Goal: Task Accomplishment & Management: Manage account settings

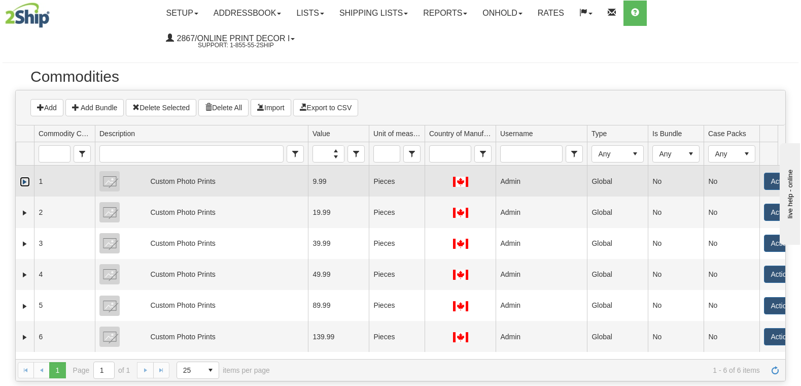
click at [26, 182] on link "Expand" at bounding box center [25, 182] width 10 height 10
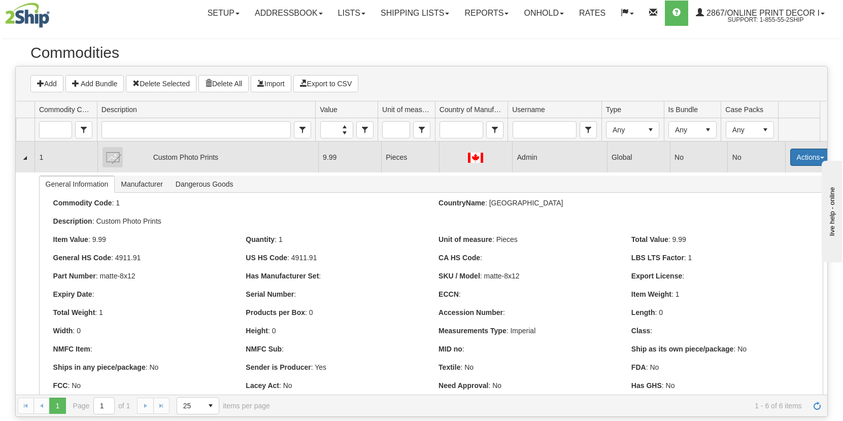
click at [800, 156] on button "Actions" at bounding box center [810, 157] width 41 height 17
click at [765, 175] on link "Edit" at bounding box center [789, 176] width 81 height 13
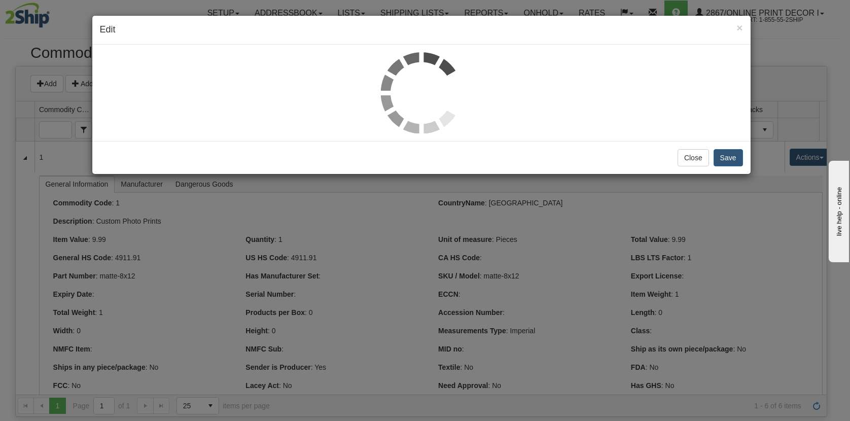
select select "1"
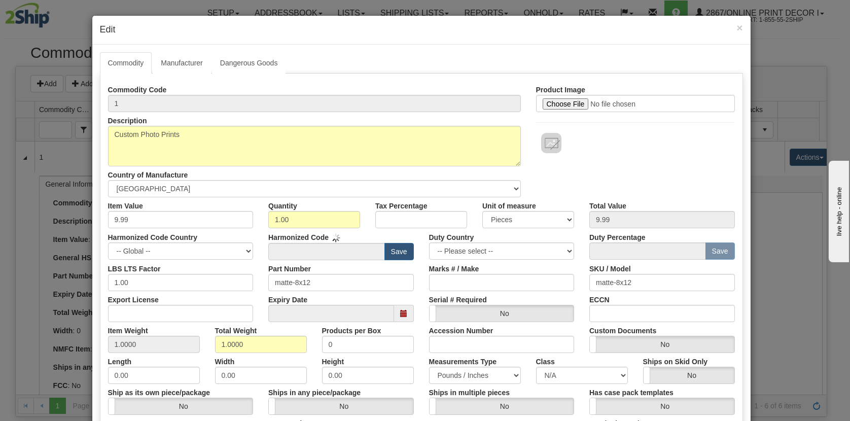
type input "4911.91"
click at [173, 60] on link "Manufacturer" at bounding box center [182, 62] width 58 height 21
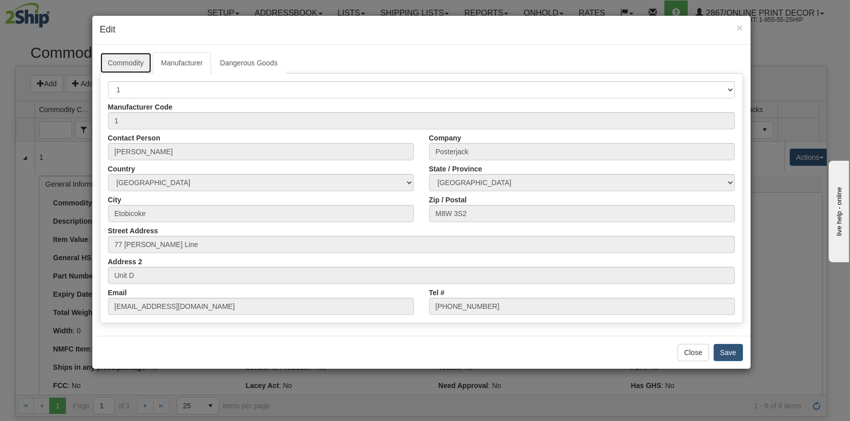
click at [126, 60] on link "Commodity" at bounding box center [126, 62] width 52 height 21
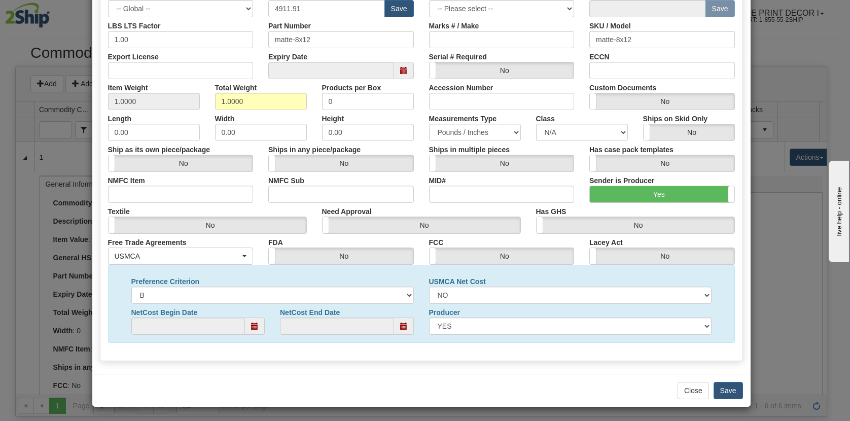
scroll to position [243, 0]
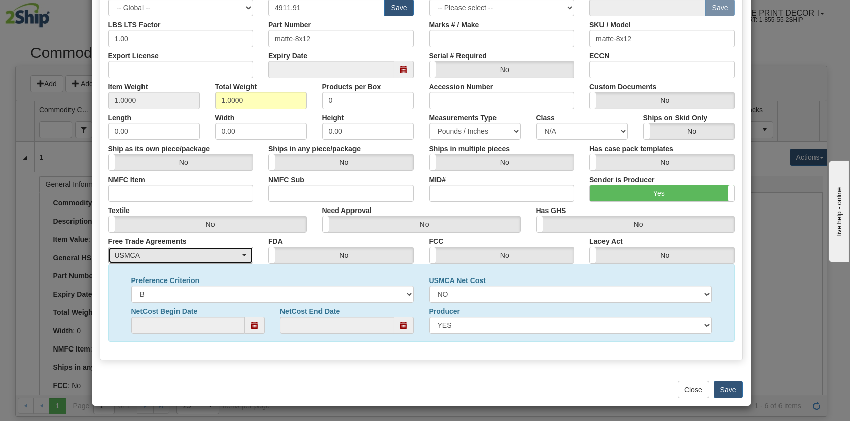
click at [228, 258] on div "USMCA" at bounding box center [178, 255] width 126 height 10
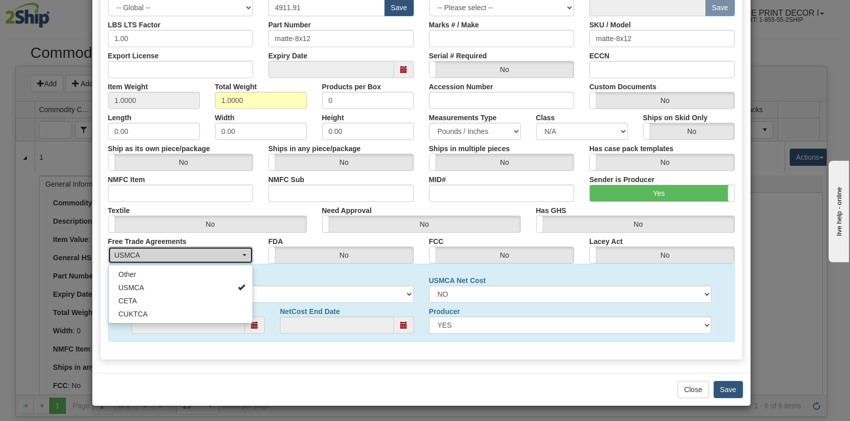
click at [228, 258] on div "USMCA" at bounding box center [178, 255] width 126 height 10
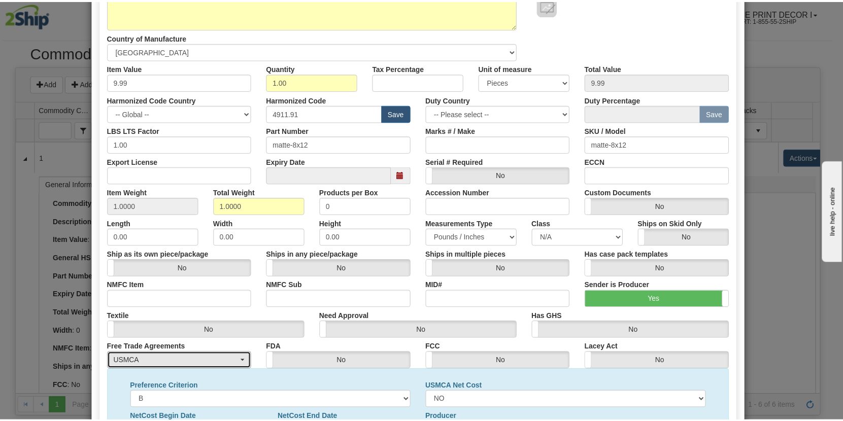
scroll to position [0, 0]
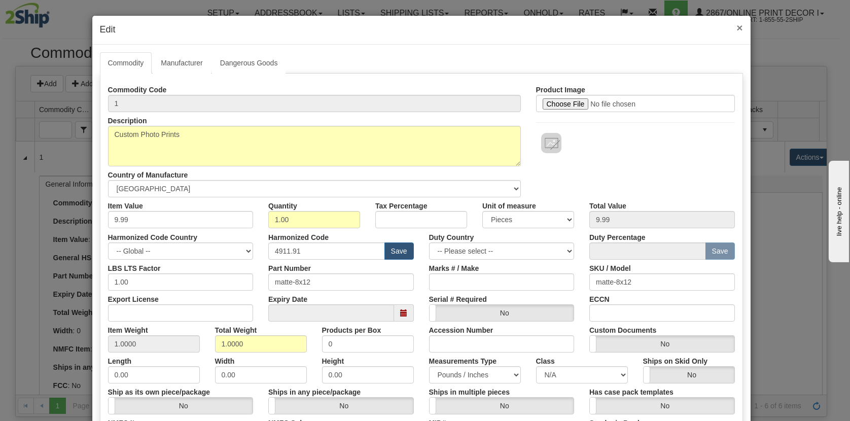
click at [737, 29] on span "×" at bounding box center [740, 28] width 6 height 12
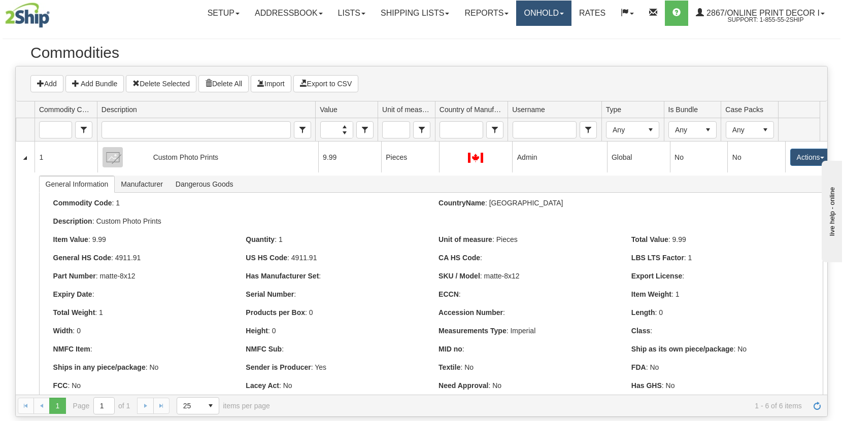
click at [551, 16] on link "OnHold" at bounding box center [543, 13] width 55 height 25
click at [540, 12] on link "OnHold" at bounding box center [543, 13] width 55 height 25
click at [538, 11] on link "OnHold" at bounding box center [543, 13] width 55 height 25
click at [403, 38] on div at bounding box center [421, 33] width 837 height 10
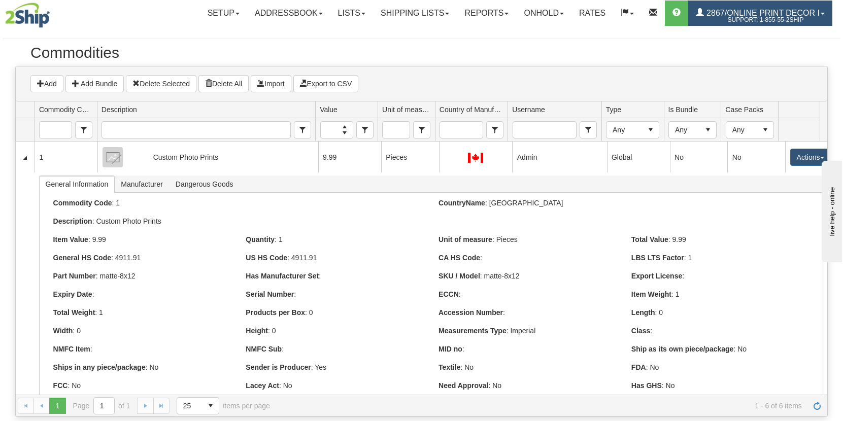
click at [735, 15] on span "2867/Online Print Decor I" at bounding box center [762, 13] width 116 height 9
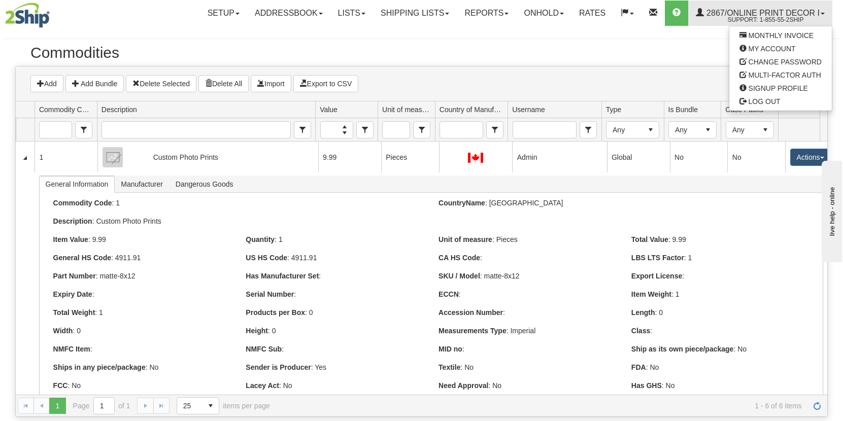
click at [681, 49] on h2 "Commodities" at bounding box center [421, 52] width 782 height 17
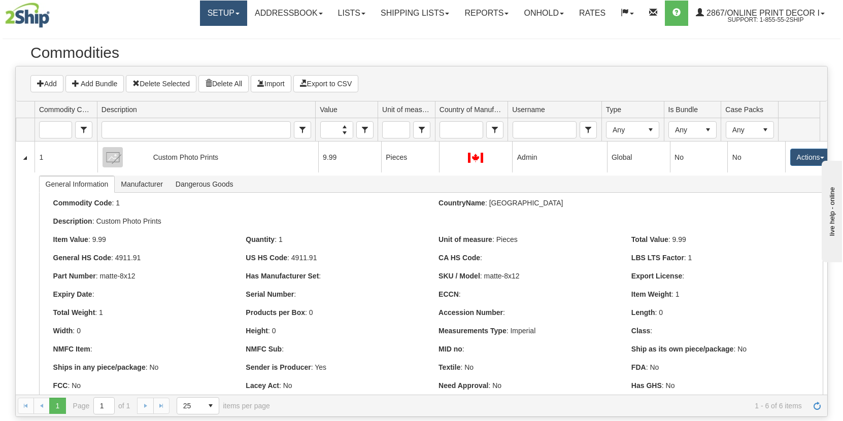
click at [208, 13] on link "Setup" at bounding box center [223, 13] width 47 height 25
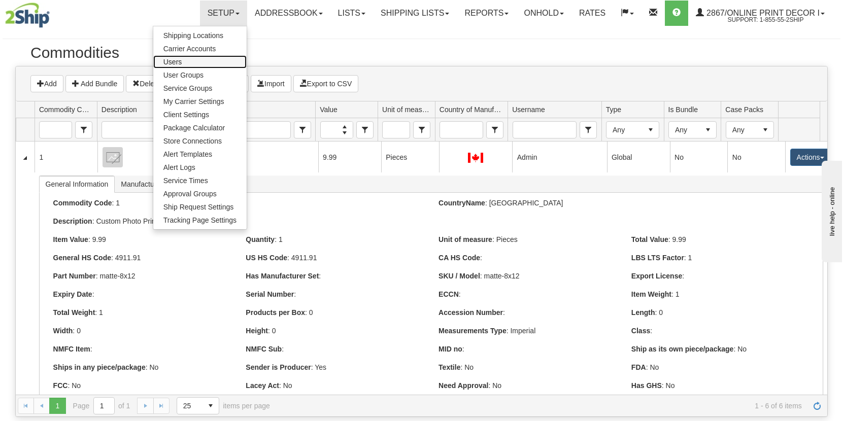
click at [176, 62] on span "Users" at bounding box center [172, 62] width 19 height 8
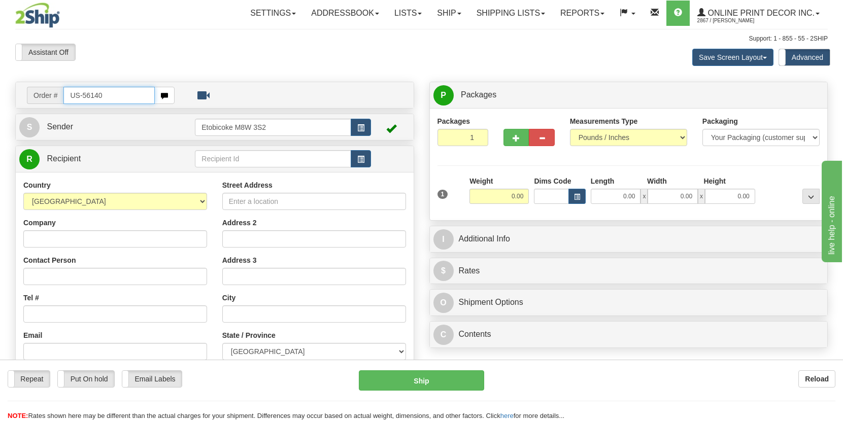
type input "US-56140"
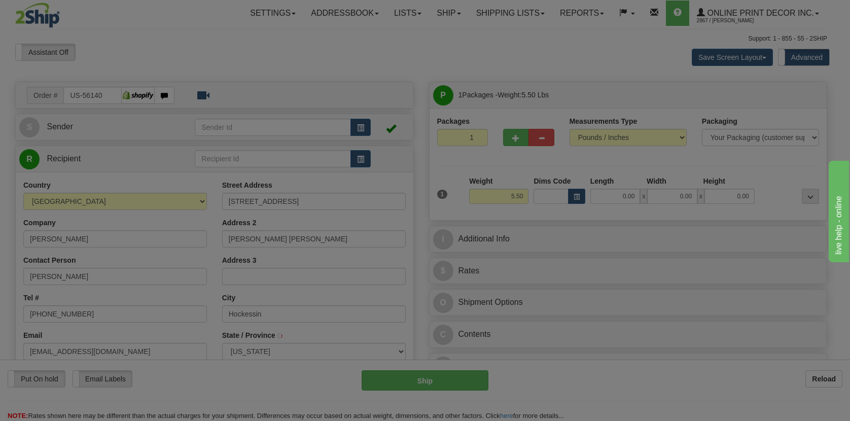
type input "HOCKESSIN"
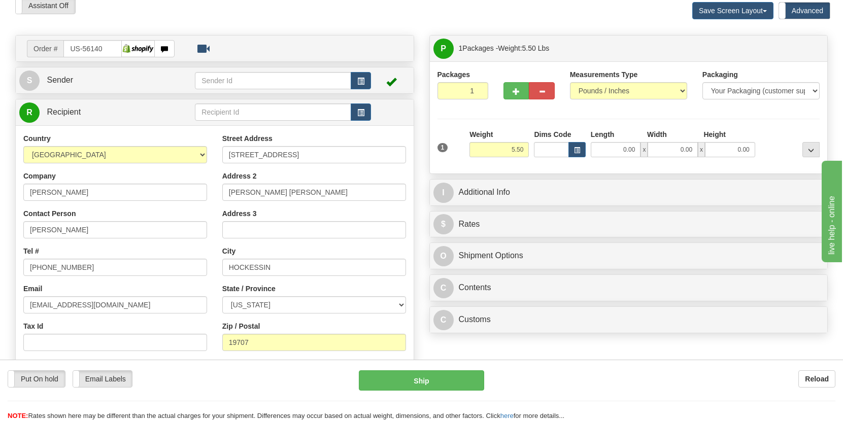
scroll to position [58, 0]
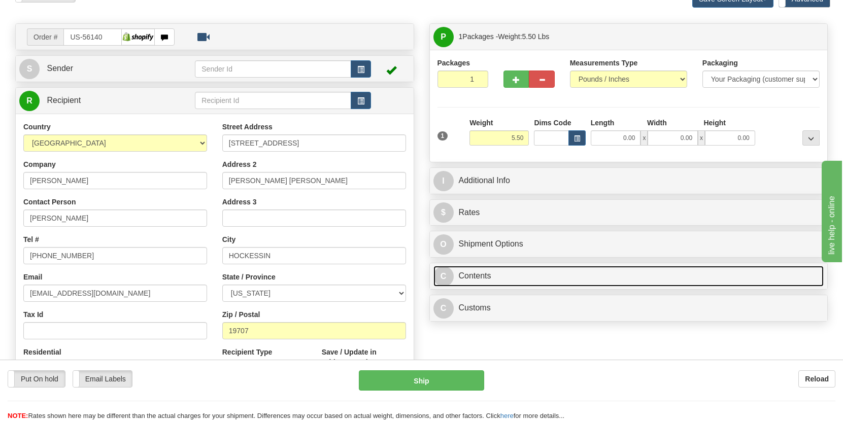
click at [492, 277] on link "C Contents" at bounding box center [628, 276] width 391 height 21
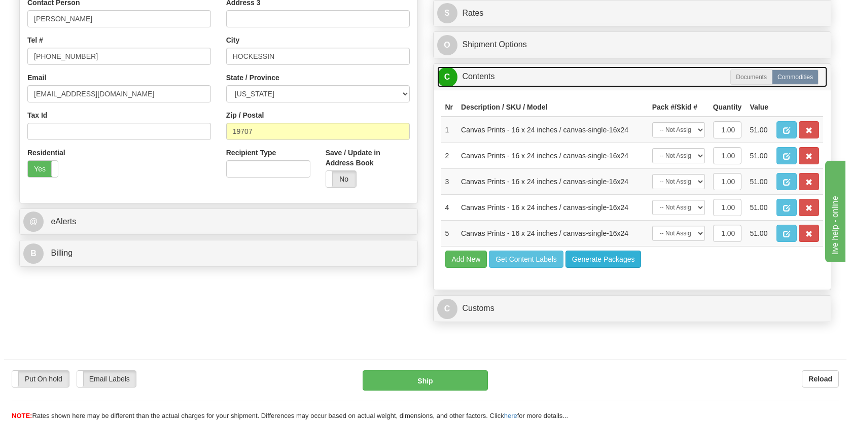
scroll to position [263, 0]
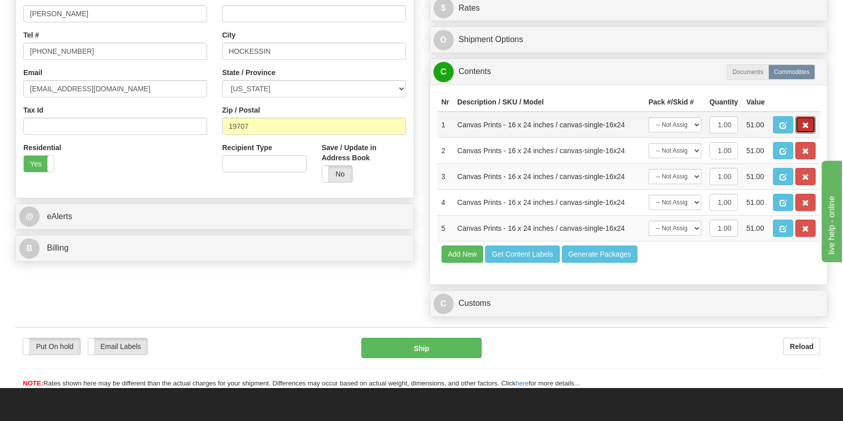
click at [807, 126] on span "button" at bounding box center [804, 125] width 7 height 7
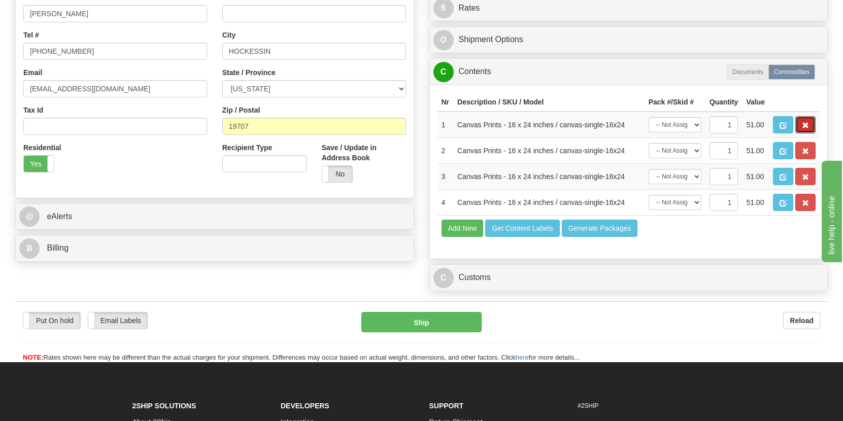
click at [807, 126] on span "button" at bounding box center [804, 125] width 7 height 7
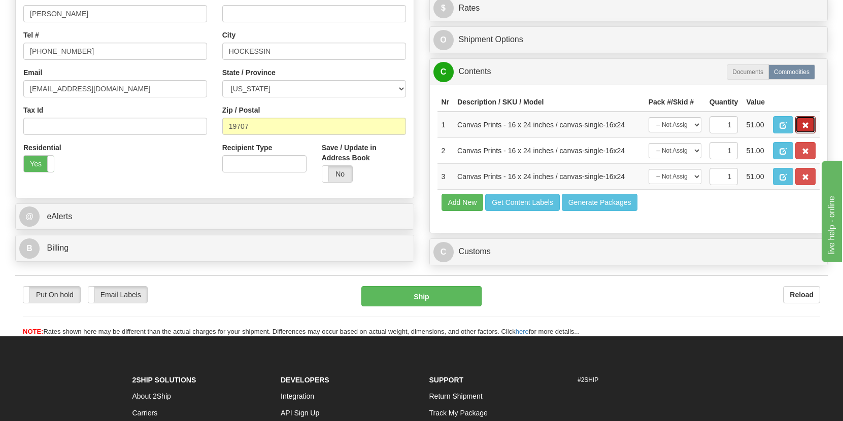
click at [807, 126] on span "button" at bounding box center [804, 125] width 7 height 7
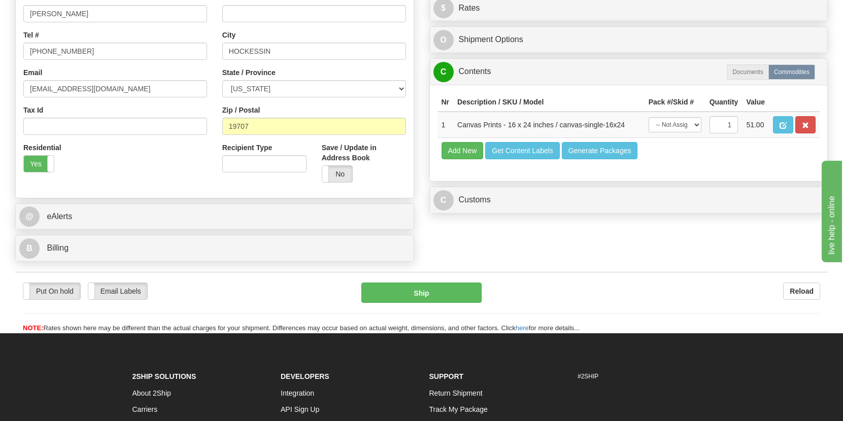
click at [807, 126] on span "button" at bounding box center [804, 125] width 7 height 7
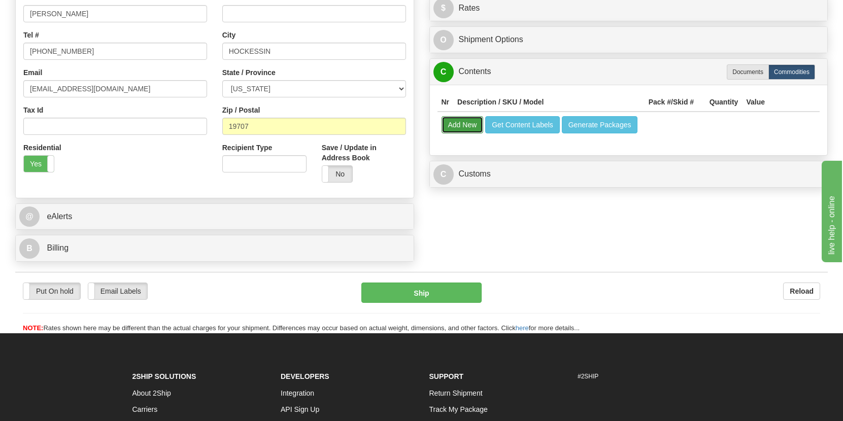
click at [463, 129] on button "Add New" at bounding box center [462, 124] width 42 height 17
select select
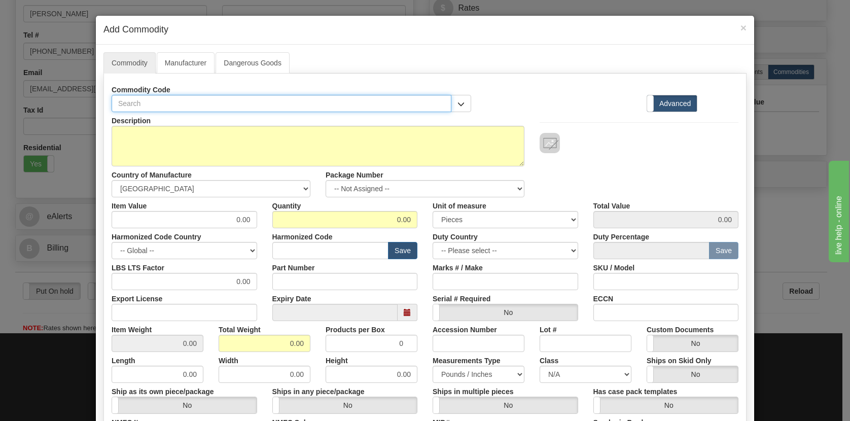
click at [160, 104] on input "text" at bounding box center [282, 103] width 340 height 17
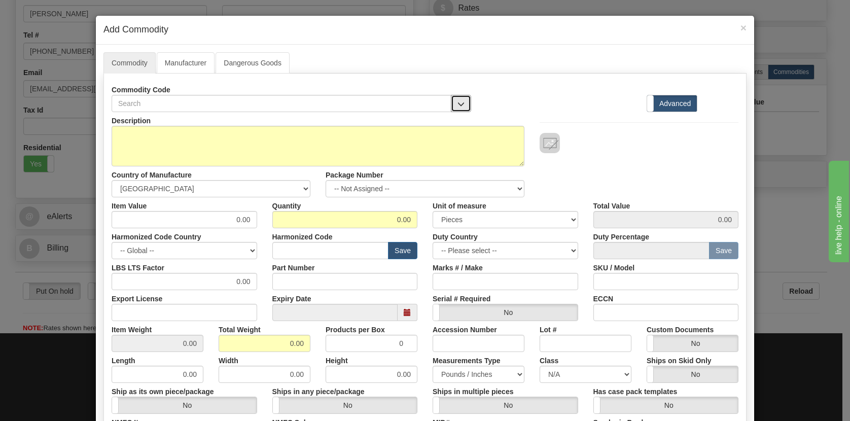
click at [458, 106] on span "button" at bounding box center [461, 104] width 7 height 7
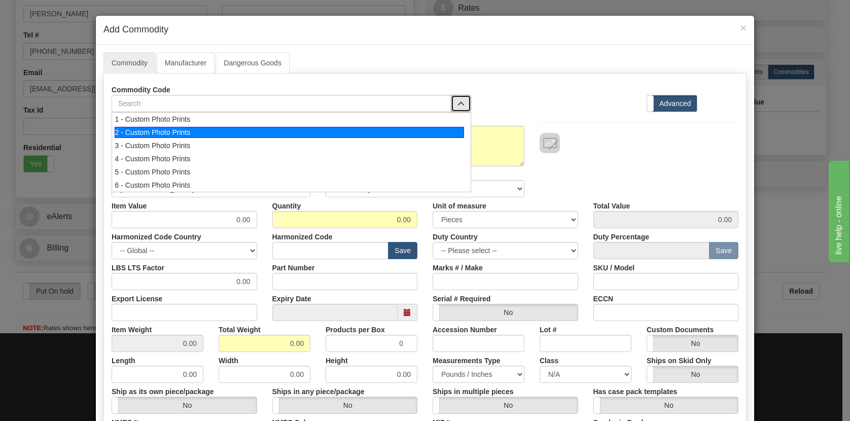
click at [167, 126] on li "2 - Custom Photo Prints" at bounding box center [291, 132] width 359 height 13
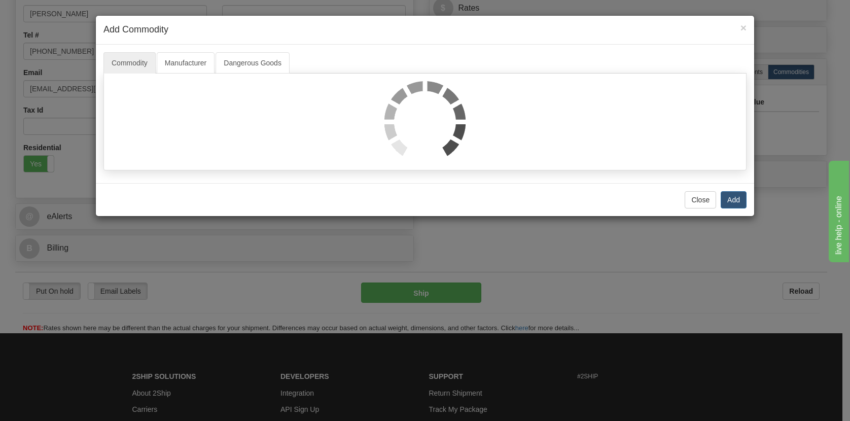
select select "1"
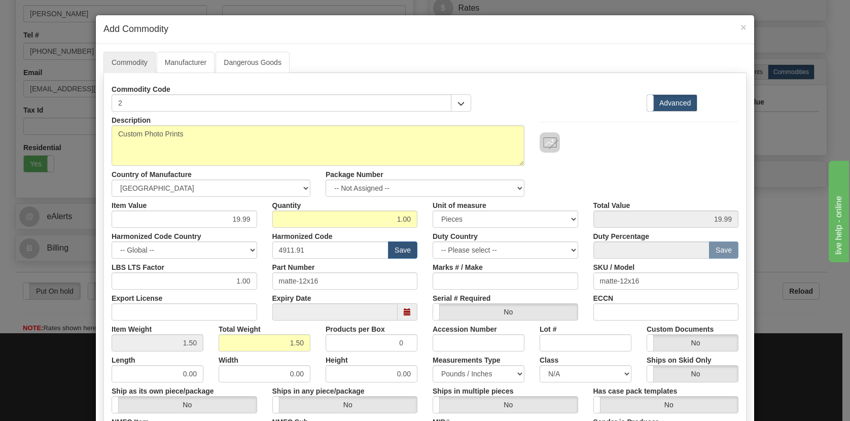
scroll to position [0, 0]
click at [186, 62] on link "Manufacturer" at bounding box center [186, 62] width 58 height 21
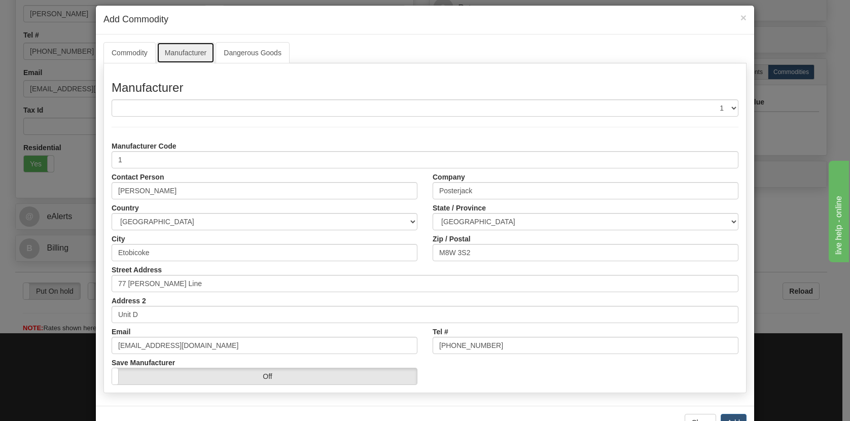
scroll to position [44, 0]
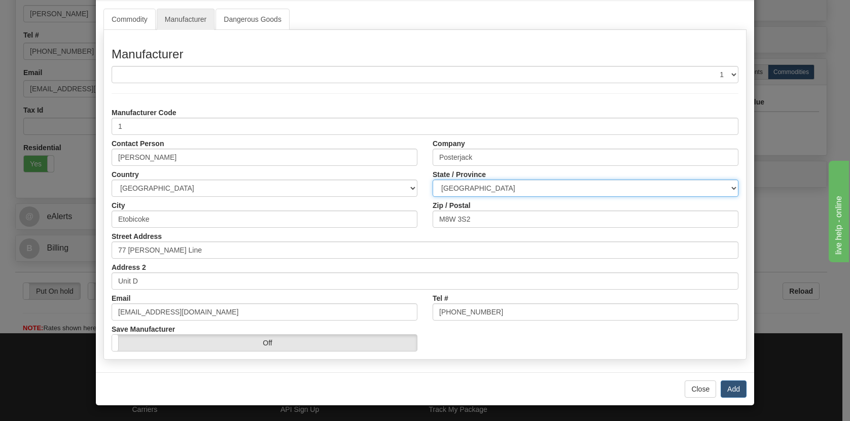
click at [476, 188] on select "ALBERTA BRITISH COLUMBIA MANITOBA NEW BRUNSWICK NEWFOUNDLAND NOVA SCOTIA NUNAVU…" at bounding box center [586, 188] width 306 height 17
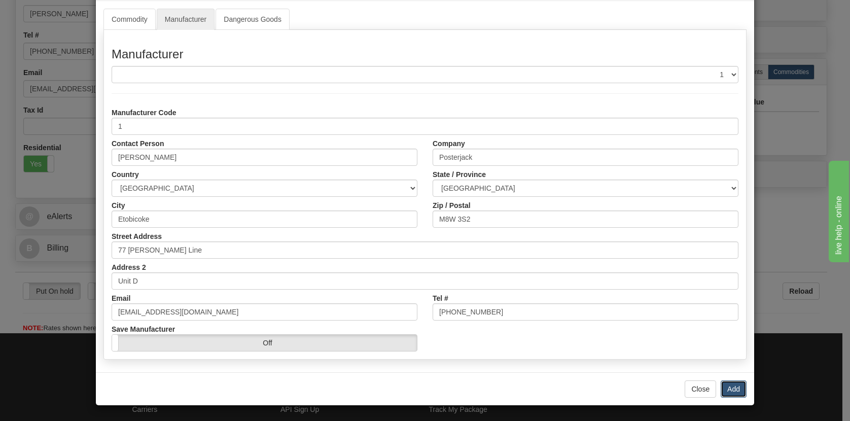
click at [728, 391] on button "Add" at bounding box center [734, 388] width 26 height 17
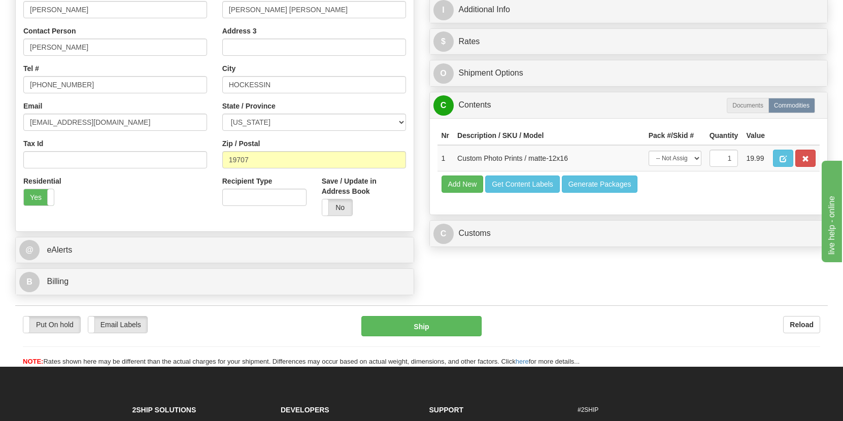
scroll to position [222, 0]
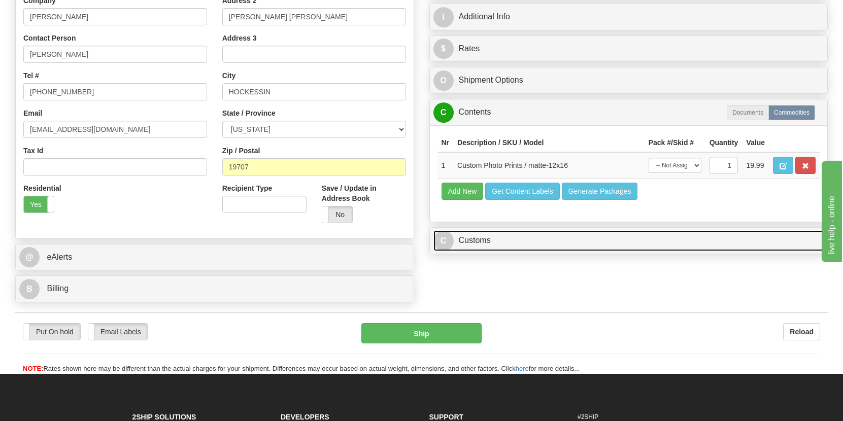
click at [503, 248] on link "C Customs" at bounding box center [628, 240] width 391 height 21
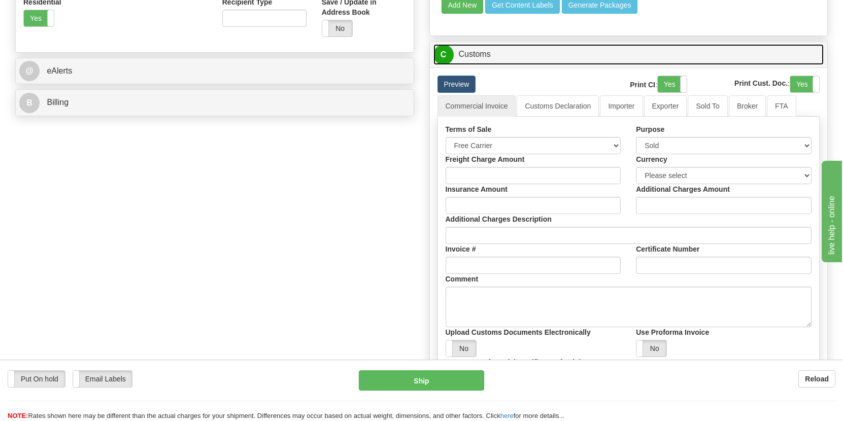
scroll to position [409, 0]
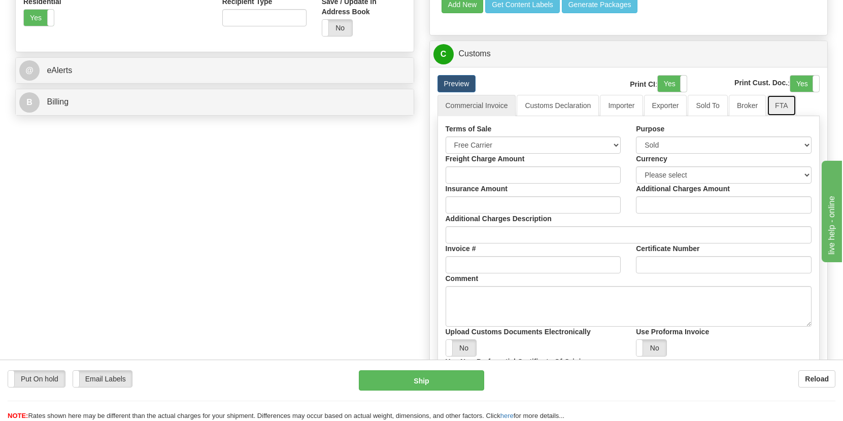
click at [787, 107] on link "FTA" at bounding box center [780, 105] width 29 height 21
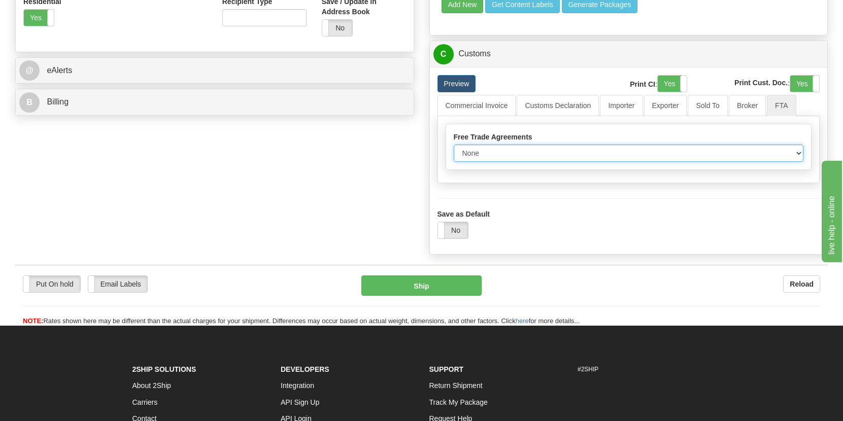
click at [524, 154] on select "None Other USMCA CETA CUKTCA" at bounding box center [628, 153] width 350 height 17
select select "1"
click at [453, 147] on select "None Other USMCA CETA CUKTCA" at bounding box center [628, 153] width 350 height 17
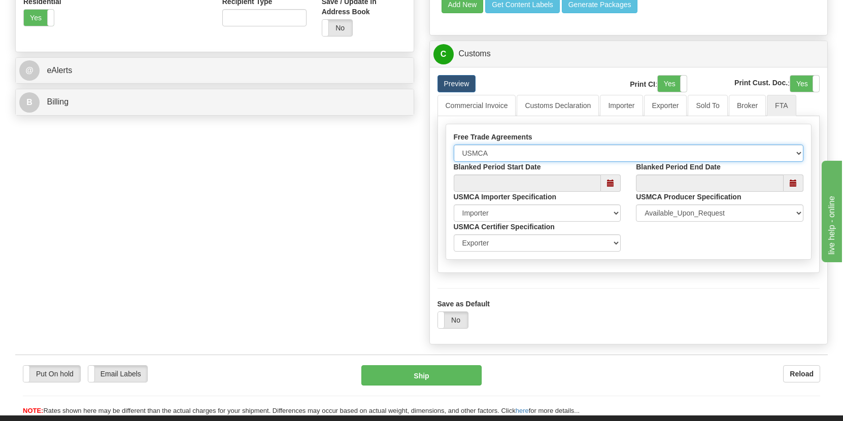
click at [608, 184] on span at bounding box center [610, 183] width 7 height 7
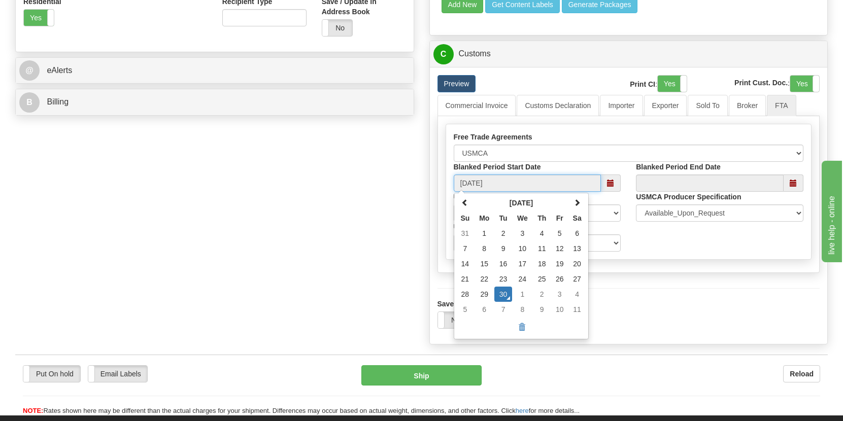
click at [579, 234] on td "6" at bounding box center [577, 233] width 18 height 15
type input "09/06/2025"
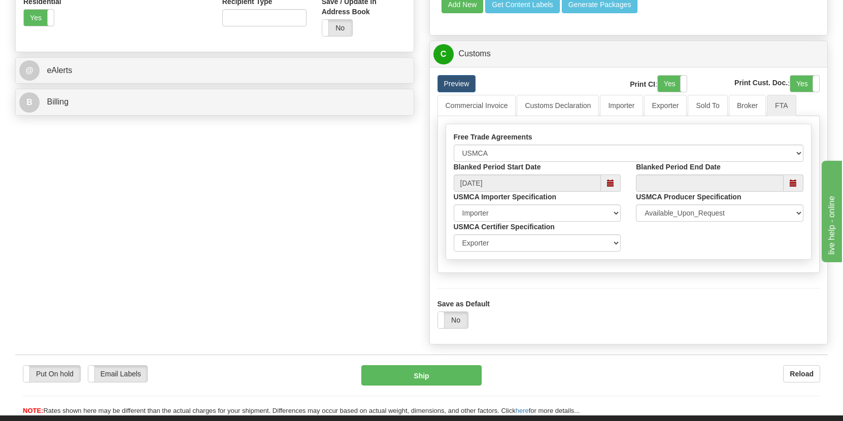
click at [796, 186] on span at bounding box center [793, 182] width 20 height 17
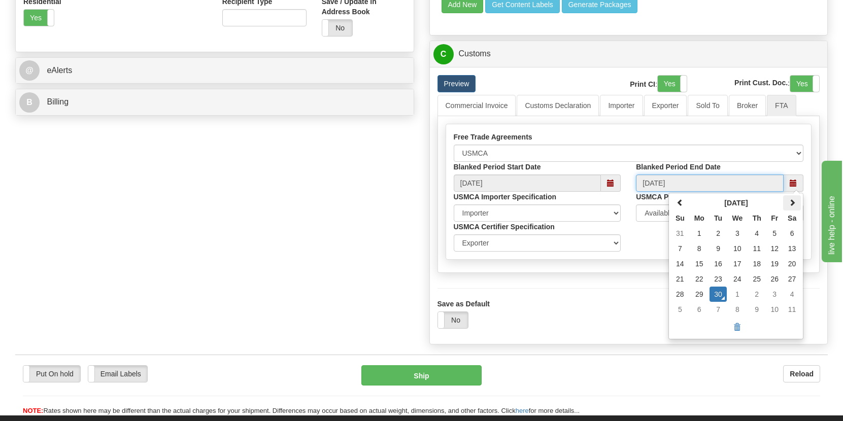
click at [795, 206] on span at bounding box center [791, 202] width 7 height 7
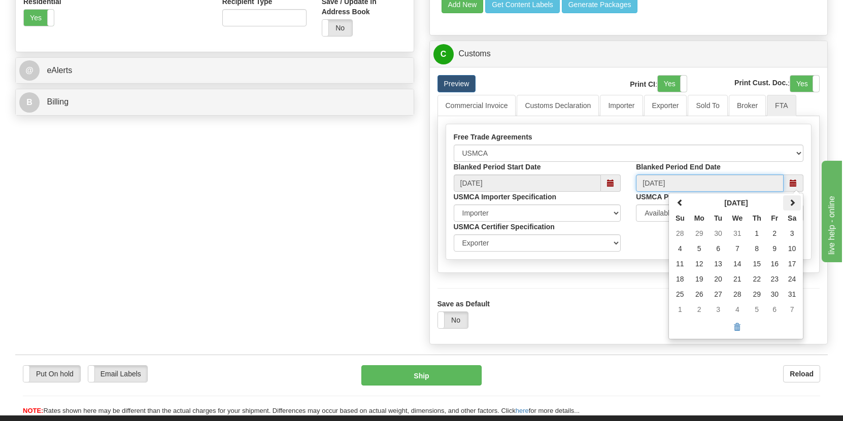
click at [795, 206] on span at bounding box center [791, 202] width 7 height 7
click at [794, 211] on th at bounding box center [792, 202] width 18 height 15
click at [791, 201] on span at bounding box center [791, 202] width 7 height 7
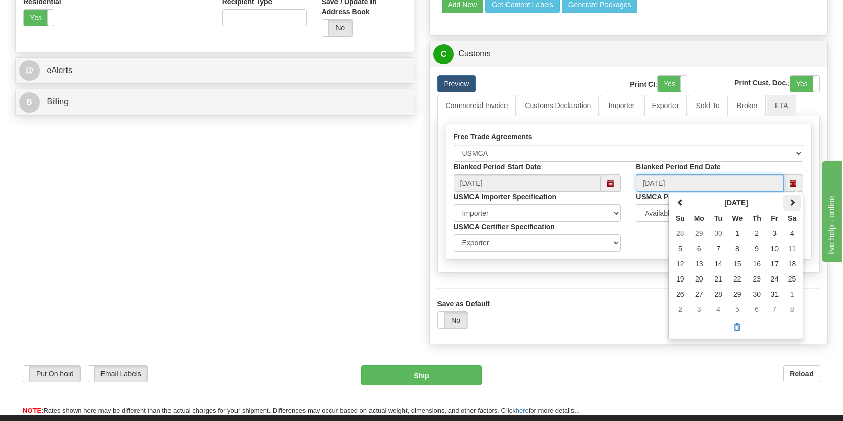
click at [791, 201] on span at bounding box center [791, 202] width 7 height 7
click at [789, 233] on td "5" at bounding box center [792, 233] width 18 height 15
type input "09/05/2026"
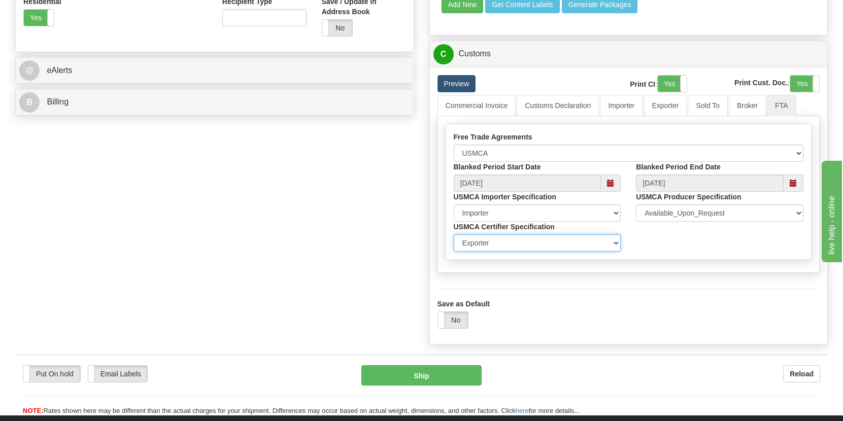
click at [506, 248] on select "Exporter Importer Producer" at bounding box center [536, 242] width 167 height 17
click at [531, 246] on select "Exporter Importer Producer" at bounding box center [536, 242] width 167 height 17
select select "2"
click at [453, 237] on select "Exporter Importer Producer" at bounding box center [536, 242] width 167 height 17
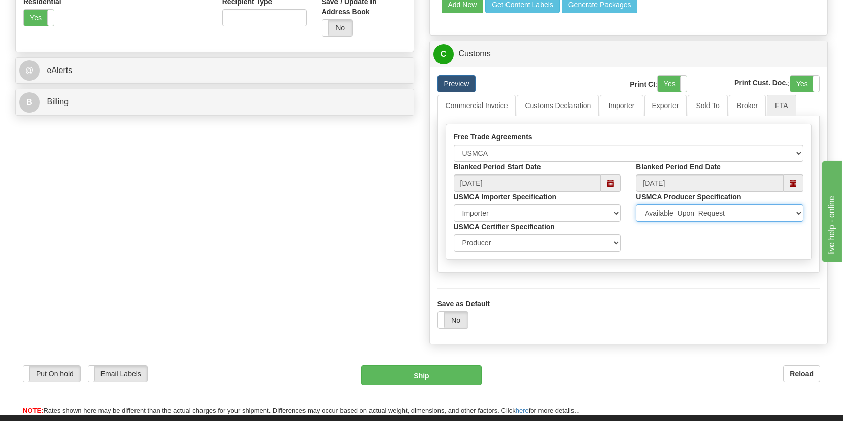
click at [679, 219] on select "Available_Upon_Request Same_shipper_Exporter Multiple_Specified Single_Specifie…" at bounding box center [719, 212] width 167 height 17
click at [636, 207] on select "Available_Upon_Request Same_shipper_Exporter Multiple_Specified Single_Specifie…" at bounding box center [719, 212] width 167 height 17
click at [669, 104] on link "Exporter" at bounding box center [665, 105] width 43 height 21
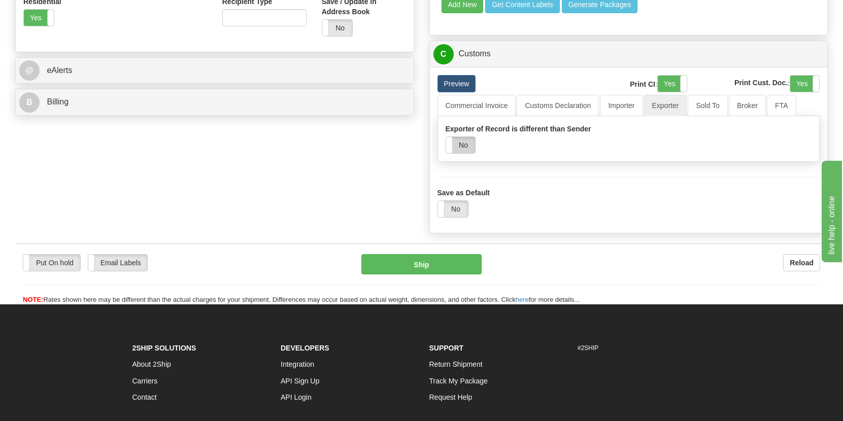
click at [459, 150] on label "No" at bounding box center [460, 145] width 29 height 16
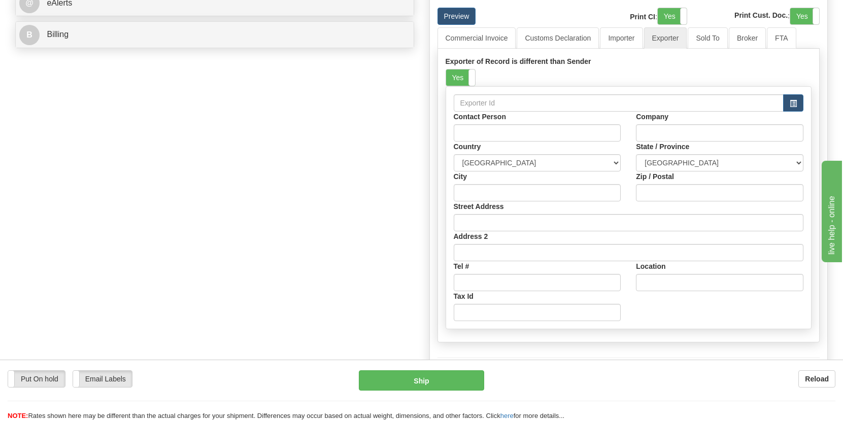
scroll to position [464, 0]
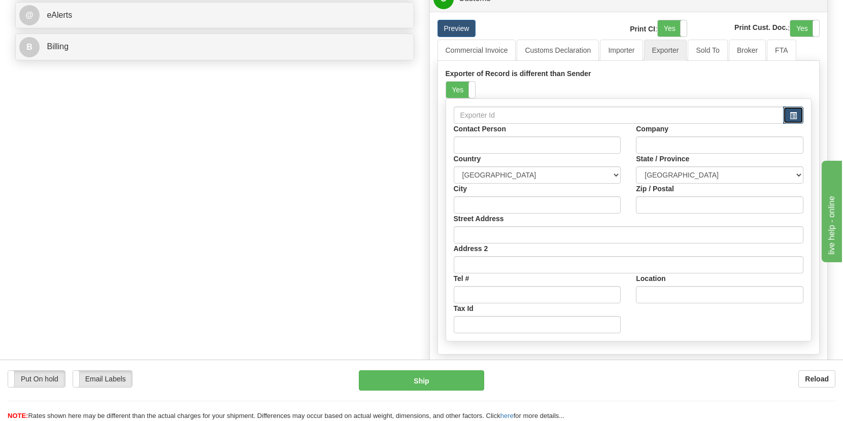
click at [792, 118] on span "button" at bounding box center [792, 116] width 7 height 7
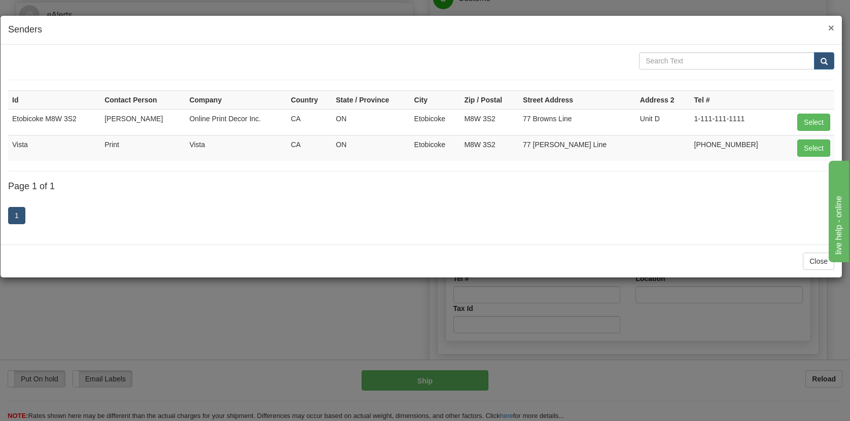
click at [830, 27] on span "×" at bounding box center [831, 28] width 6 height 12
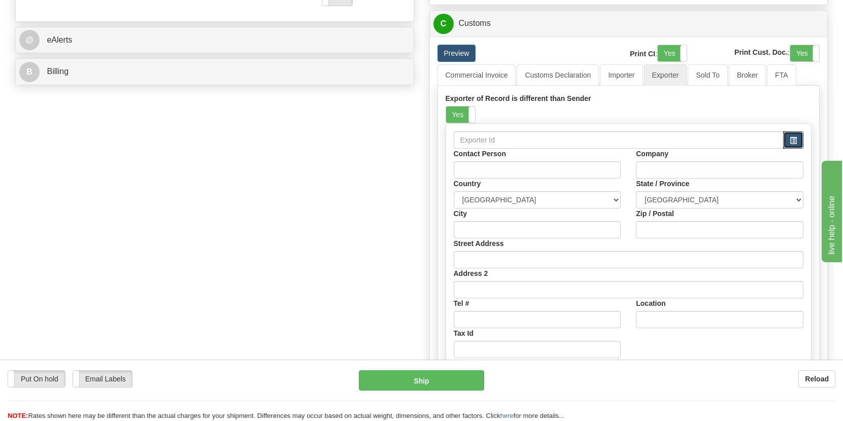
scroll to position [437, 0]
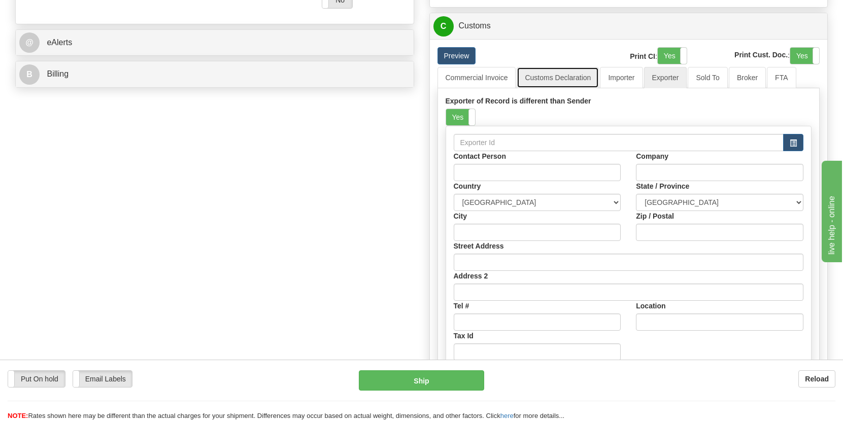
click at [568, 79] on link "Customs Declaration" at bounding box center [557, 77] width 82 height 21
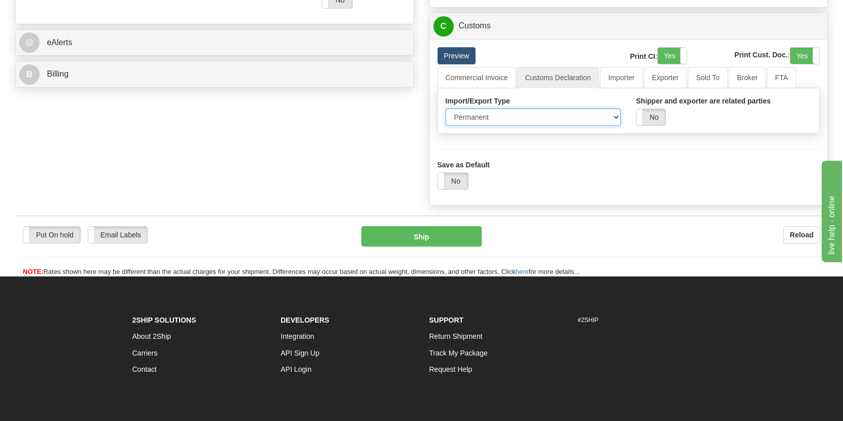
click at [550, 118] on select "Permanent Temporary Repair Return" at bounding box center [533, 117] width 176 height 17
click at [445, 111] on select "Permanent Temporary Repair Return" at bounding box center [533, 117] width 176 height 17
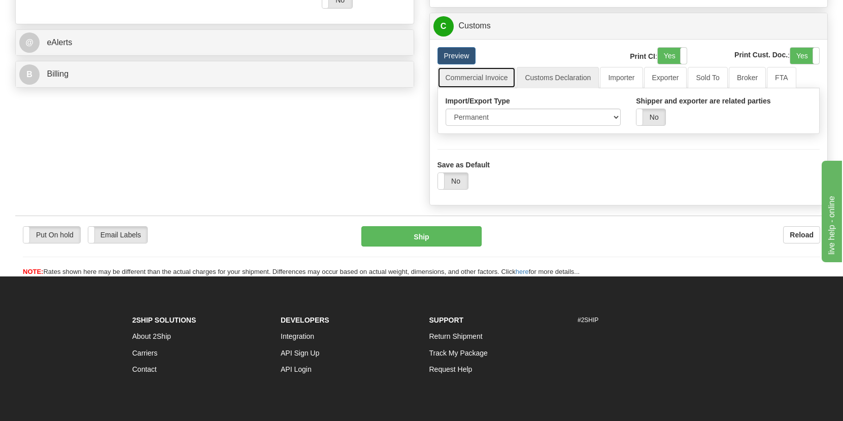
click at [488, 79] on link "Commercial Invoice" at bounding box center [476, 77] width 79 height 21
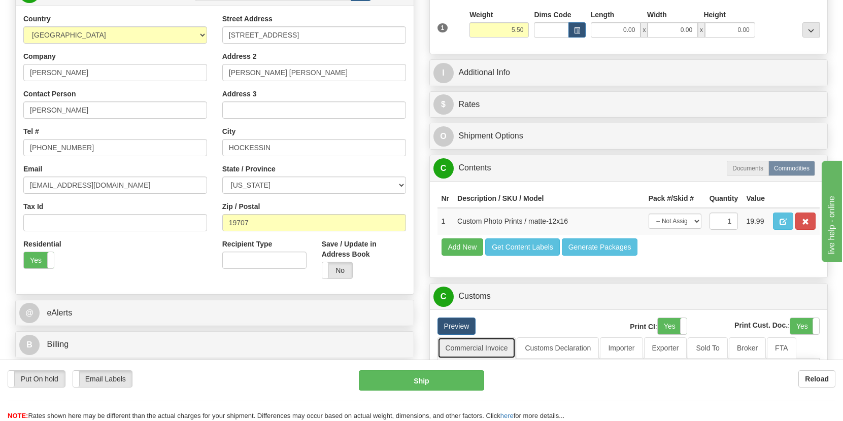
scroll to position [0, 0]
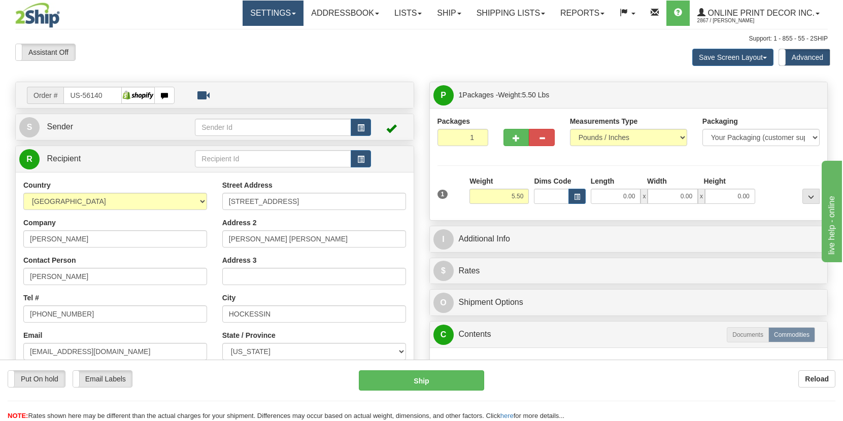
click at [276, 13] on link "Settings" at bounding box center [272, 13] width 61 height 25
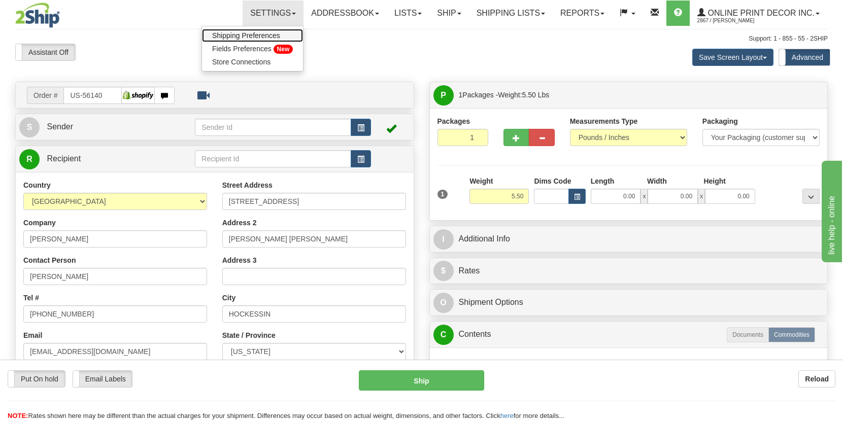
click at [250, 33] on span "Shipping Preferences" at bounding box center [246, 35] width 68 height 8
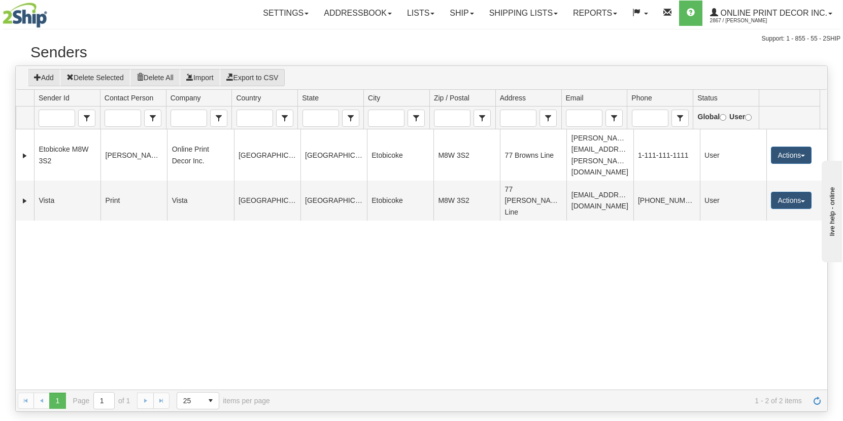
click at [541, 229] on div "156179 Etobicoke M8W 3S2 [PERSON_NAME] Online Print Decor Inc. [GEOGRAPHIC_DATA…" at bounding box center [421, 259] width 811 height 260
click at [793, 17] on span "Online Print Decor Inc." at bounding box center [772, 13] width 109 height 9
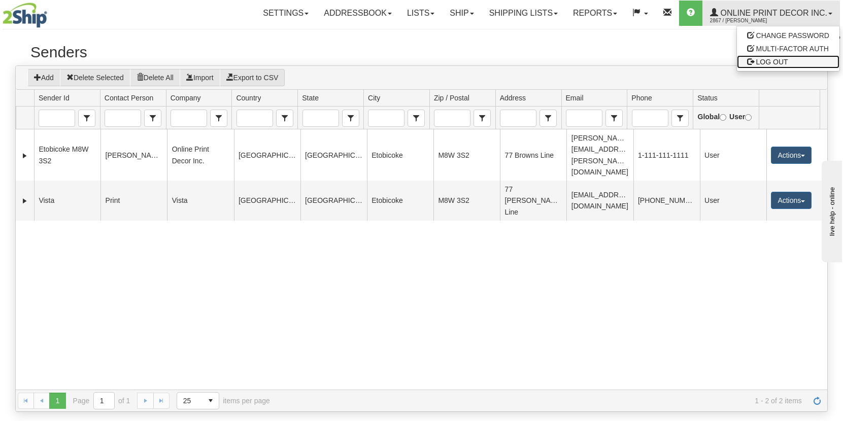
click at [773, 62] on span "LOG OUT" at bounding box center [772, 62] width 32 height 8
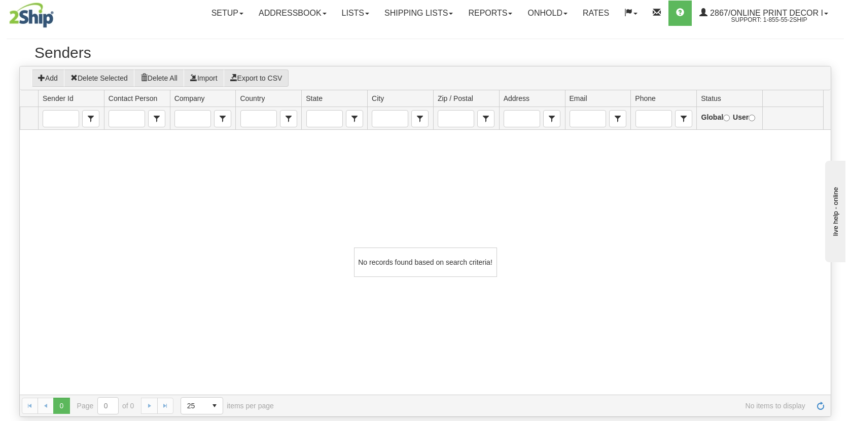
scroll to position [1, 0]
click at [46, 77] on button "Add" at bounding box center [43, 77] width 33 height 17
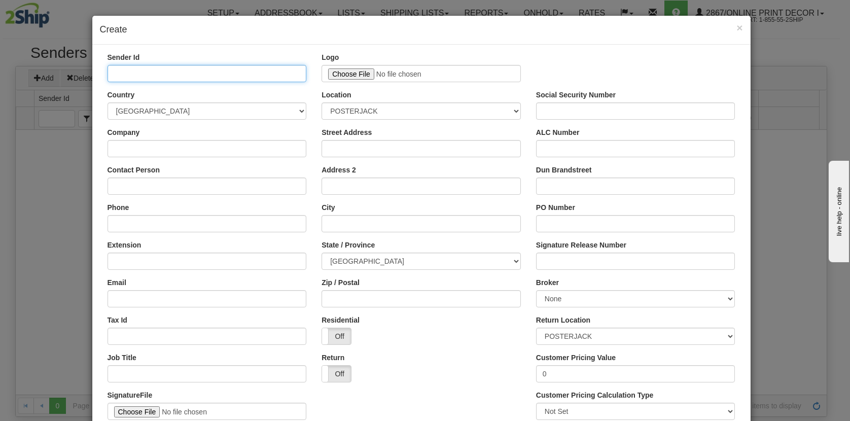
click at [240, 74] on input "Sender Id" at bounding box center [207, 73] width 199 height 17
type input "1"
click at [154, 152] on input "Company" at bounding box center [207, 148] width 199 height 17
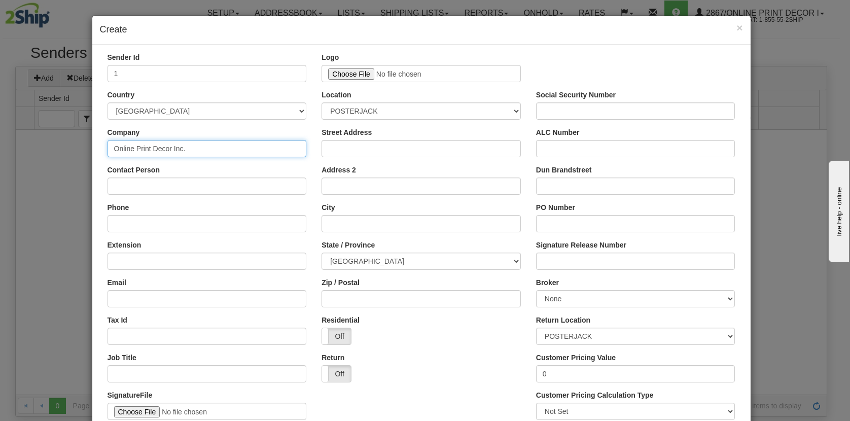
type input "Online Print Decor Inc."
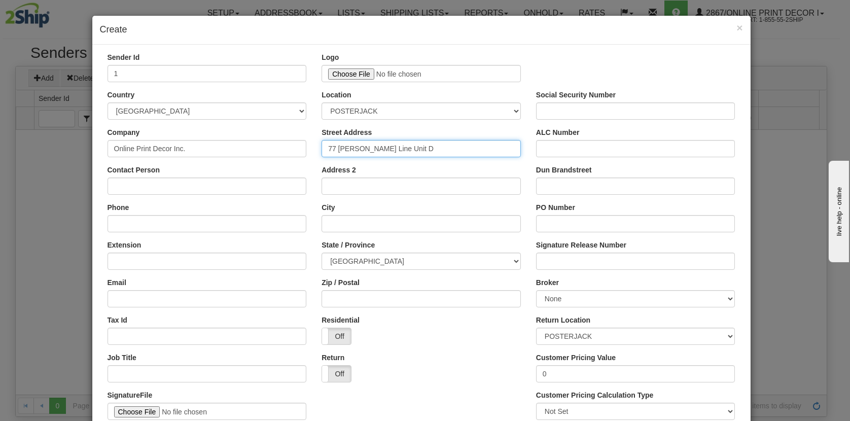
type input "77 Brown's Line Unit D"
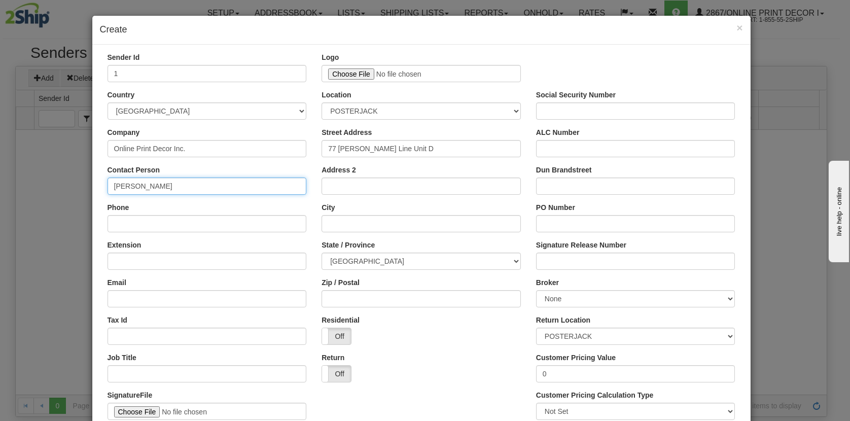
type input "[PERSON_NAME]"
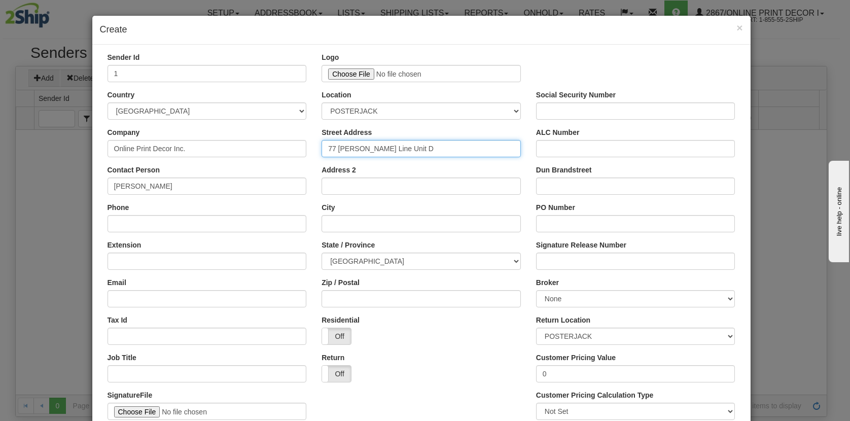
drag, startPoint x: 376, startPoint y: 150, endPoint x: 416, endPoint y: 150, distance: 40.1
click at [416, 150] on input "77 Brown's Line Unit D" at bounding box center [421, 148] width 199 height 17
type input "77 [PERSON_NAME] Line"
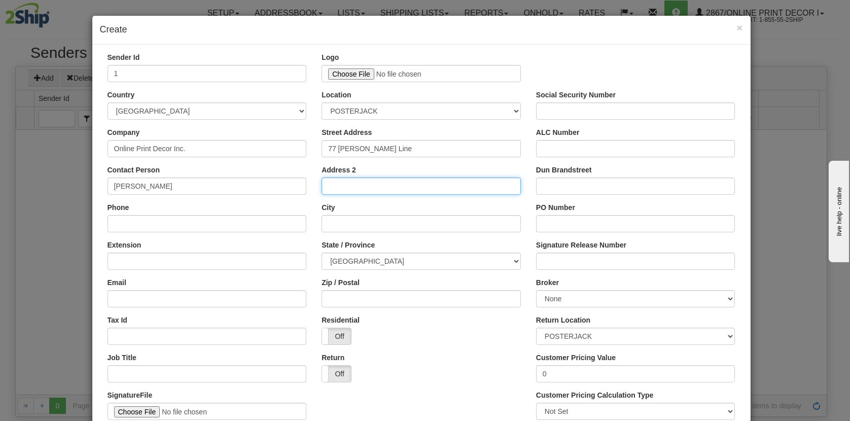
click at [353, 188] on input "Address 2" at bounding box center [421, 186] width 199 height 17
type input "Unit D"
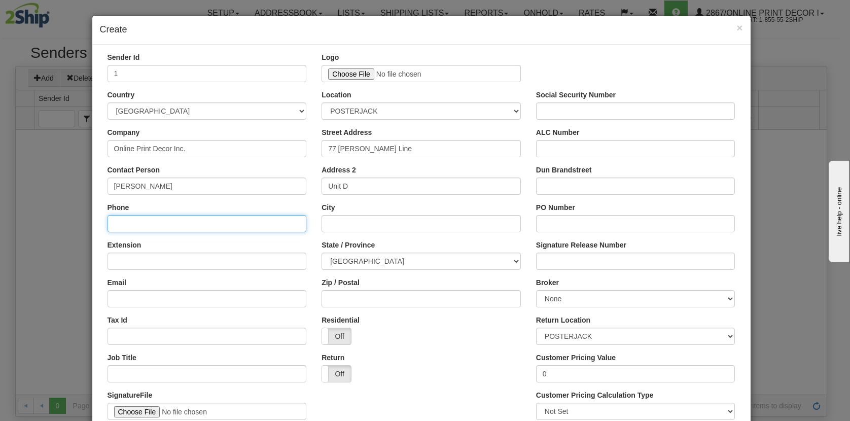
click at [223, 223] on input "Phone" at bounding box center [207, 223] width 199 height 17
type input "[PHONE_NUMBER]"
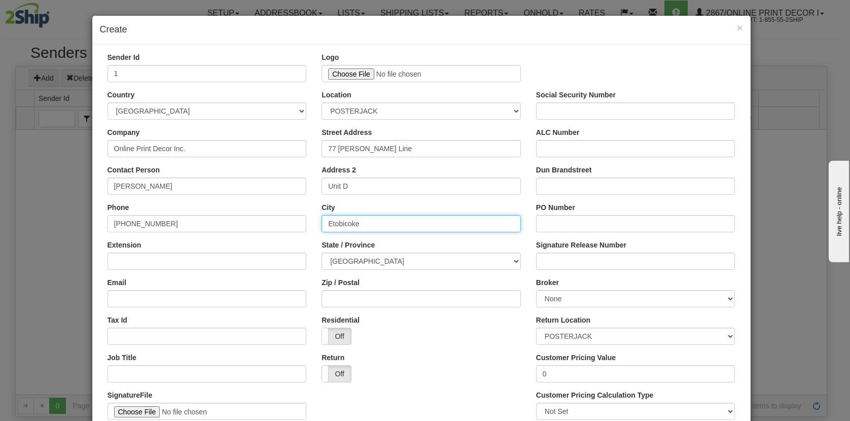
type input "Etobicoke"
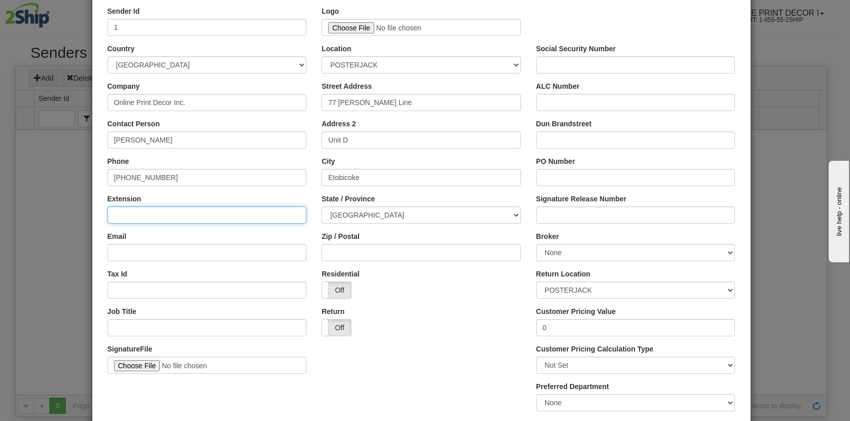
scroll to position [47, 0]
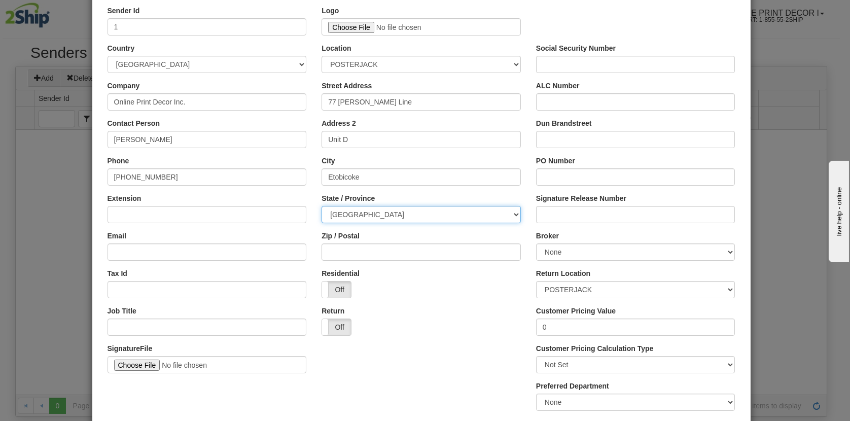
click at [377, 212] on select "ALBERTA BRITISH COLUMBIA MANITOBA NEW BRUNSWICK NEWFOUNDLAND NOVA SCOTIA NUNAVU…" at bounding box center [421, 214] width 199 height 17
select select "ON"
click at [322, 206] on select "ALBERTA BRITISH COLUMBIA MANITOBA NEW BRUNSWICK NEWFOUNDLAND NOVA SCOTIA NUNAVU…" at bounding box center [421, 214] width 199 height 17
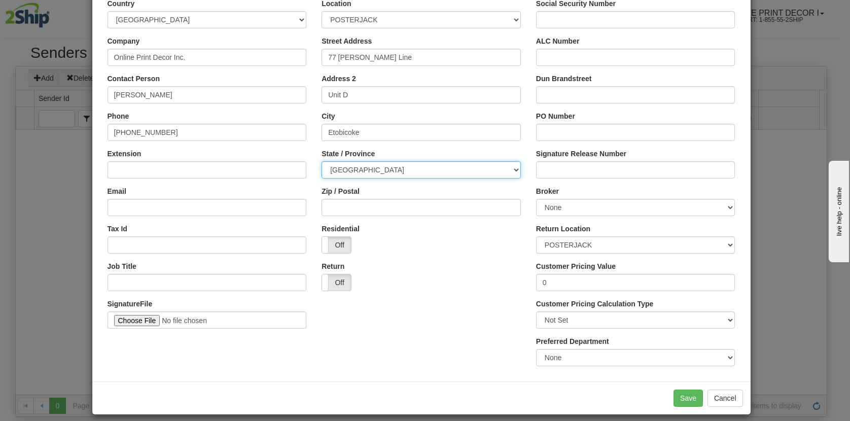
scroll to position [93, 0]
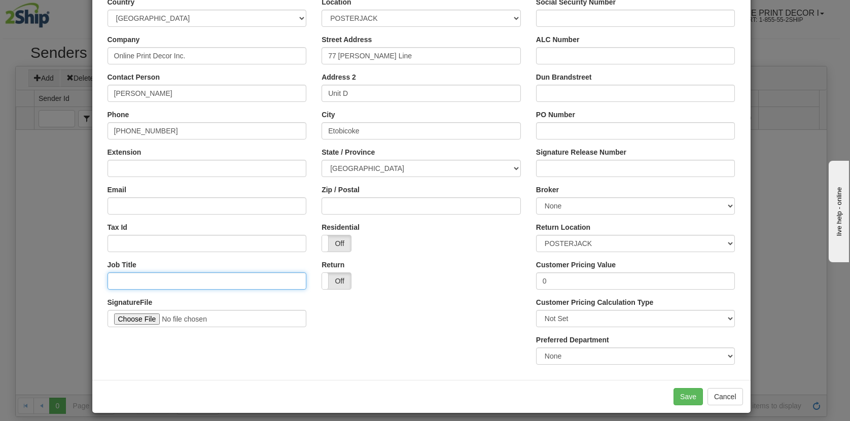
click at [136, 276] on input "Job Title" at bounding box center [207, 280] width 199 height 17
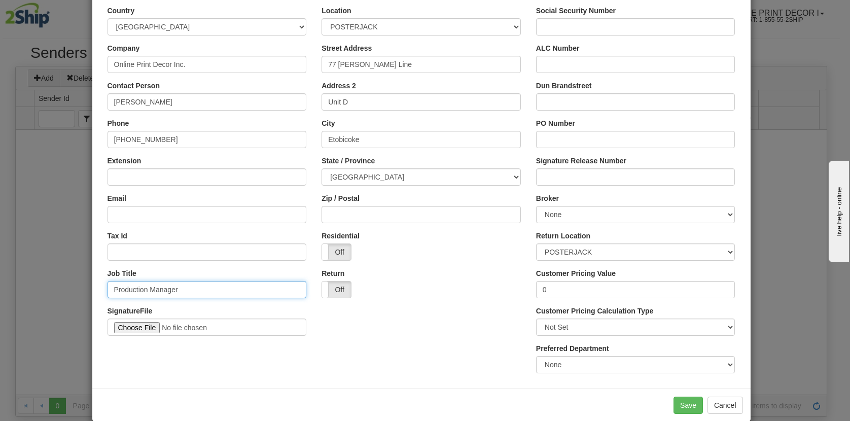
scroll to position [87, 0]
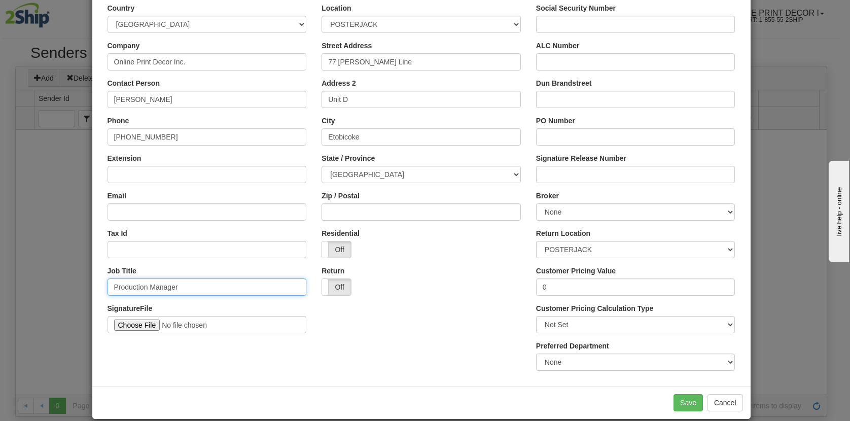
type input "Production Manager"
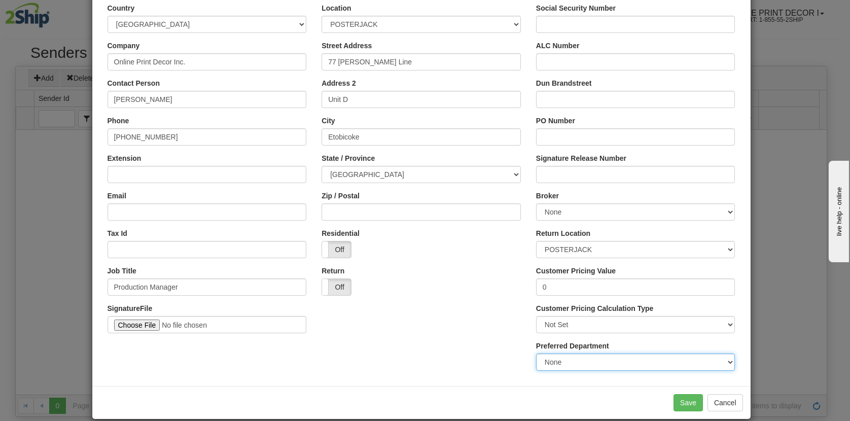
click at [559, 354] on select "None" at bounding box center [635, 362] width 199 height 17
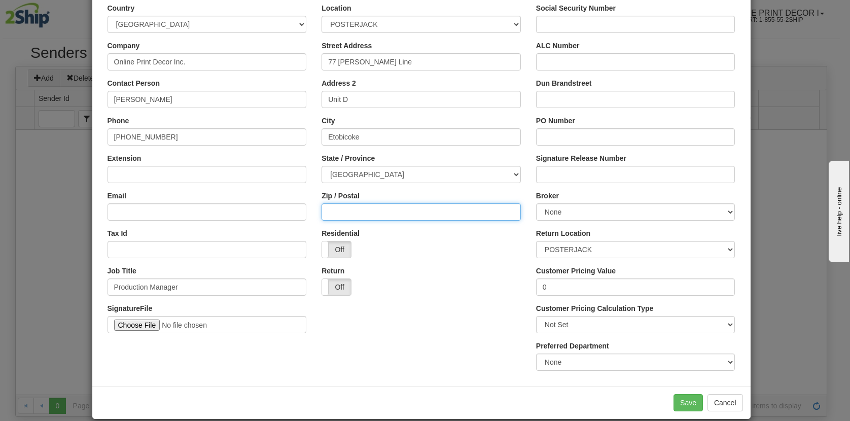
click at [355, 216] on input "Zip / Postal" at bounding box center [421, 211] width 199 height 17
type input "M8W3S2"
click at [392, 286] on div "On Off" at bounding box center [421, 286] width 199 height 17
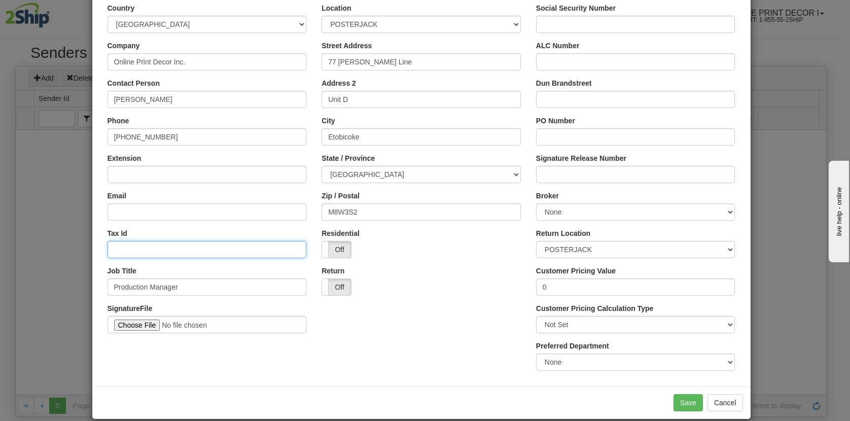
click at [173, 248] on input "Tax Id" at bounding box center [207, 249] width 199 height 17
click at [382, 365] on div "Tracking Url Select Preferred Department None" at bounding box center [421, 360] width 643 height 38
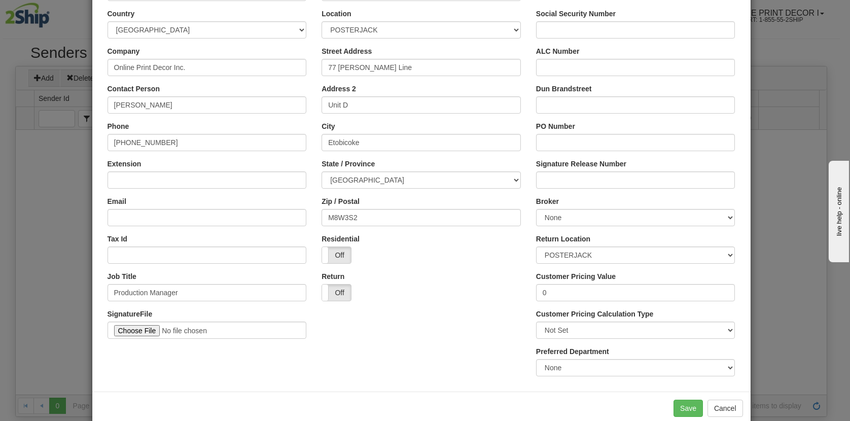
scroll to position [100, 0]
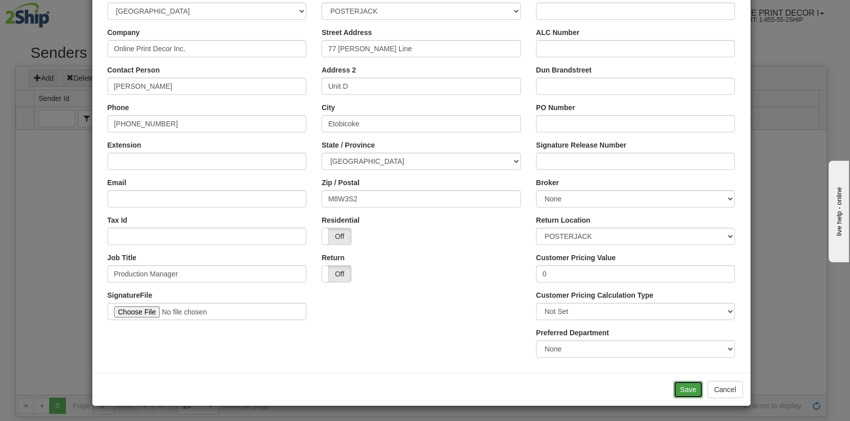
click at [689, 389] on button "Save" at bounding box center [688, 389] width 29 height 17
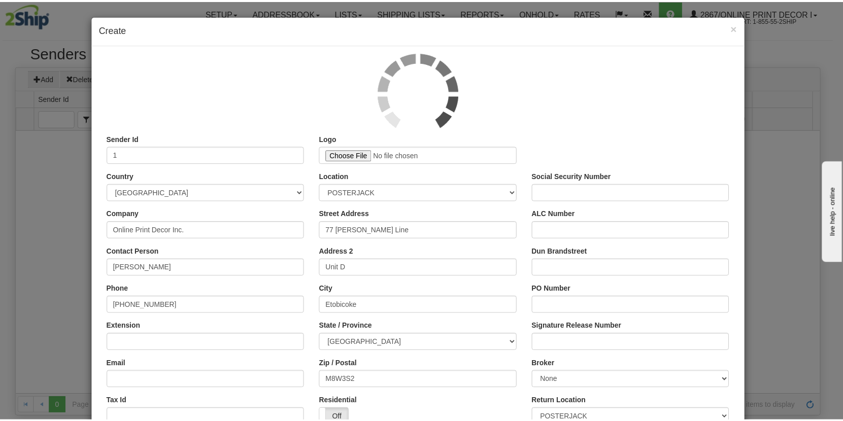
scroll to position [0, 0]
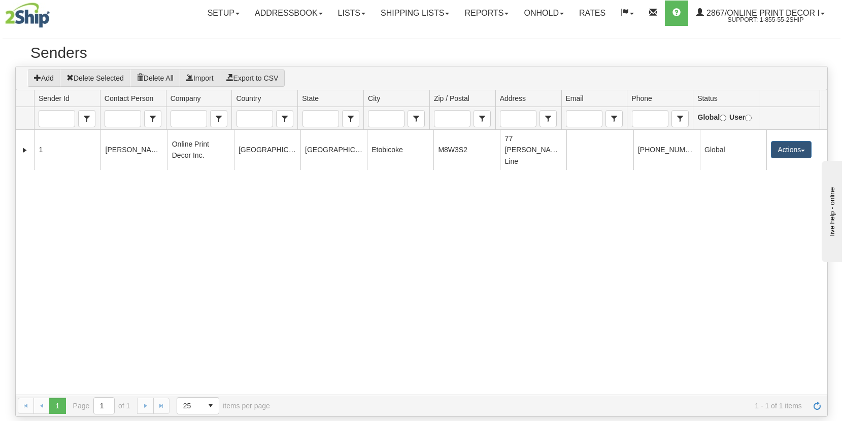
click at [145, 252] on div "210955 1 Tim Faught Online Print Decor Inc. CANADA ONTARIO Etobicoke M8W3S2 77 …" at bounding box center [421, 262] width 811 height 265
click at [582, 197] on div "210955 1 Tim Faught Online Print Decor Inc. CANADA ONTARIO Etobicoke M8W3S2 77 …" at bounding box center [421, 262] width 811 height 265
click at [791, 14] on span "2867/Online Print Decor I" at bounding box center [762, 13] width 116 height 9
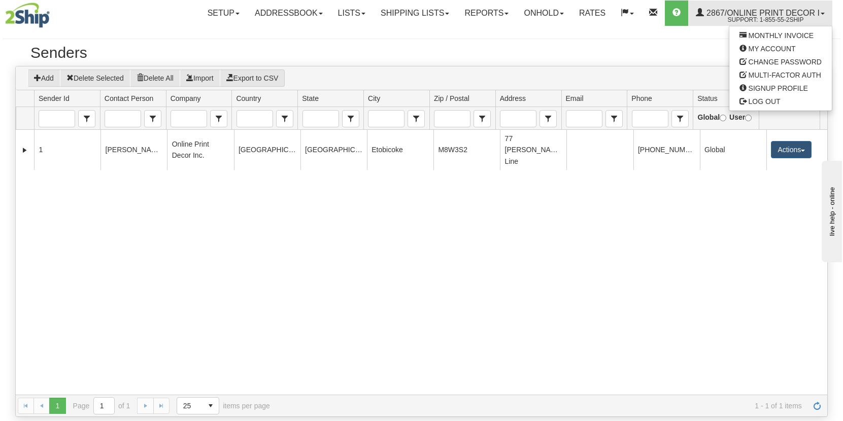
click at [638, 50] on h2 "Senders" at bounding box center [421, 52] width 782 height 17
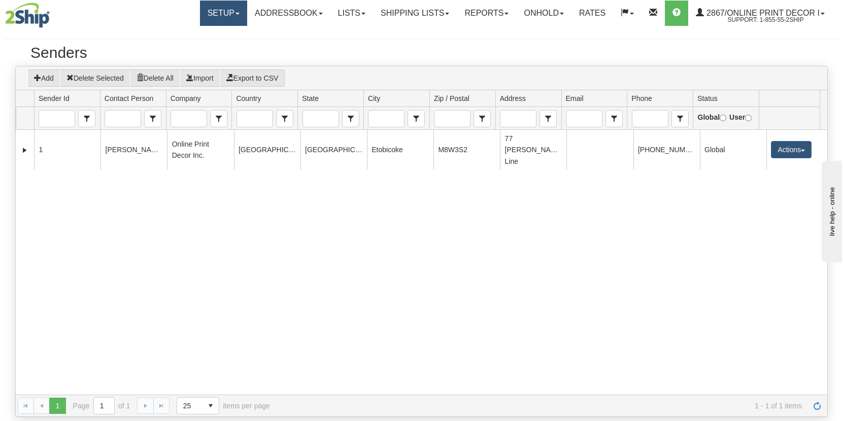
click at [230, 9] on link "Setup" at bounding box center [223, 13] width 47 height 25
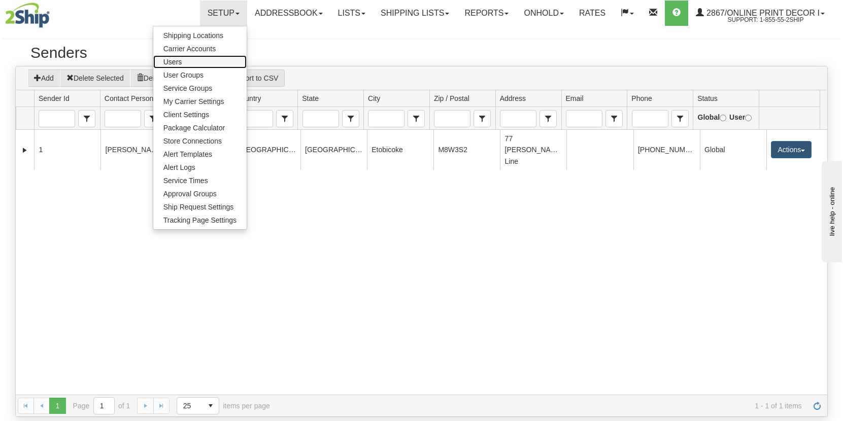
click at [177, 59] on span "Users" at bounding box center [172, 62] width 19 height 8
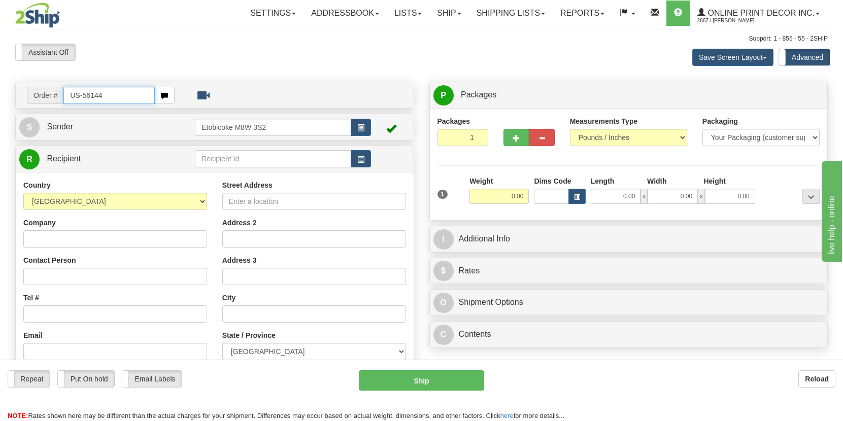
type input "US-56144"
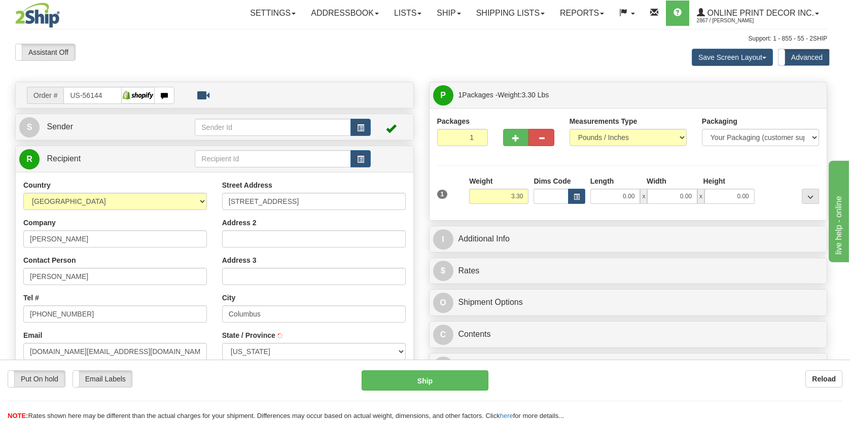
type input "COLUMBUS"
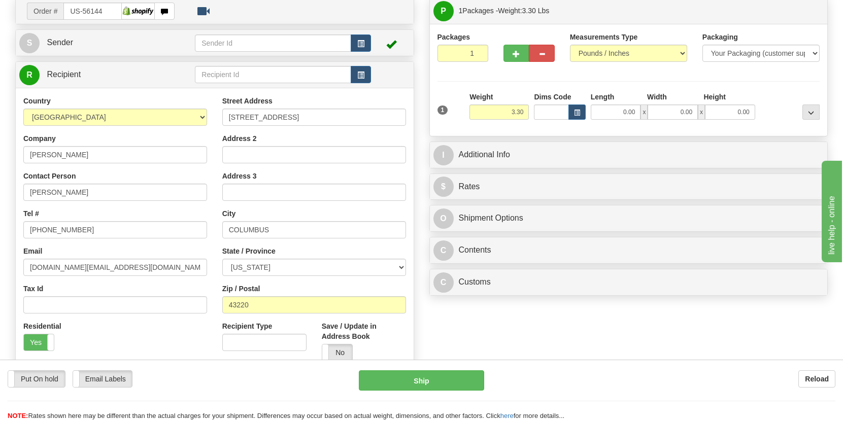
scroll to position [85, 0]
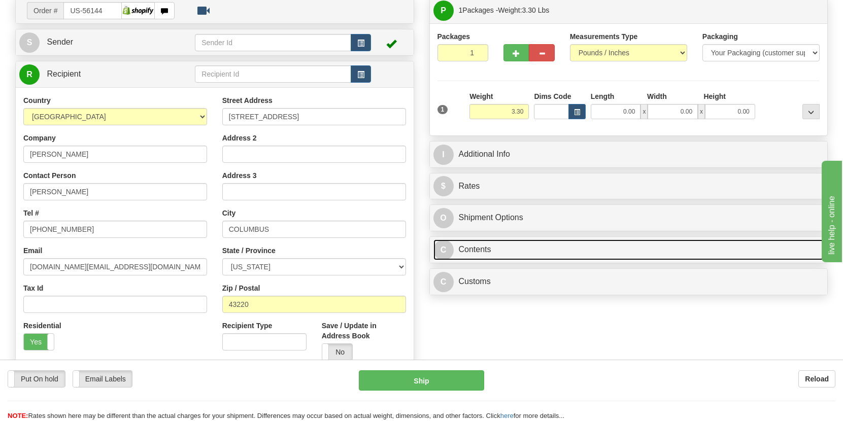
click at [475, 251] on link "C Contents" at bounding box center [628, 249] width 391 height 21
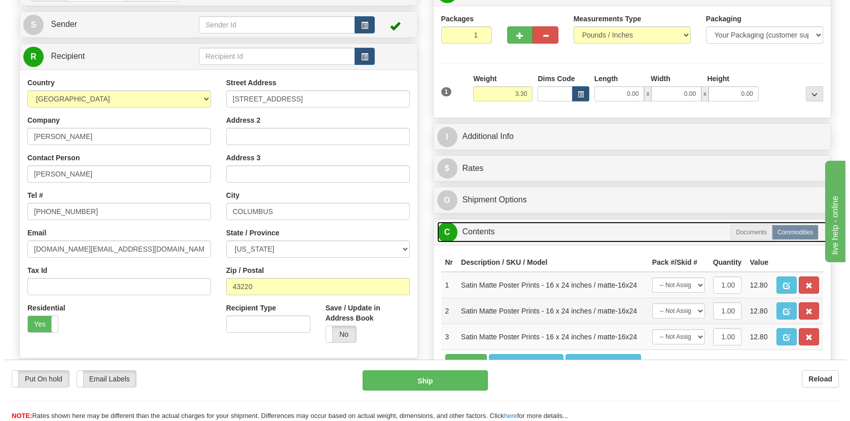
scroll to position [154, 0]
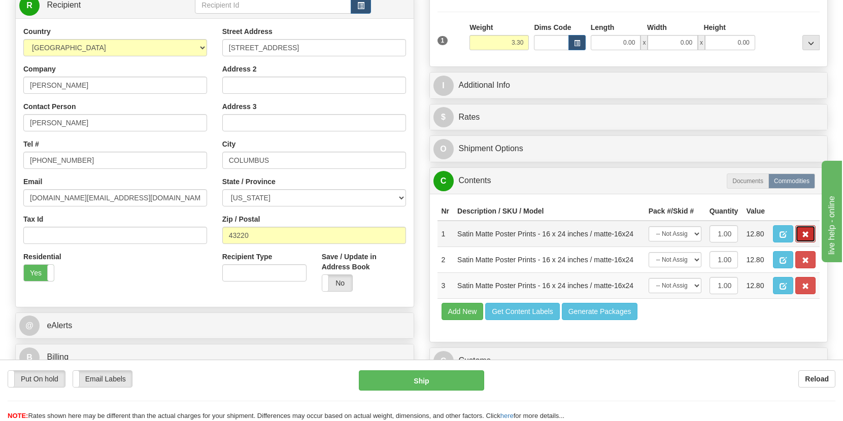
click at [806, 238] on span "button" at bounding box center [804, 234] width 7 height 7
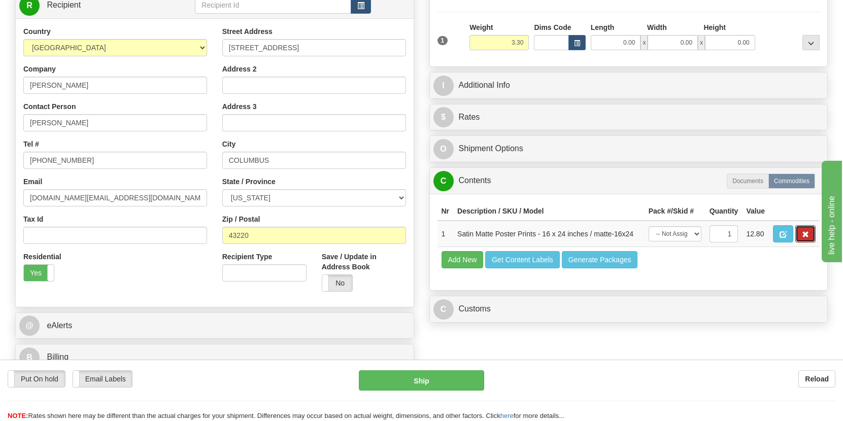
click at [806, 238] on span "button" at bounding box center [804, 234] width 7 height 7
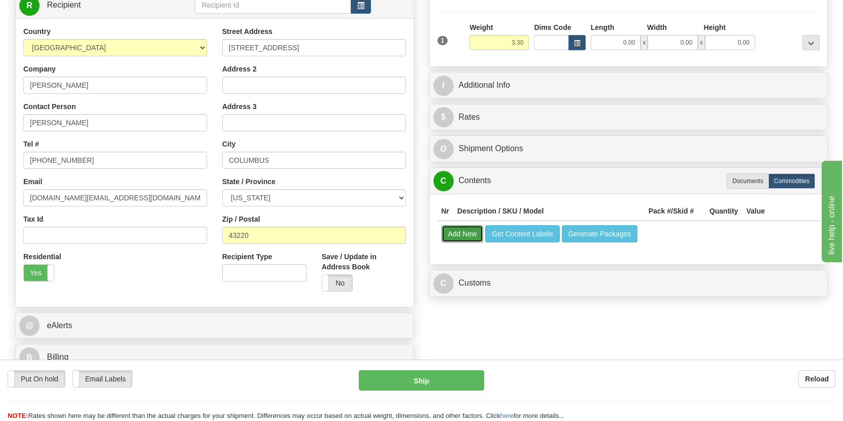
click at [452, 240] on button "Add New" at bounding box center [462, 233] width 42 height 17
select select
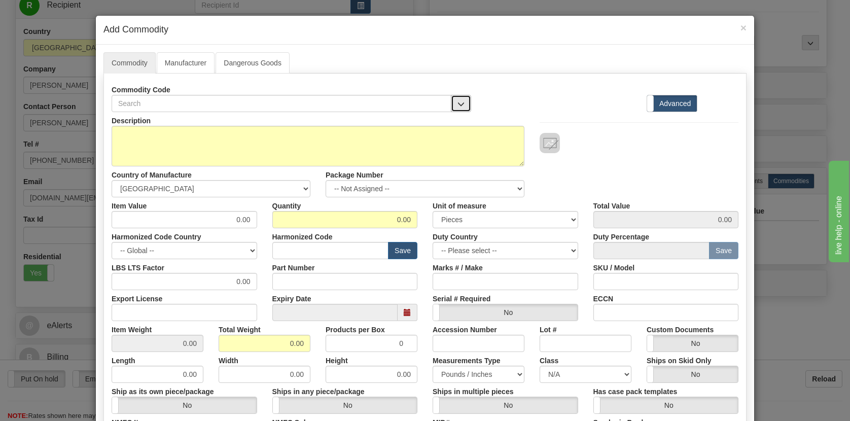
click at [452, 104] on button "button" at bounding box center [461, 103] width 20 height 17
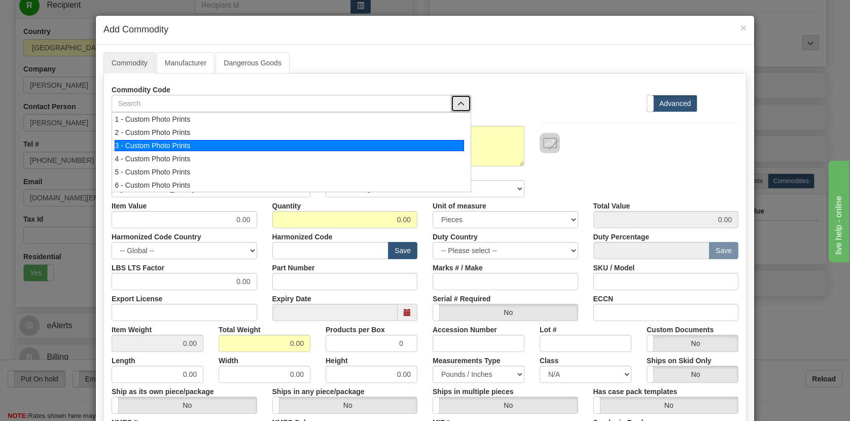
click at [169, 146] on div "3 - Custom Photo Prints" at bounding box center [289, 145] width 349 height 11
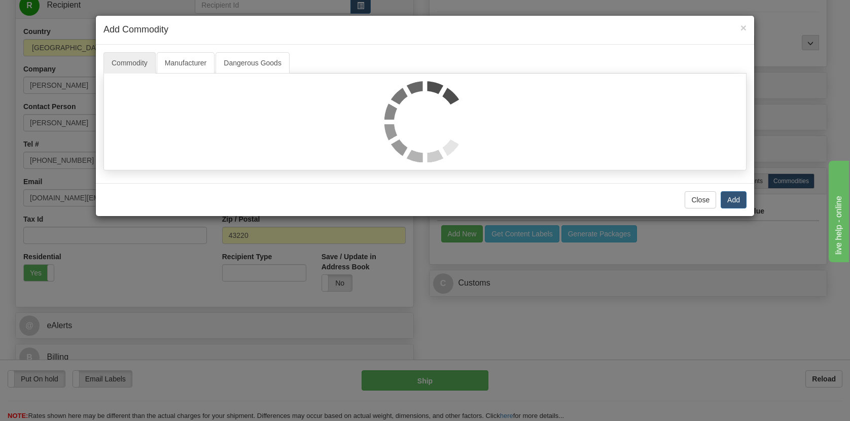
select select "1"
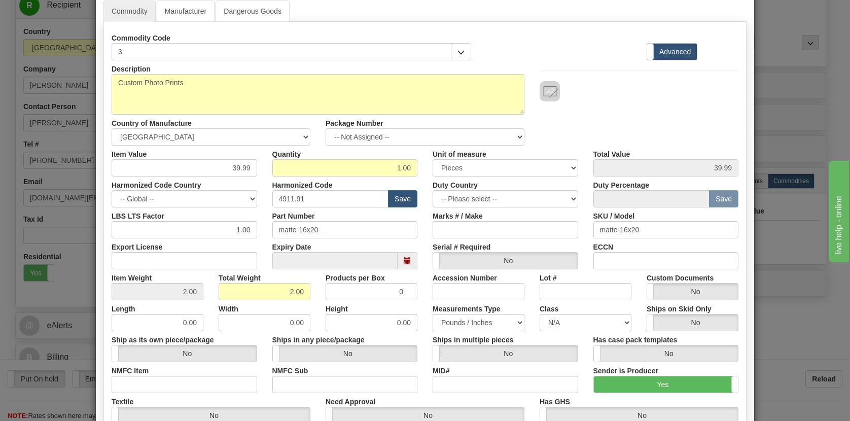
scroll to position [0, 0]
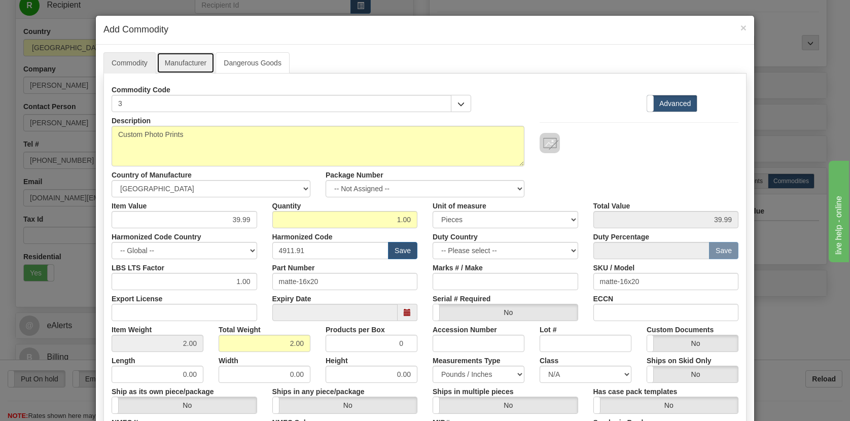
click at [174, 62] on link "Manufacturer" at bounding box center [186, 62] width 58 height 21
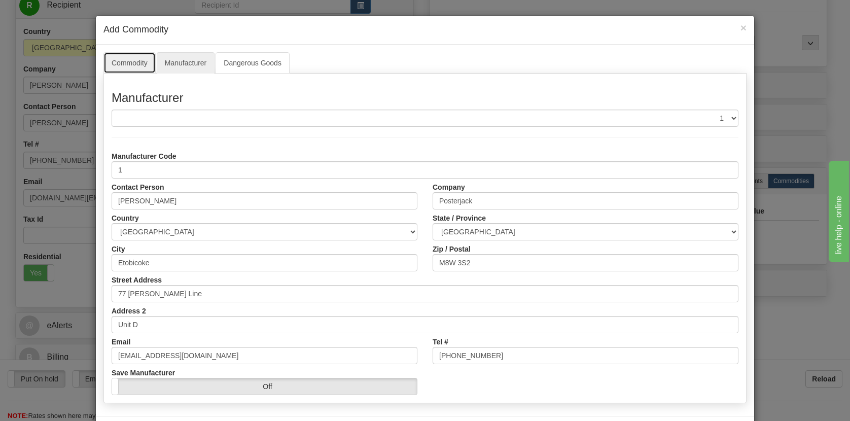
click at [123, 60] on link "Commodity" at bounding box center [129, 62] width 52 height 21
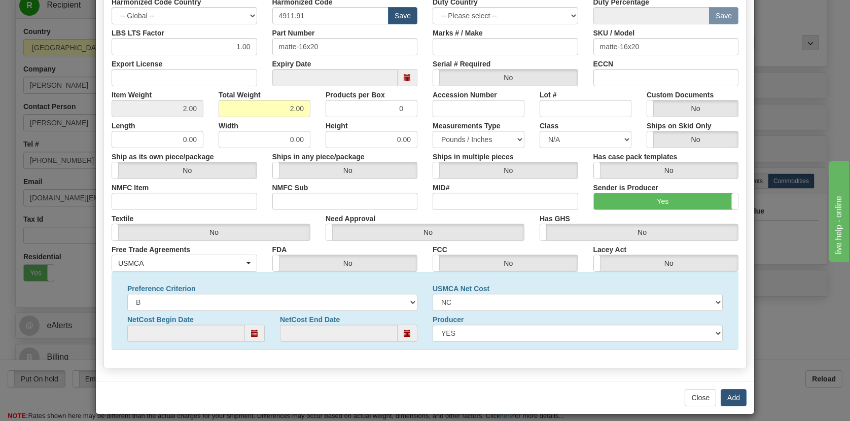
scroll to position [243, 0]
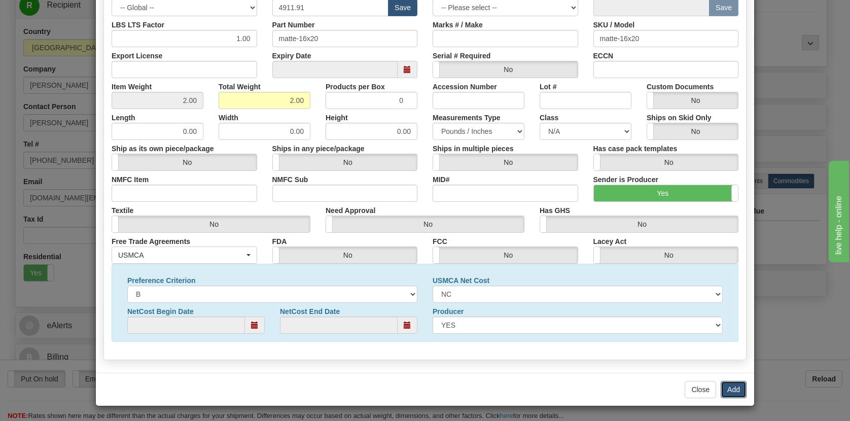
click at [733, 388] on button "Add" at bounding box center [734, 389] width 26 height 17
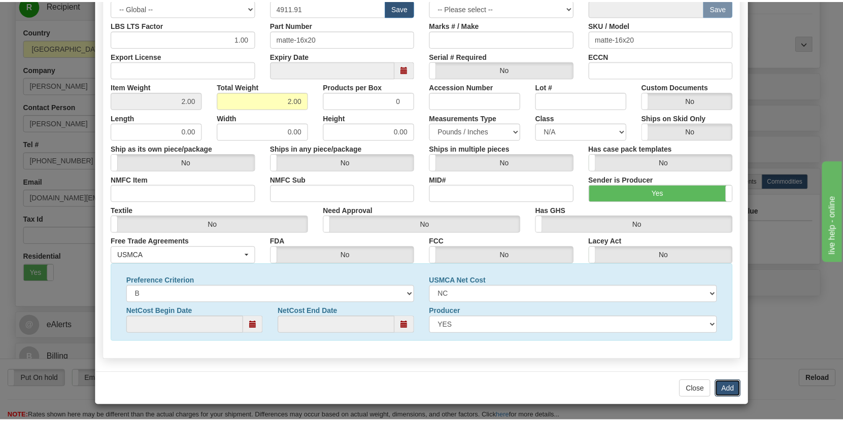
scroll to position [0, 0]
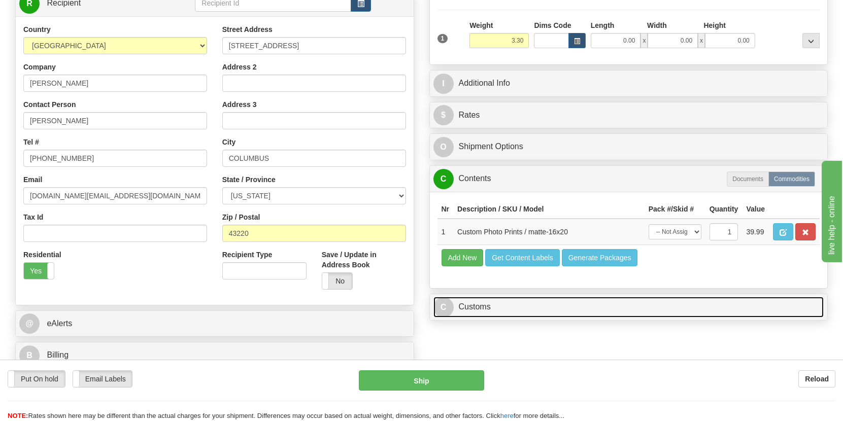
click at [515, 306] on link "C Customs" at bounding box center [628, 307] width 391 height 21
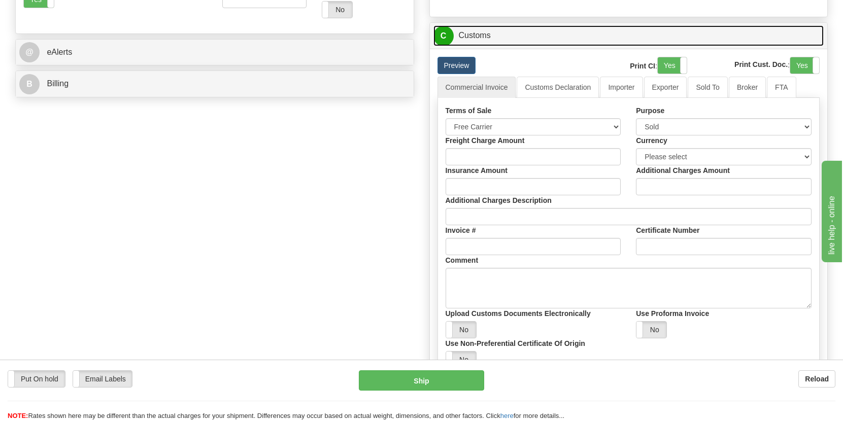
scroll to position [449, 0]
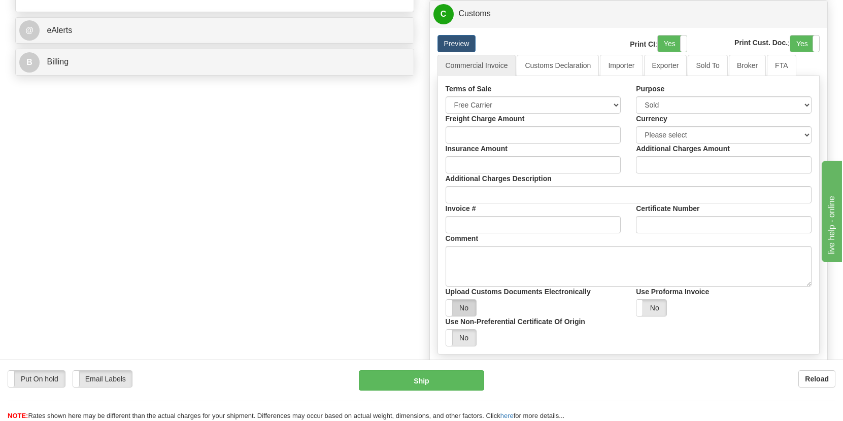
click at [464, 309] on label "No" at bounding box center [461, 308] width 30 height 16
click at [659, 67] on link "Exporter" at bounding box center [665, 65] width 43 height 21
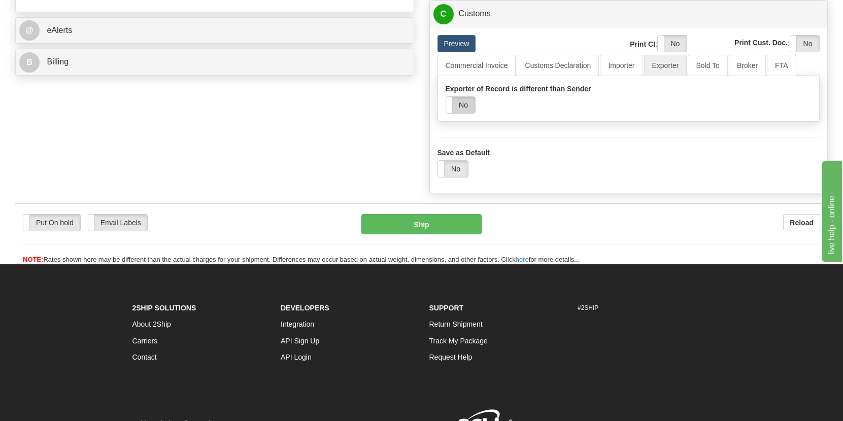
click at [459, 108] on label "No" at bounding box center [460, 105] width 29 height 16
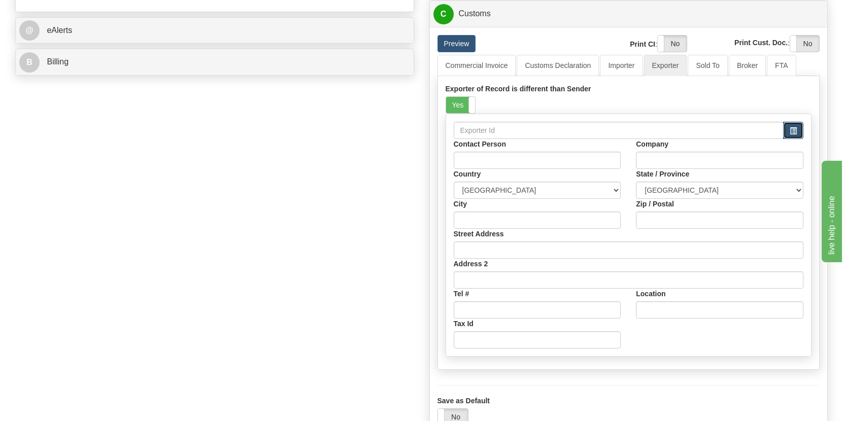
click at [795, 133] on span "button" at bounding box center [792, 131] width 7 height 7
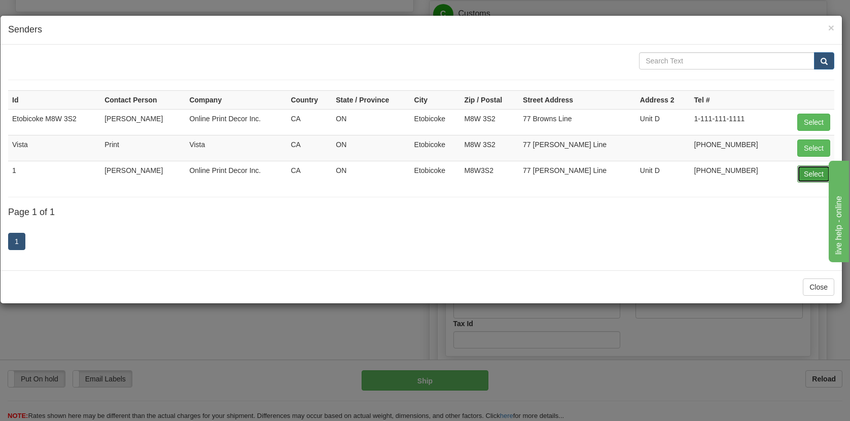
click at [811, 173] on button "Select" at bounding box center [813, 173] width 33 height 17
type input "1"
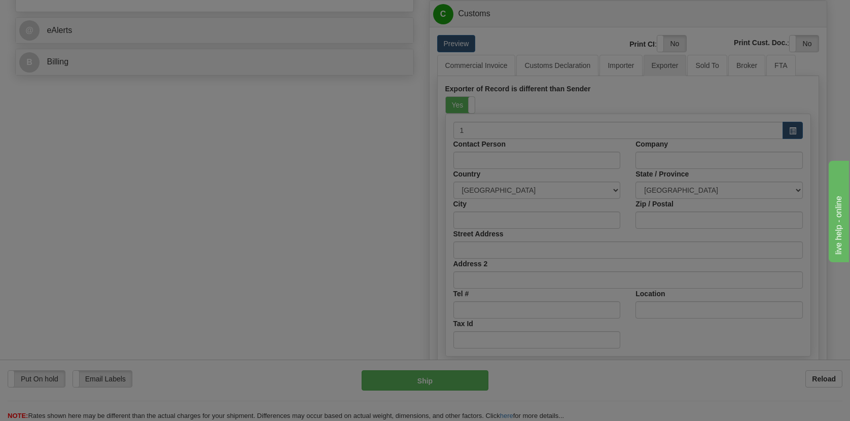
type input "[PERSON_NAME]"
type input "Online Print Decor Inc."
type input "Etobicoke"
type input "M8W3S2"
type input "77 [PERSON_NAME] Line"
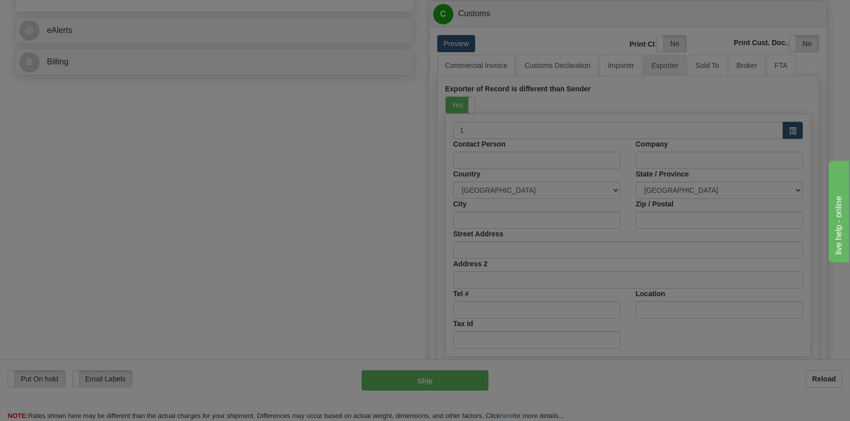
type input "Unit D"
type input "[PHONE_NUMBER]"
select select "ON"
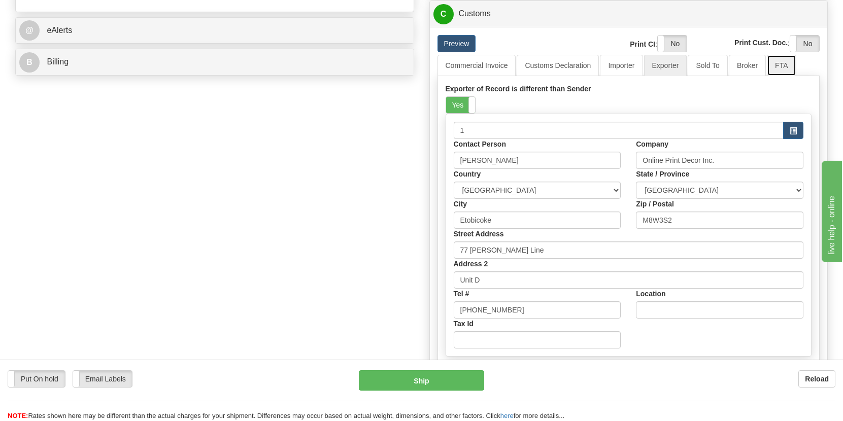
click at [782, 68] on link "FTA" at bounding box center [780, 65] width 29 height 21
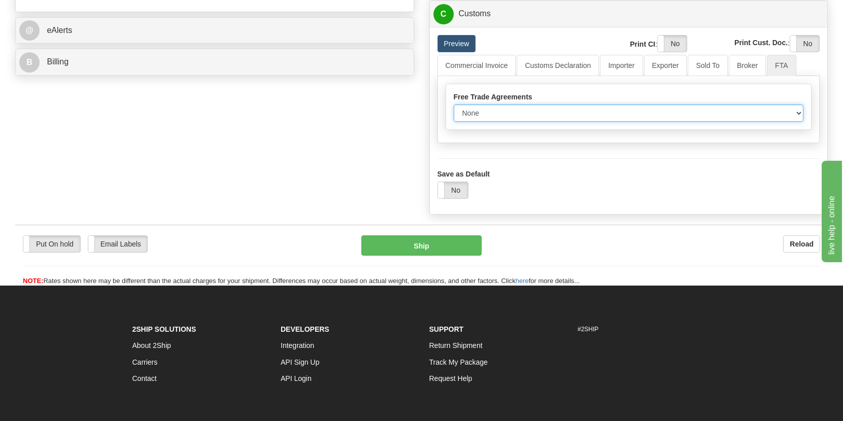
click at [574, 121] on select "None Other USMCA CETA CUKTCA" at bounding box center [628, 112] width 350 height 17
select select "1"
click at [453, 107] on select "None Other USMCA CETA CUKTCA" at bounding box center [628, 112] width 350 height 17
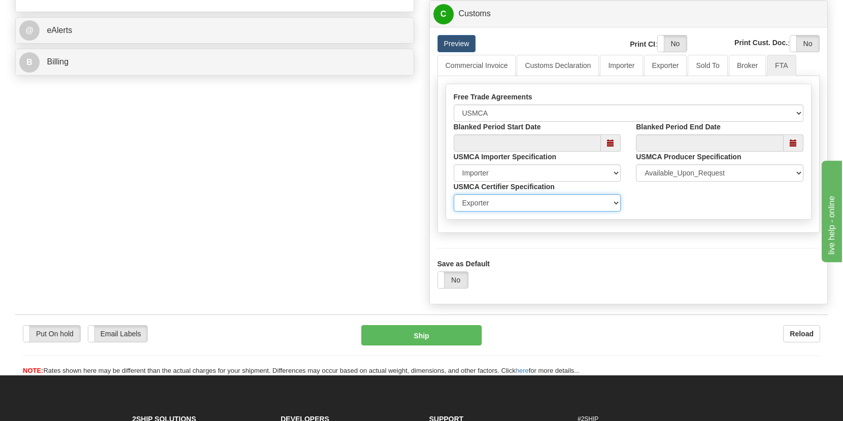
click at [613, 208] on select "Exporter Importer Producer" at bounding box center [536, 202] width 167 height 17
select select "2"
click at [453, 197] on select "Exporter Importer Producer" at bounding box center [536, 202] width 167 height 17
click at [461, 280] on label "No" at bounding box center [453, 280] width 30 height 16
click at [486, 208] on select "Exporter Importer Producer" at bounding box center [536, 202] width 167 height 17
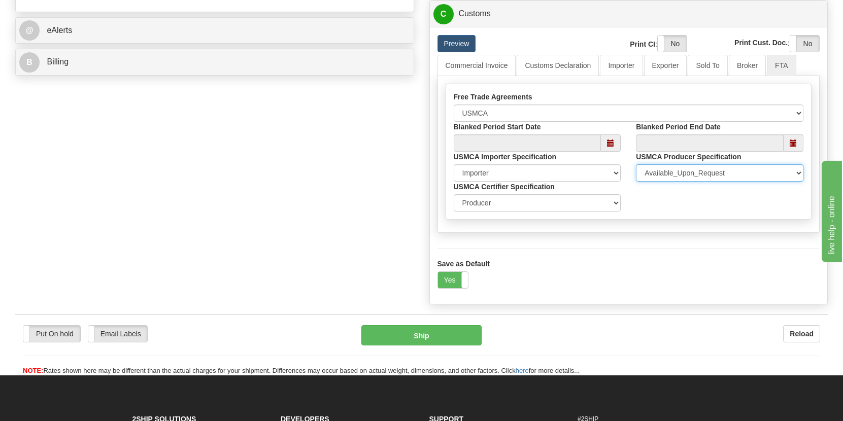
click at [684, 178] on select "Available_Upon_Request Same_shipper_Exporter Multiple_Specified Single_Specifie…" at bounding box center [719, 172] width 167 height 17
click at [704, 173] on select "Available_Upon_Request Same_shipper_Exporter Multiple_Specified Single_Specifie…" at bounding box center [719, 172] width 167 height 17
click at [750, 67] on link "Broker" at bounding box center [746, 65] width 37 height 21
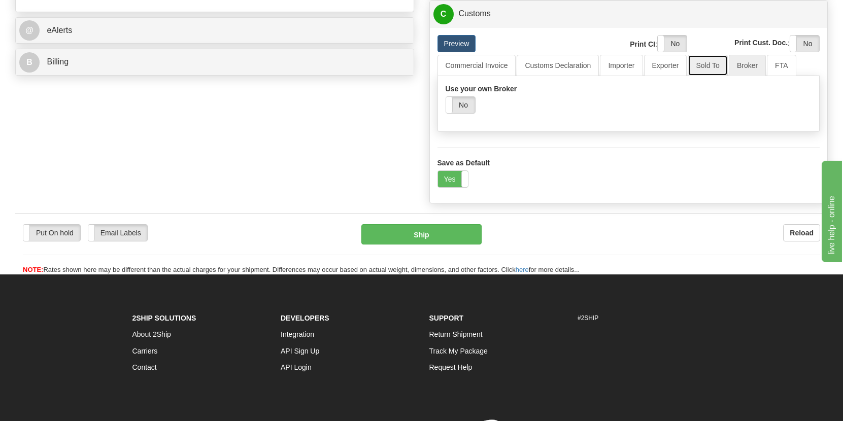
click at [715, 67] on link "Sold To" at bounding box center [707, 65] width 40 height 21
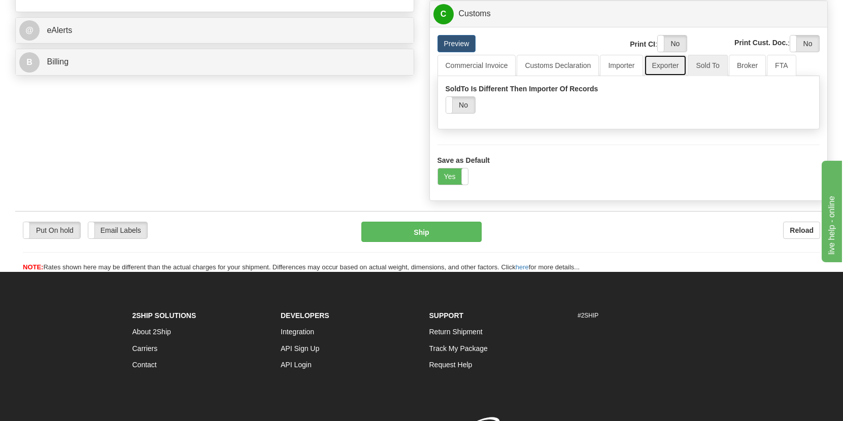
click at [670, 69] on link "Exporter" at bounding box center [665, 65] width 43 height 21
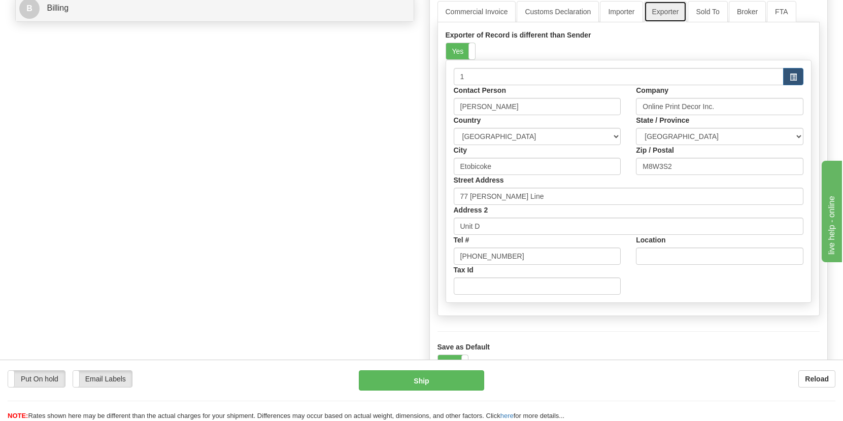
scroll to position [508, 0]
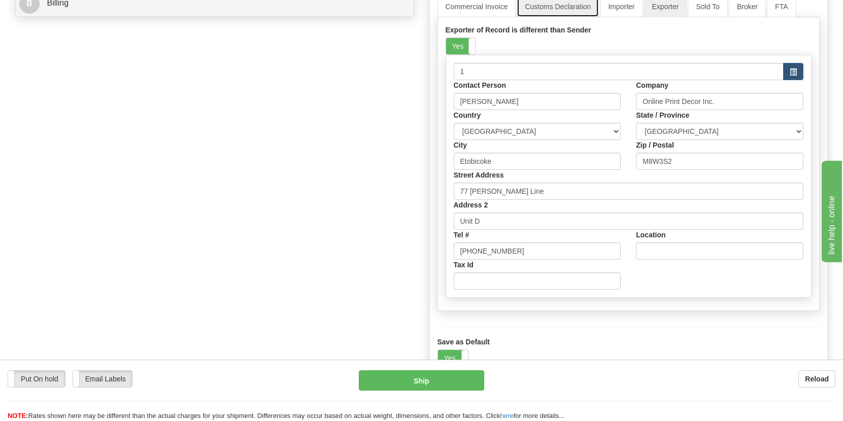
click at [579, 7] on link "Customs Declaration" at bounding box center [557, 6] width 82 height 21
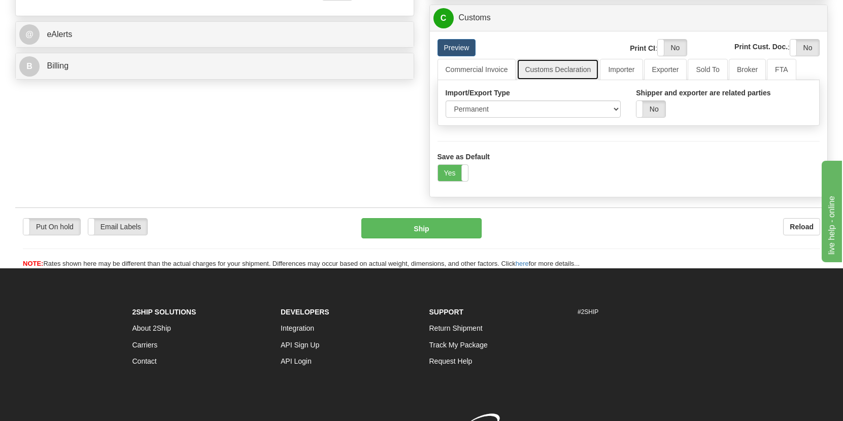
scroll to position [444, 0]
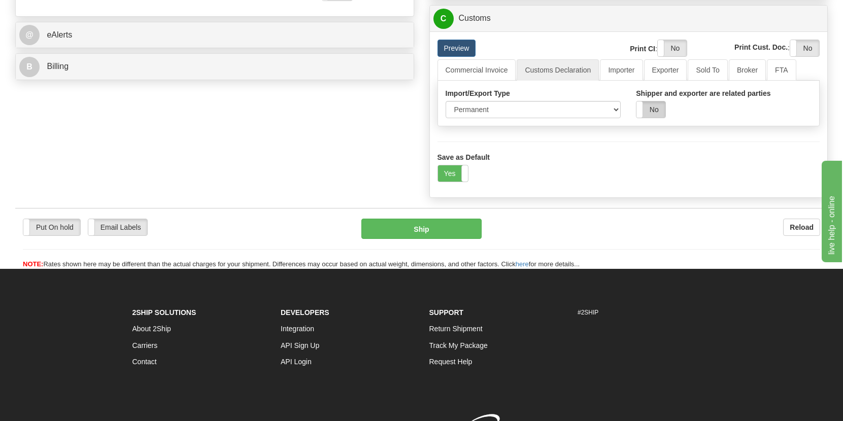
click at [656, 114] on label "No" at bounding box center [650, 109] width 29 height 16
click at [656, 114] on label "Yes" at bounding box center [650, 109] width 29 height 16
click at [505, 112] on select "Permanent Temporary Repair Return" at bounding box center [533, 109] width 176 height 17
click at [445, 104] on select "Permanent Temporary Repair Return" at bounding box center [533, 109] width 176 height 17
click at [482, 72] on link "Commercial Invoice" at bounding box center [476, 69] width 79 height 21
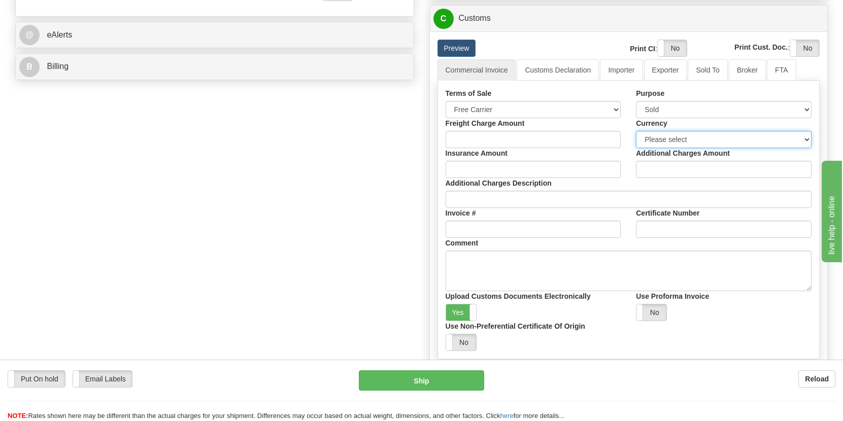
click at [679, 143] on select "Please select CAD USD EUR ZAR RON ANG ARN AUD AUS AWG BBD BFR BGN BHD BMD BND B…" at bounding box center [724, 139] width 176 height 17
select select "0"
click at [636, 134] on select "Please select CAD USD EUR ZAR RON ANG ARN AUD AUS AWG BBD BFR BGN BHD BMD BND B…" at bounding box center [724, 139] width 176 height 17
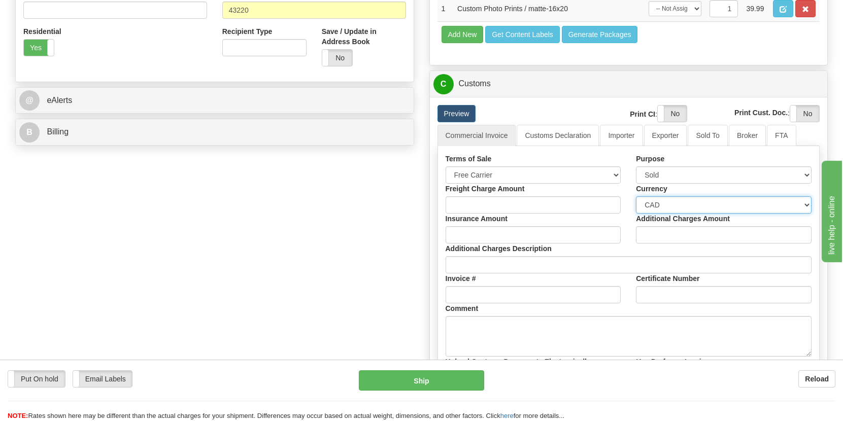
scroll to position [374, 0]
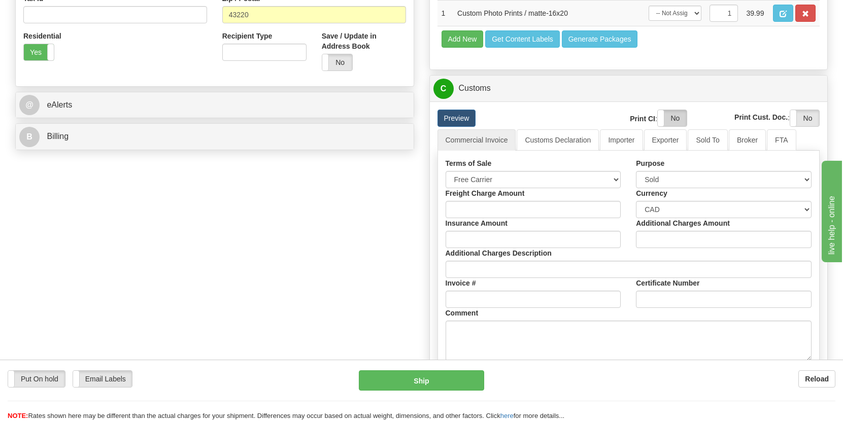
click at [669, 119] on label "No" at bounding box center [671, 118] width 29 height 16
click at [675, 119] on label "Yes" at bounding box center [671, 118] width 29 height 16
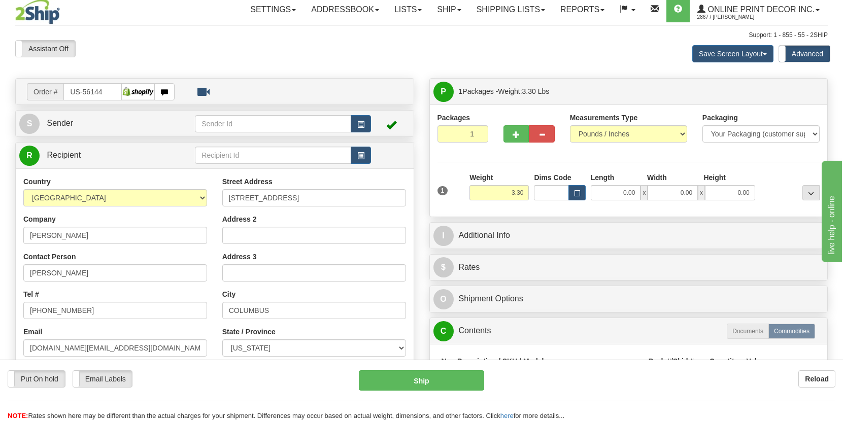
scroll to position [0, 0]
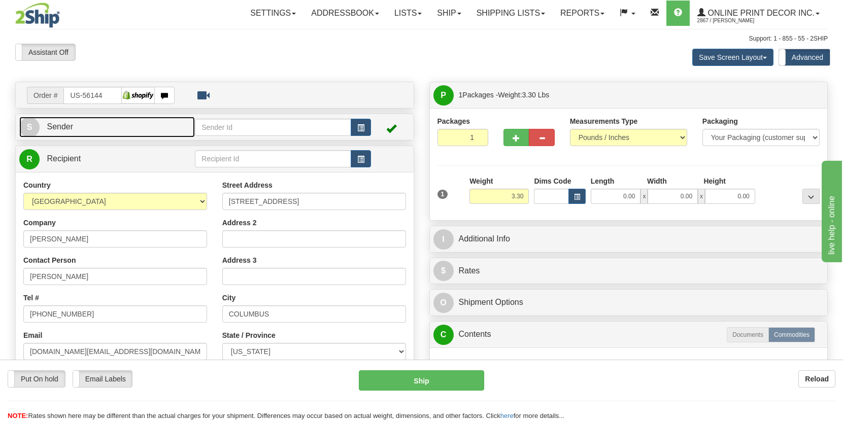
click at [123, 126] on link "S Sender" at bounding box center [107, 127] width 176 height 21
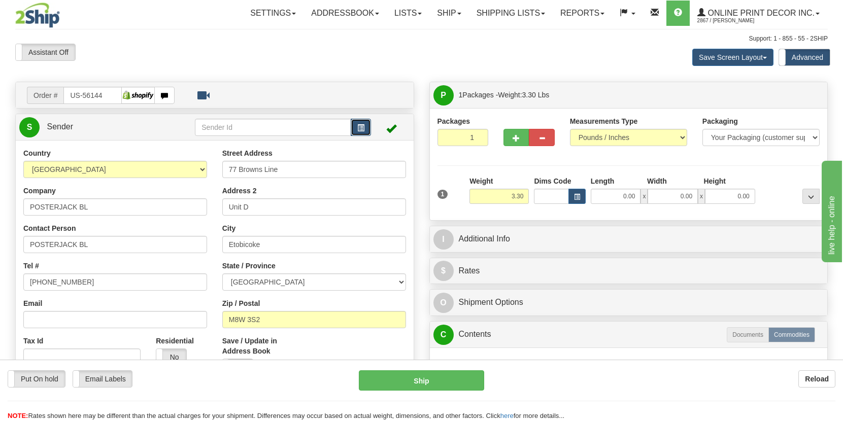
click at [362, 125] on span "button" at bounding box center [360, 128] width 7 height 7
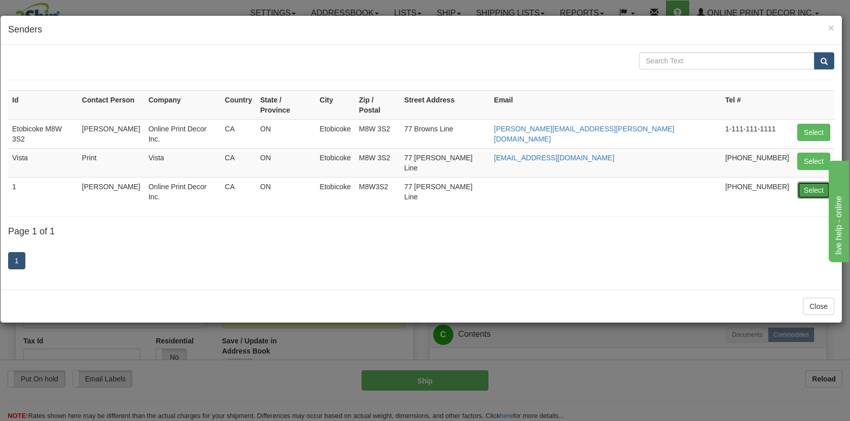
click at [810, 182] on button "Select" at bounding box center [813, 190] width 33 height 17
type input "1"
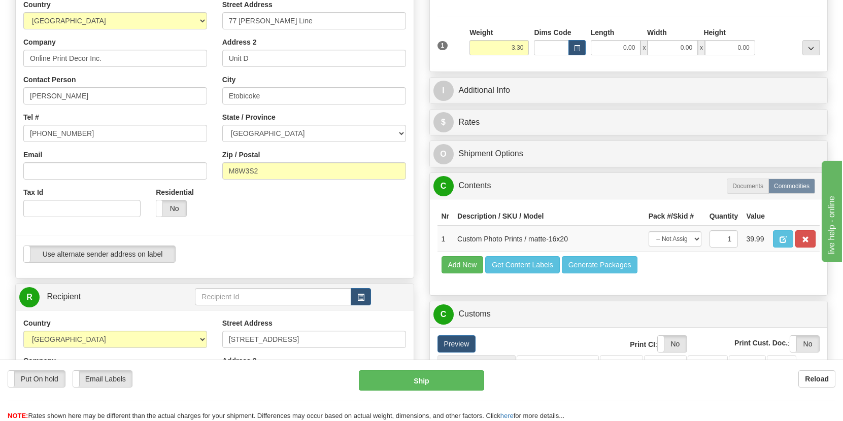
scroll to position [286, 0]
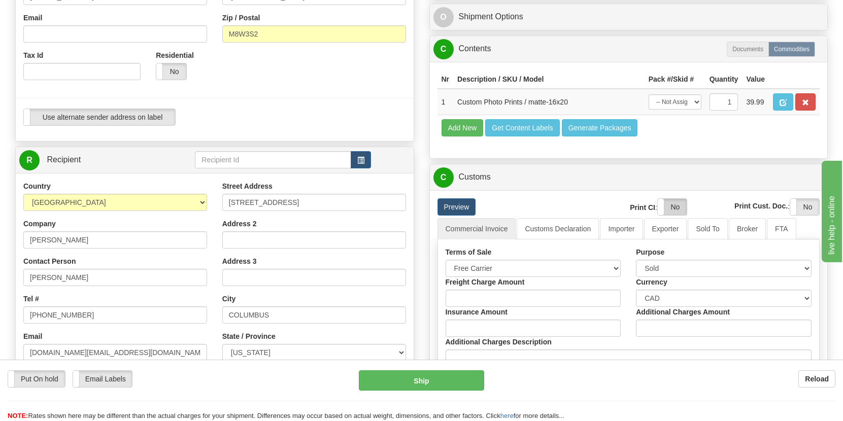
click at [675, 210] on label "No" at bounding box center [671, 207] width 29 height 16
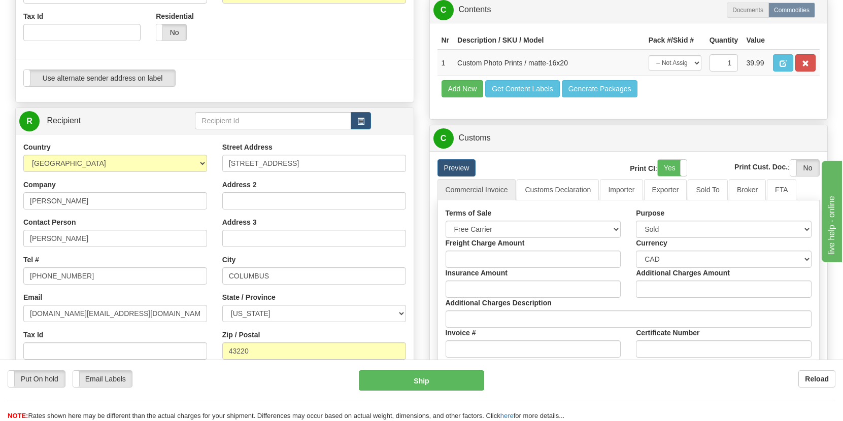
scroll to position [334, 0]
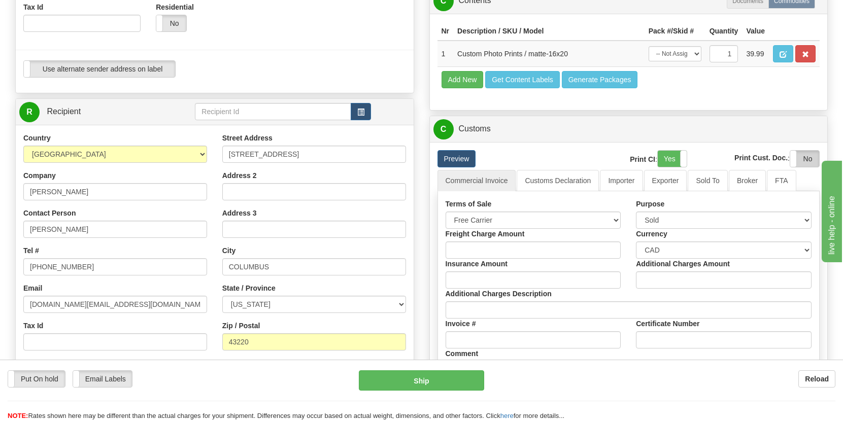
click at [804, 163] on label "No" at bounding box center [804, 159] width 29 height 16
click at [802, 161] on label "Yes" at bounding box center [804, 159] width 29 height 16
click at [667, 159] on label "Yes" at bounding box center [671, 159] width 29 height 16
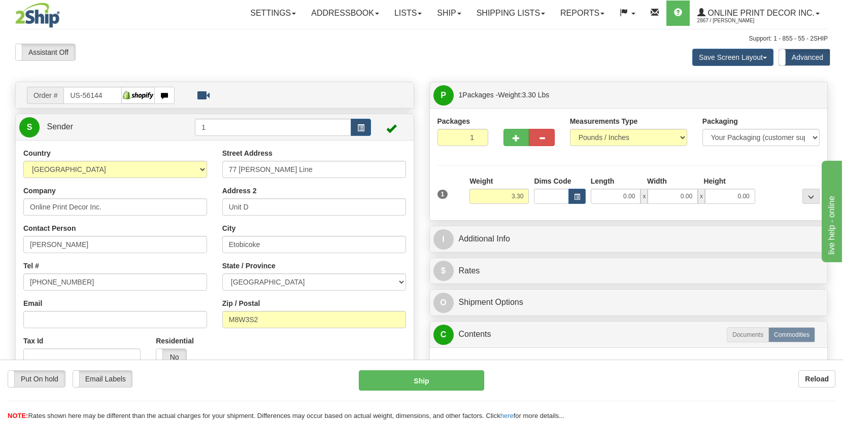
scroll to position [0, 0]
click at [795, 15] on span "Online Print Decor Inc." at bounding box center [759, 13] width 109 height 9
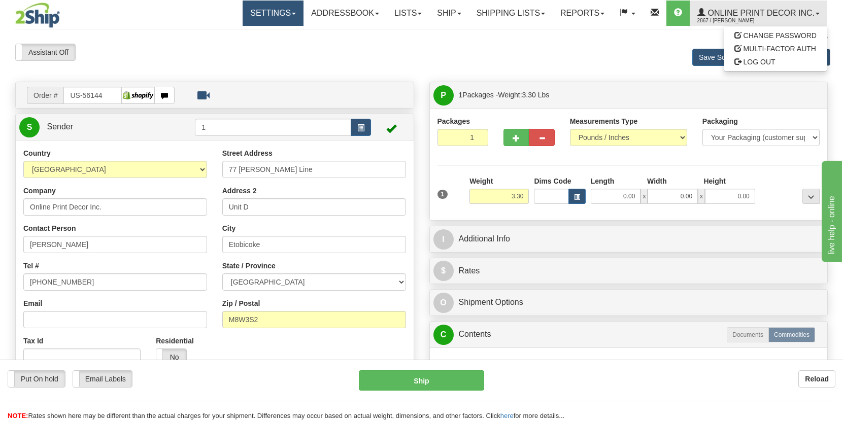
click at [277, 18] on link "Settings" at bounding box center [272, 13] width 61 height 25
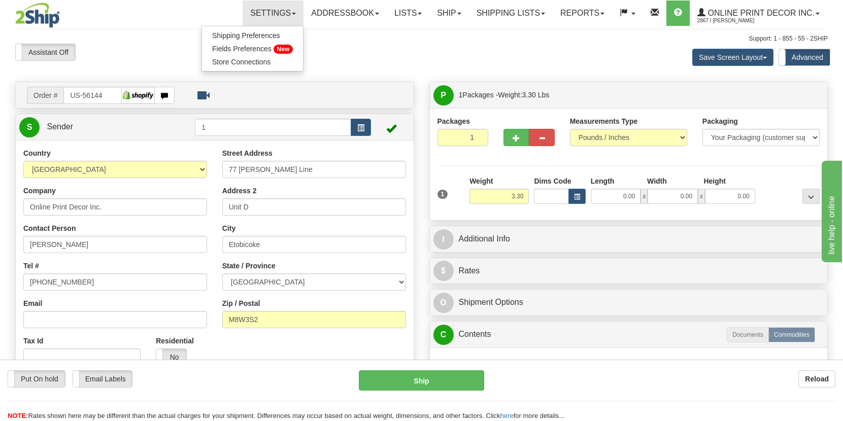
click at [525, 57] on div "Save Screen Layout Save Layout Reset to Default Standard Advanced" at bounding box center [662, 57] width 345 height 27
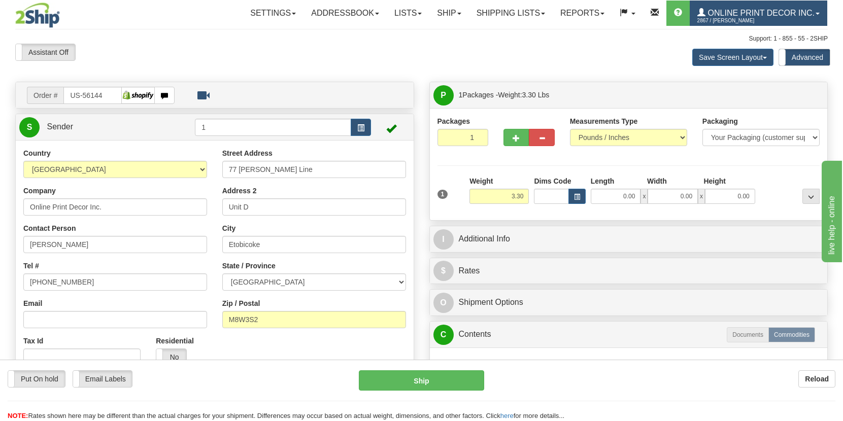
click at [800, 17] on span "Online Print Decor Inc." at bounding box center [759, 13] width 109 height 9
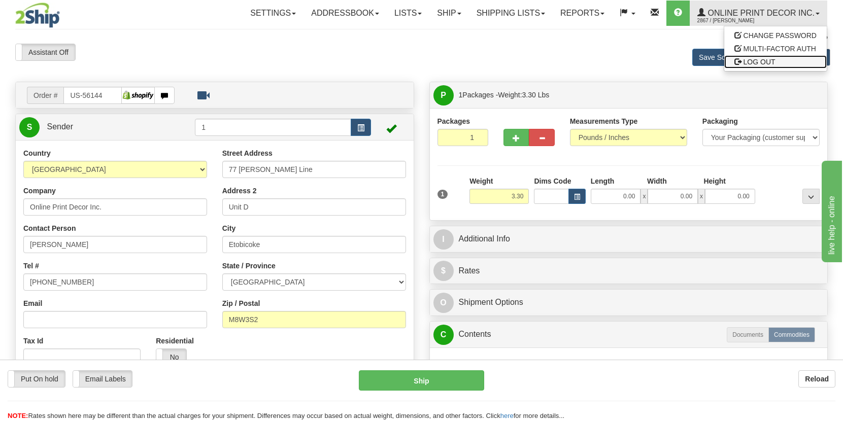
click at [764, 61] on span "LOG OUT" at bounding box center [759, 62] width 32 height 8
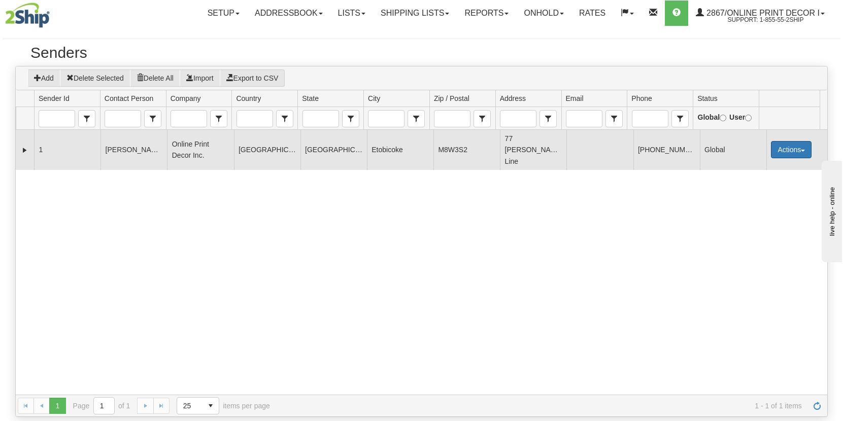
click at [792, 145] on button "Actions" at bounding box center [790, 149] width 41 height 17
click at [747, 164] on link "Edit" at bounding box center [769, 168] width 81 height 13
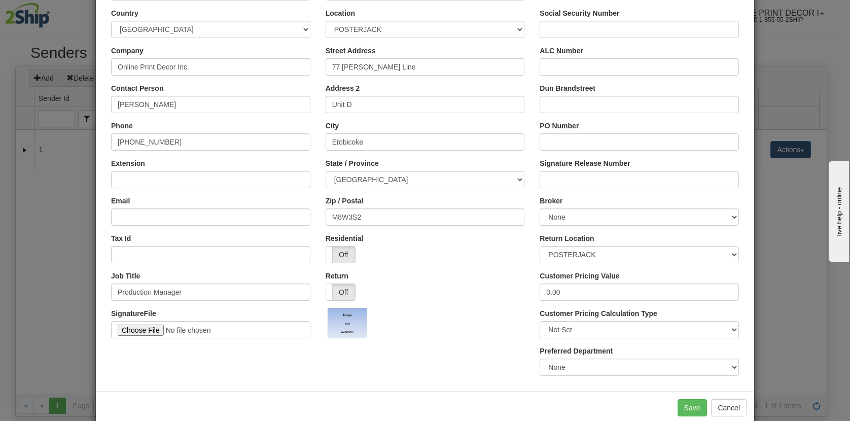
scroll to position [100, 0]
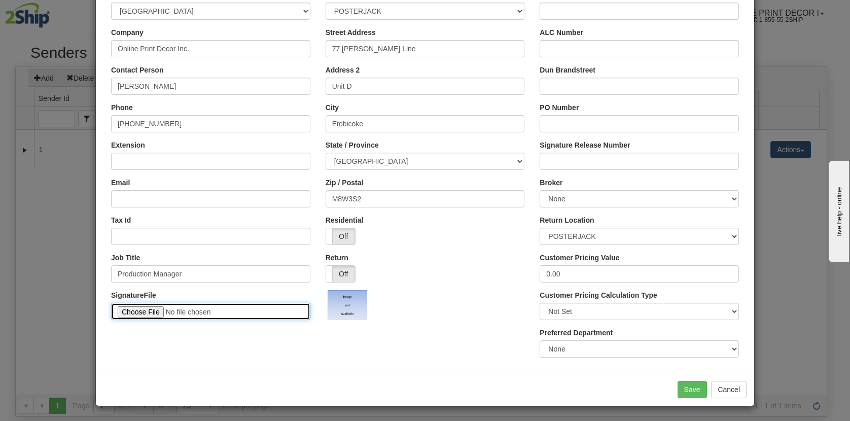
click at [144, 310] on input "file" at bounding box center [210, 311] width 199 height 17
click at [146, 313] on input "file" at bounding box center [210, 311] width 199 height 17
click at [142, 310] on input "file" at bounding box center [210, 311] width 199 height 17
type input "C:\fakepath\[PERSON_NAME] Signature.jpg"
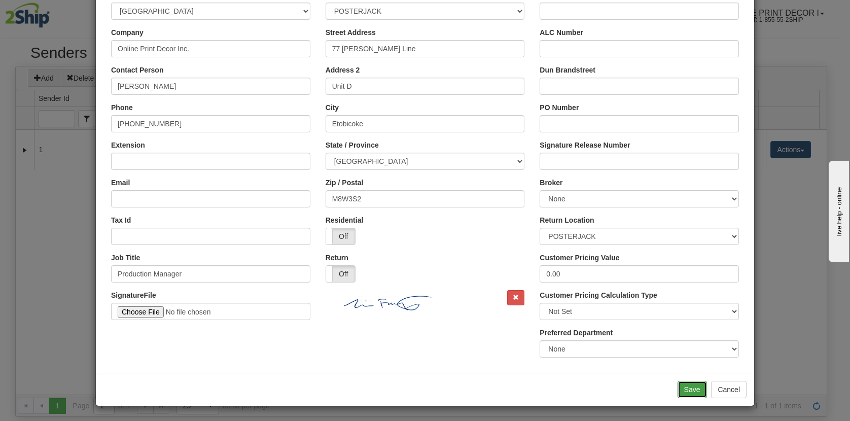
click at [685, 391] on button "Save" at bounding box center [692, 389] width 29 height 17
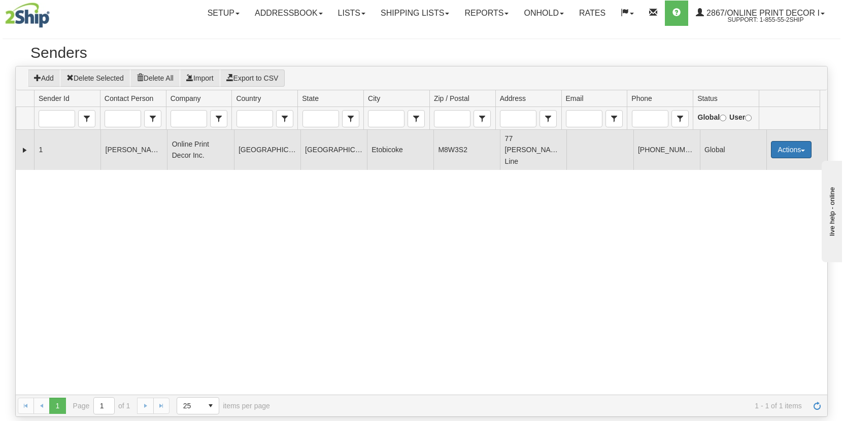
click at [798, 141] on button "Actions" at bounding box center [790, 149] width 41 height 17
click at [756, 163] on link "Edit" at bounding box center [769, 168] width 81 height 13
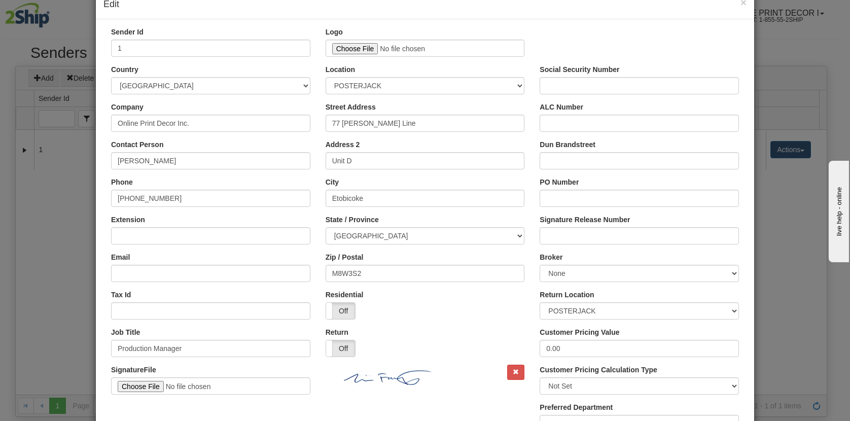
scroll to position [26, 0]
click at [436, 89] on select "POSTERJACK VISTA" at bounding box center [425, 85] width 199 height 17
click at [326, 77] on select "POSTERJACK VISTA" at bounding box center [425, 85] width 199 height 17
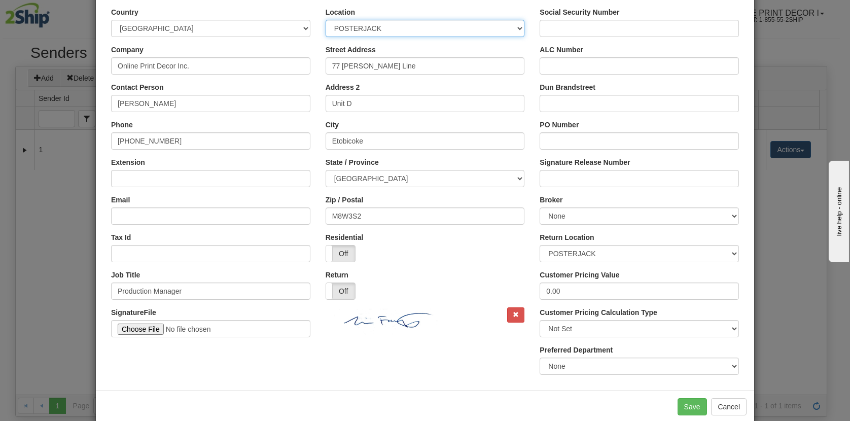
scroll to position [84, 0]
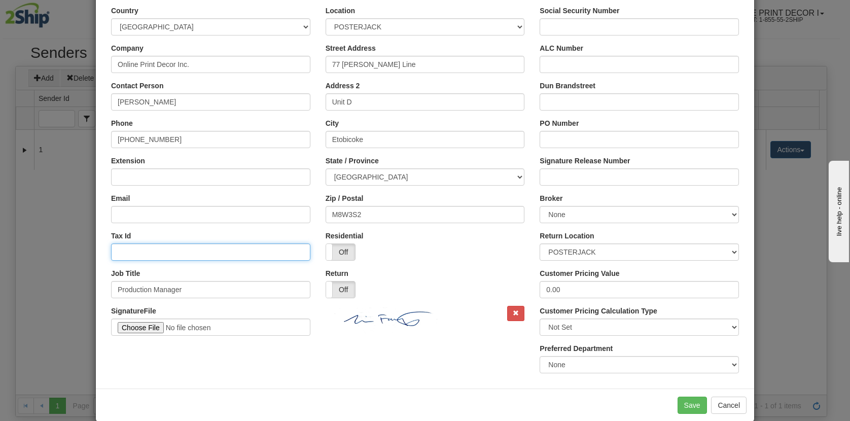
click at [142, 254] on input "Tax Id" at bounding box center [210, 251] width 199 height 17
type input "814681490"
click at [684, 407] on button "Save" at bounding box center [692, 405] width 29 height 17
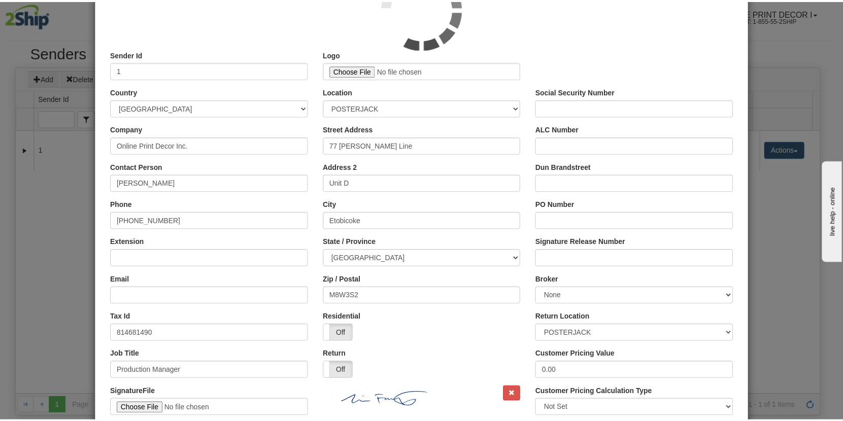
scroll to position [0, 0]
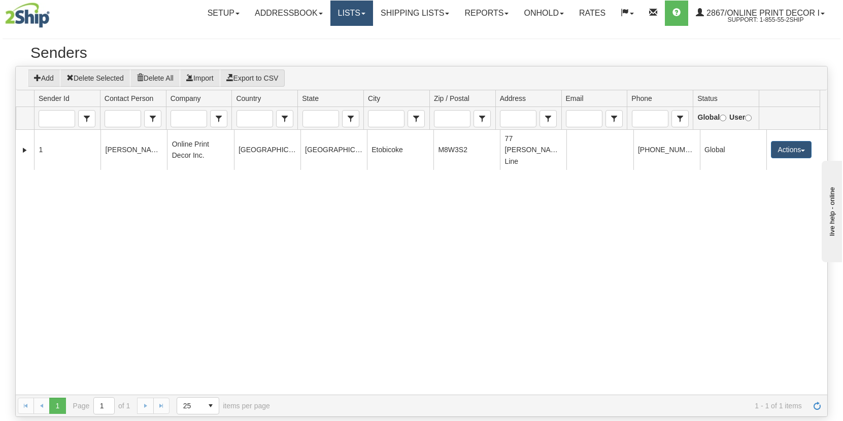
click at [368, 16] on link "Lists" at bounding box center [351, 13] width 43 height 25
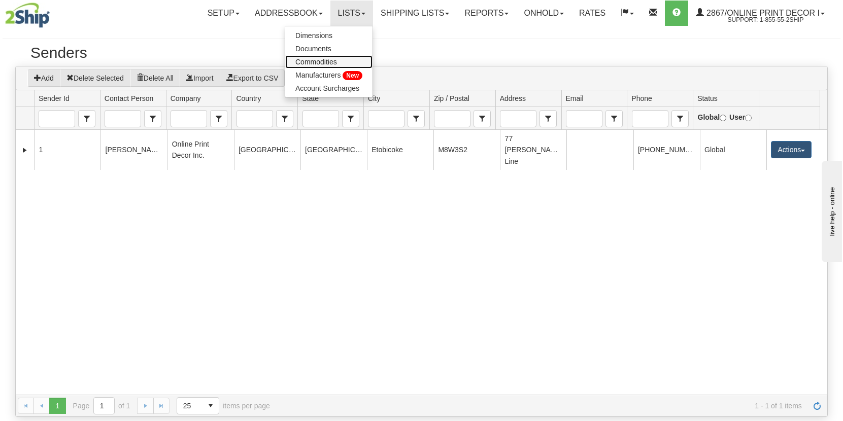
click at [312, 59] on span "Commodities" at bounding box center [316, 62] width 42 height 8
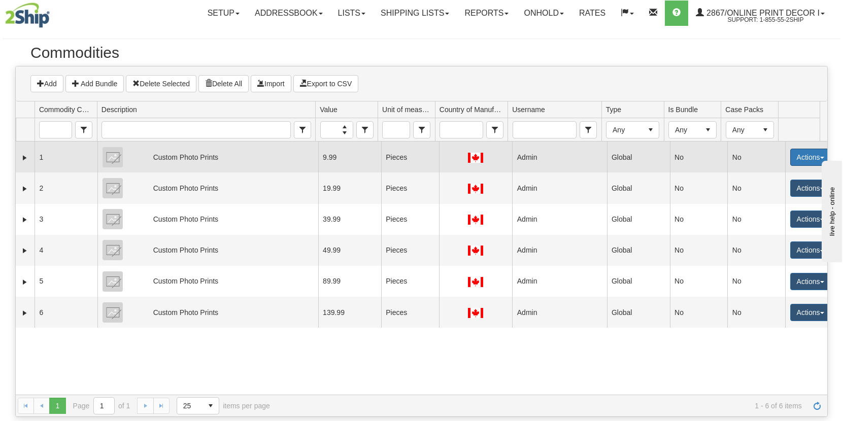
click at [802, 162] on button "Actions" at bounding box center [810, 157] width 41 height 17
click at [767, 177] on link "Edit" at bounding box center [789, 176] width 81 height 13
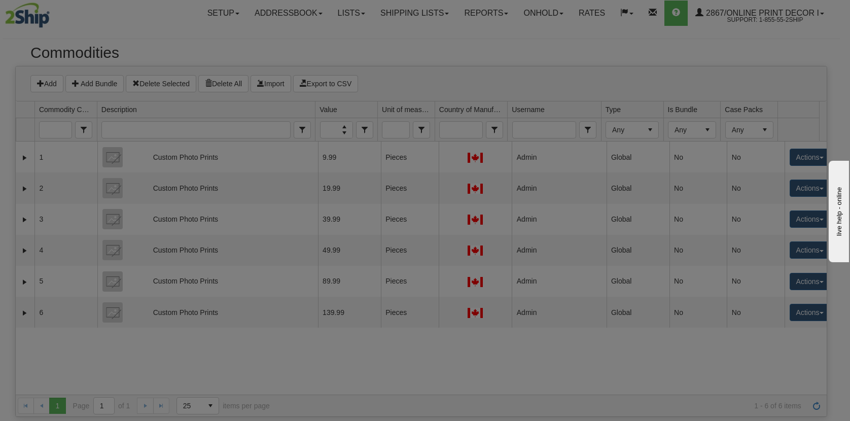
select select "1"
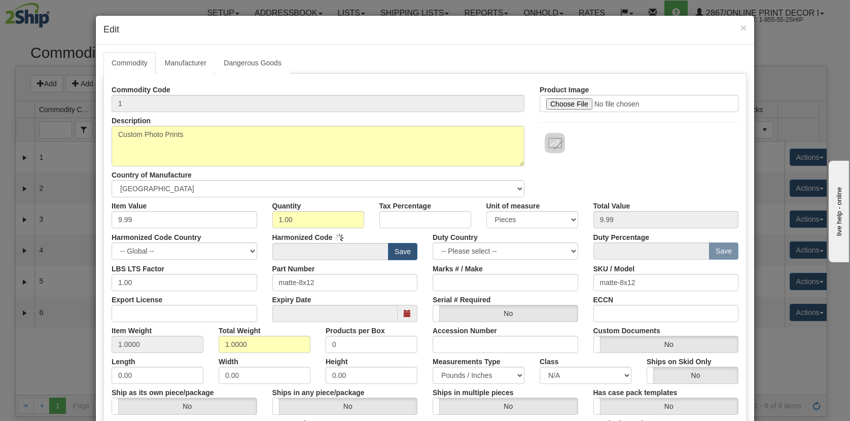
type input "4911.91"
click at [179, 60] on link "Manufacturer" at bounding box center [186, 62] width 58 height 21
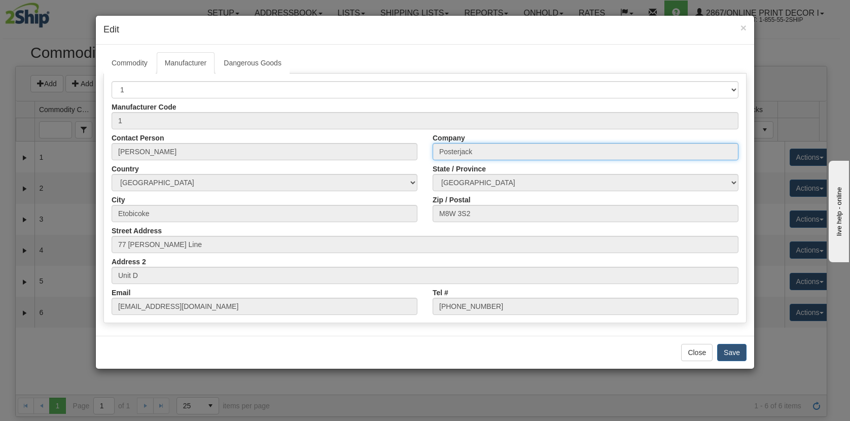
drag, startPoint x: 492, startPoint y: 154, endPoint x: 372, endPoint y: 144, distance: 120.2
click at [372, 144] on div "Manufacturer Code 1 Contact Person [PERSON_NAME] Company Posterjack Country [GE…" at bounding box center [425, 206] width 642 height 217
click at [479, 152] on input "Posterjack" at bounding box center [586, 151] width 306 height 17
click at [483, 153] on input "Posterjack" at bounding box center [586, 151] width 306 height 17
click at [470, 155] on input "Posterjack" at bounding box center [586, 151] width 306 height 17
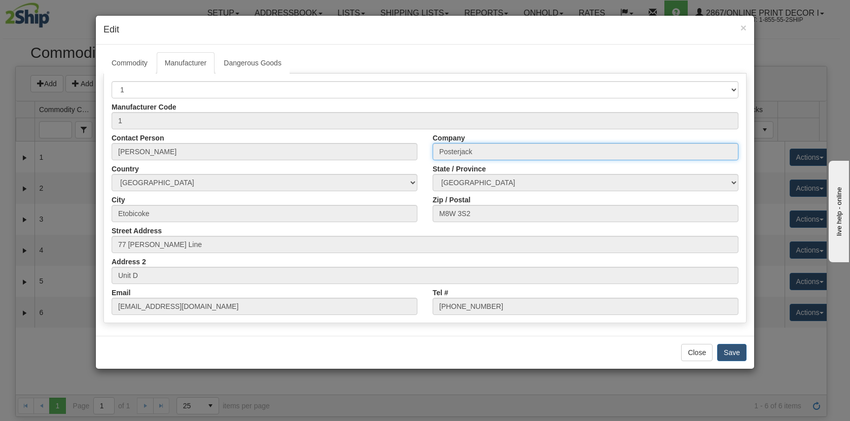
click at [465, 154] on input "Posterjack" at bounding box center [586, 151] width 306 height 17
click at [454, 154] on input "Posterjack" at bounding box center [586, 151] width 306 height 17
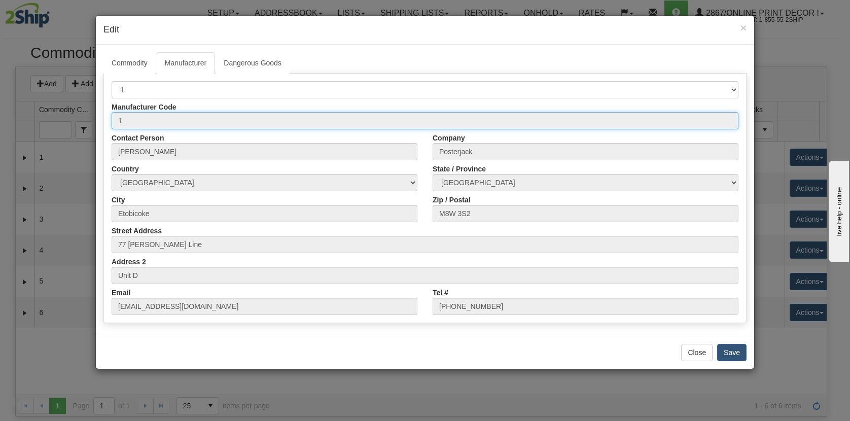
click at [128, 119] on input "1" at bounding box center [425, 120] width 627 height 17
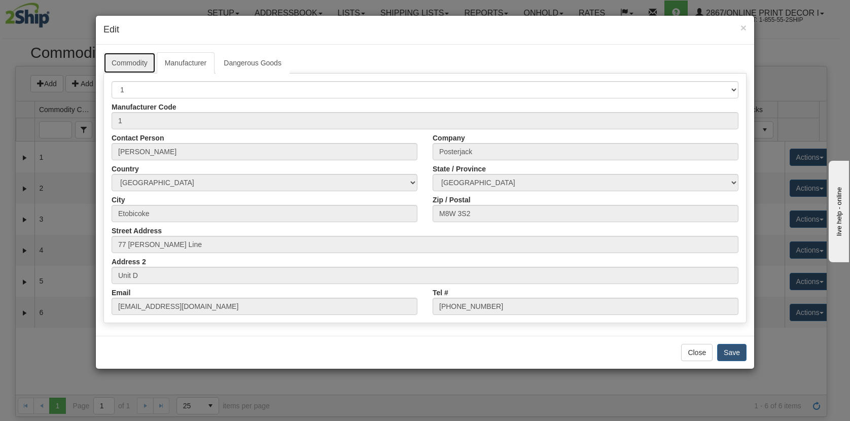
click at [129, 64] on link "Commodity" at bounding box center [129, 62] width 52 height 21
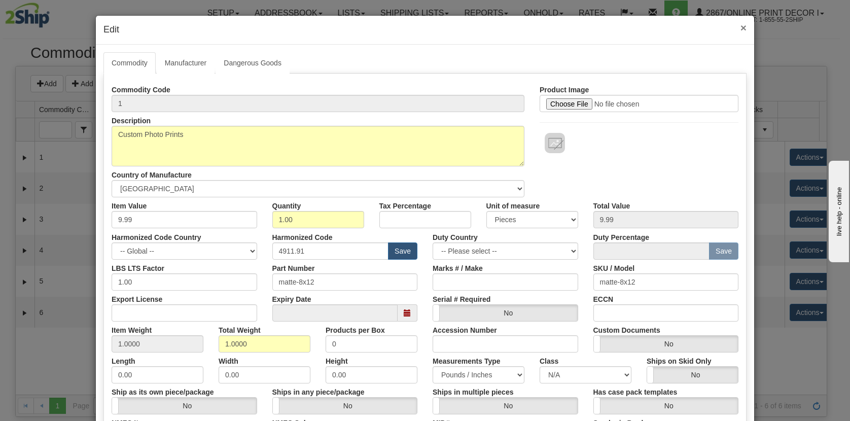
click at [741, 29] on span "×" at bounding box center [744, 28] width 6 height 12
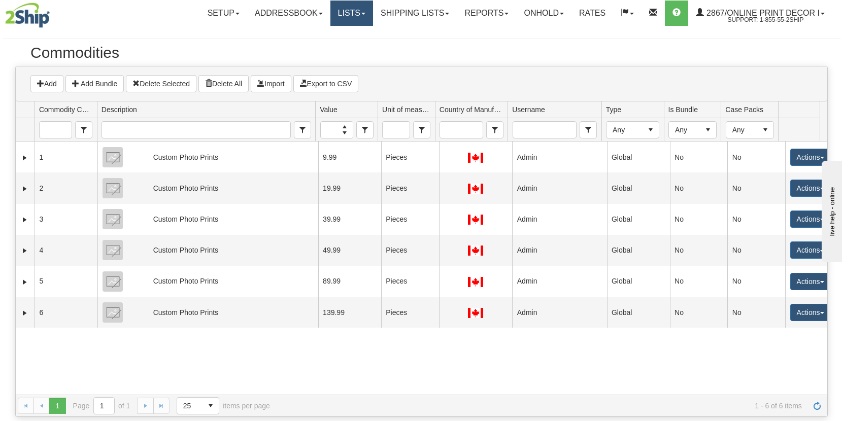
click at [349, 12] on link "Lists" at bounding box center [351, 13] width 43 height 25
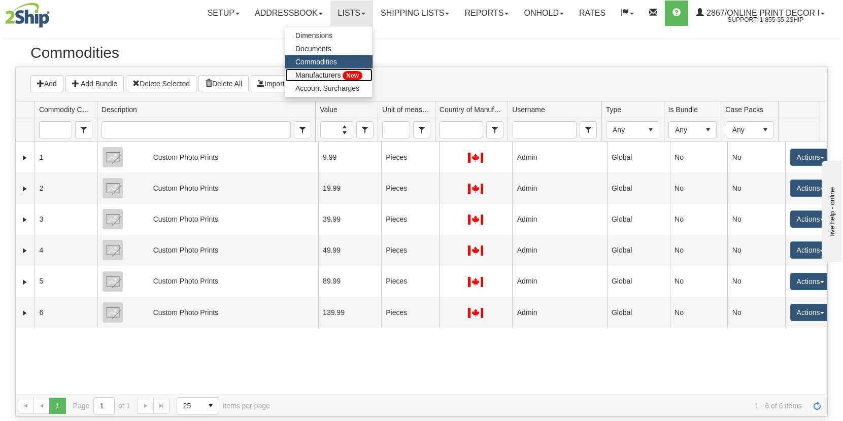
click at [312, 77] on span "Manufacturers" at bounding box center [317, 75] width 45 height 8
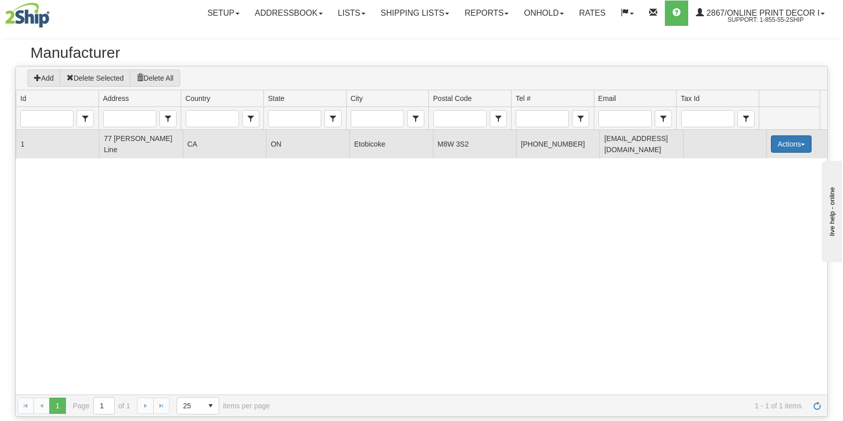
click at [788, 142] on button "Actions" at bounding box center [790, 143] width 41 height 17
click at [757, 159] on span "Edit" at bounding box center [749, 162] width 19 height 7
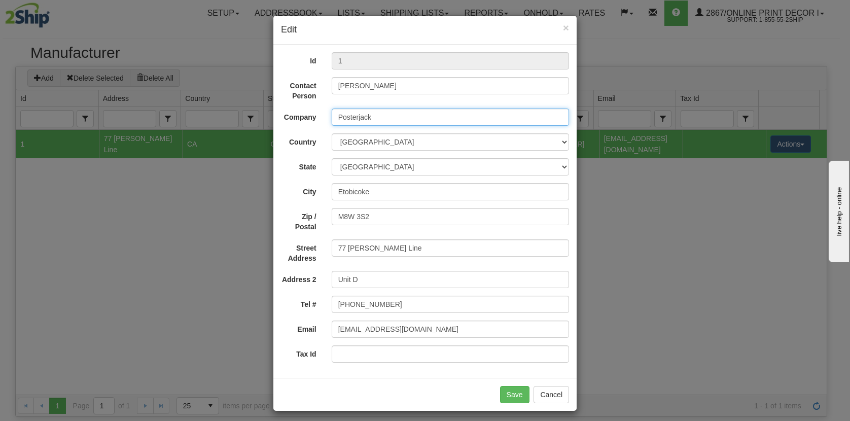
drag, startPoint x: 370, startPoint y: 121, endPoint x: 299, endPoint y: 113, distance: 72.0
click at [298, 113] on div "Company Posterjack" at bounding box center [424, 117] width 303 height 17
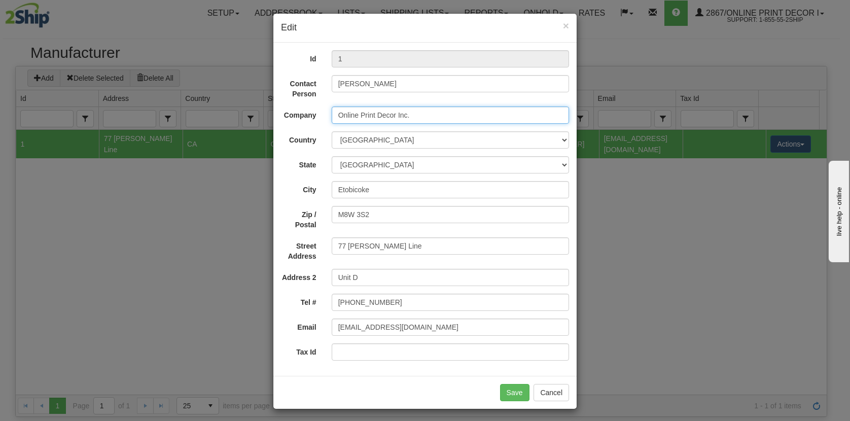
scroll to position [5, 0]
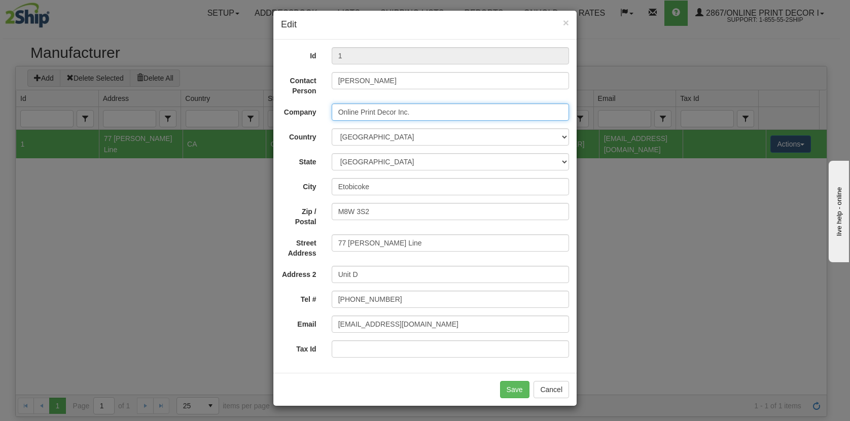
type input "Online Print Decor Inc."
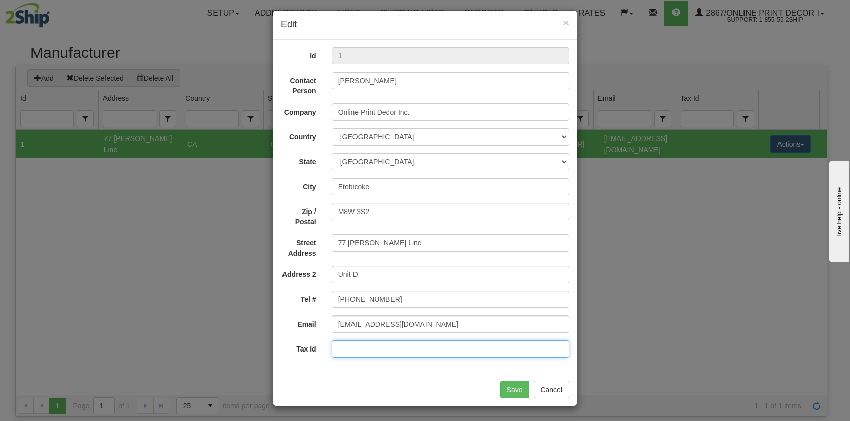
click at [375, 345] on input "Tax Id" at bounding box center [450, 348] width 237 height 17
click at [353, 351] on input "814691490" at bounding box center [450, 348] width 237 height 17
type input "814681490"
click at [512, 392] on button "Save" at bounding box center [514, 389] width 29 height 17
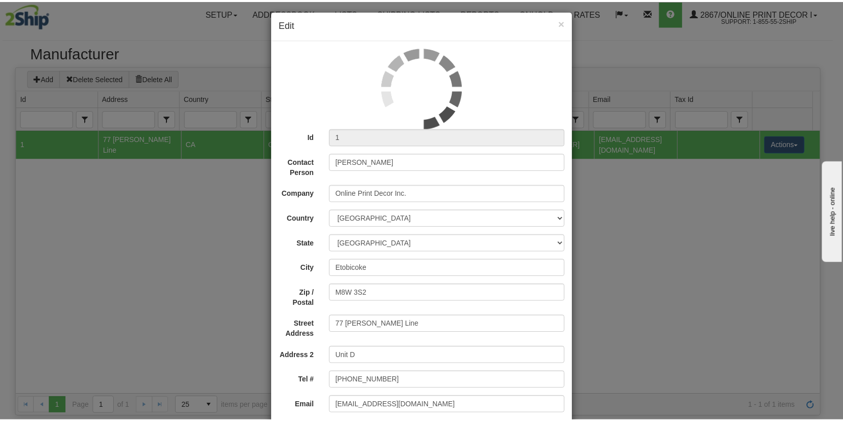
scroll to position [0, 0]
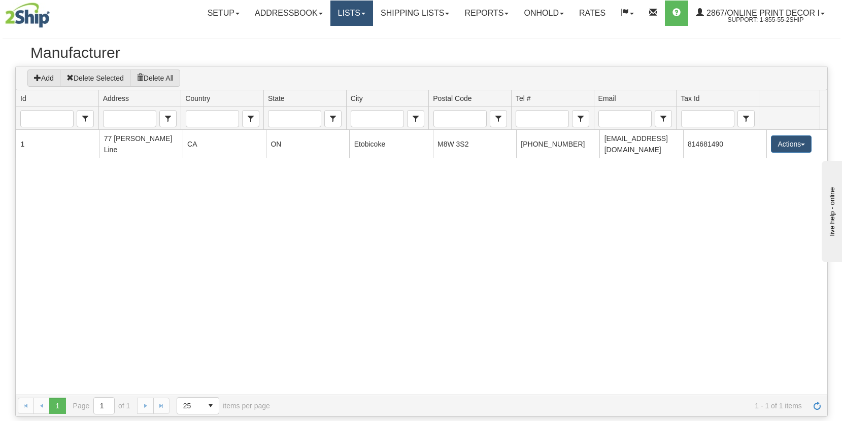
click at [345, 14] on link "Lists" at bounding box center [351, 13] width 43 height 25
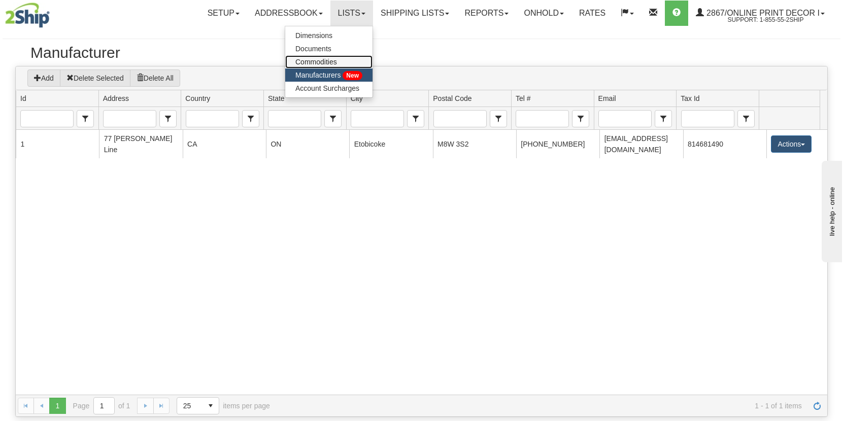
click at [317, 58] on span "Commodities" at bounding box center [316, 62] width 42 height 8
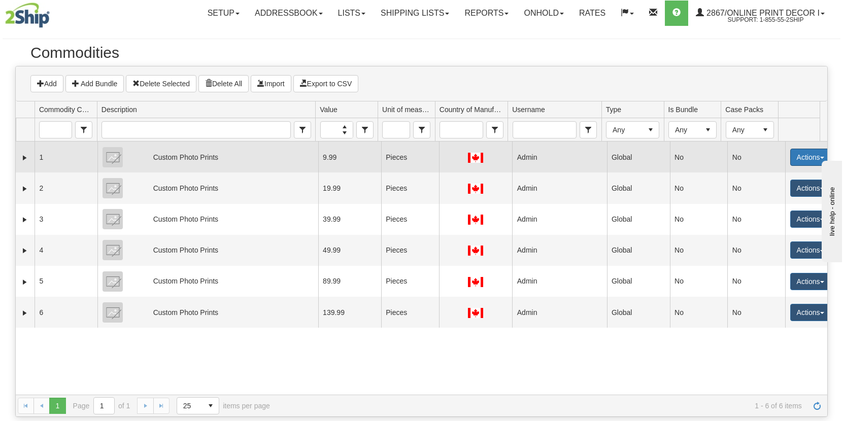
click at [796, 157] on button "Actions" at bounding box center [810, 157] width 41 height 17
click at [779, 172] on link "Edit" at bounding box center [789, 176] width 81 height 13
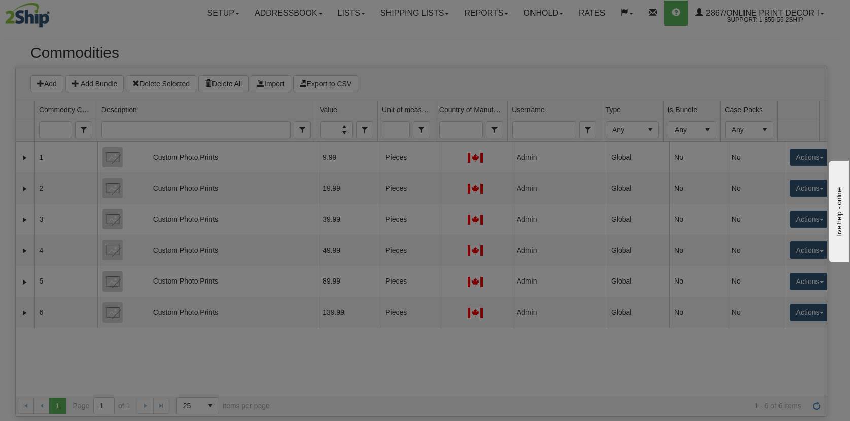
select select "1"
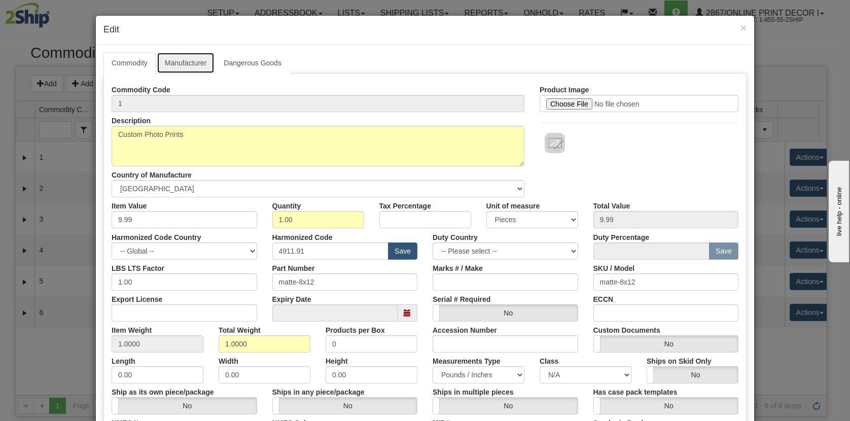
click at [175, 65] on link "Manufacturer" at bounding box center [186, 62] width 58 height 21
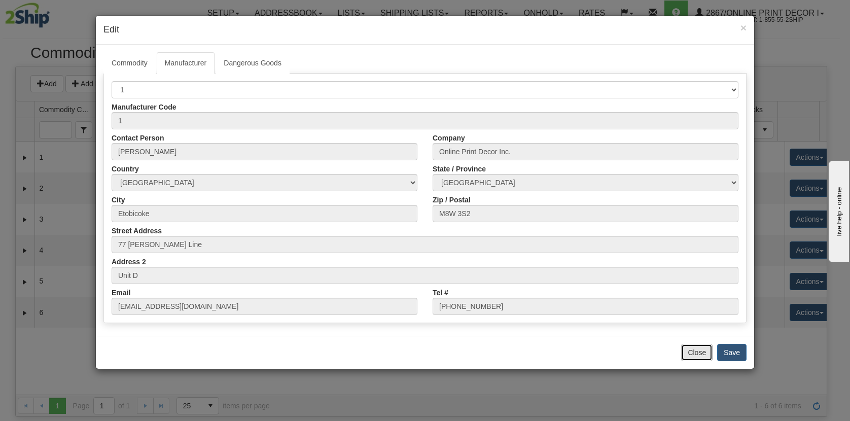
click at [699, 353] on button "Close" at bounding box center [696, 352] width 31 height 17
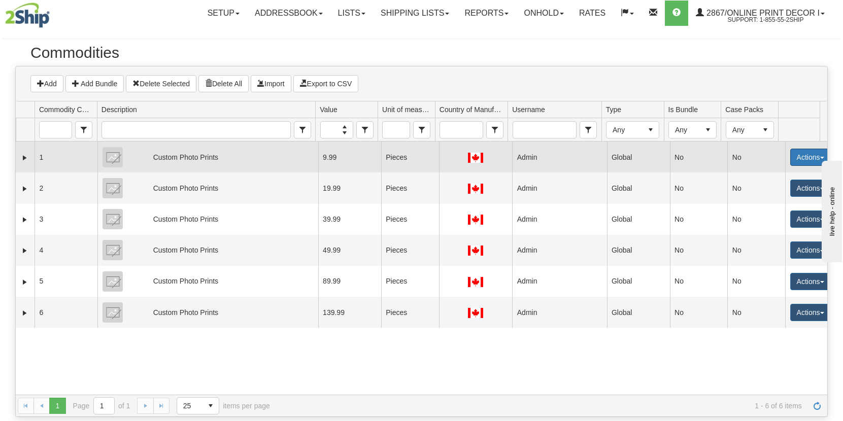
click at [794, 156] on button "Actions" at bounding box center [810, 157] width 41 height 17
click at [774, 175] on link "Edit" at bounding box center [789, 176] width 81 height 13
select select "1"
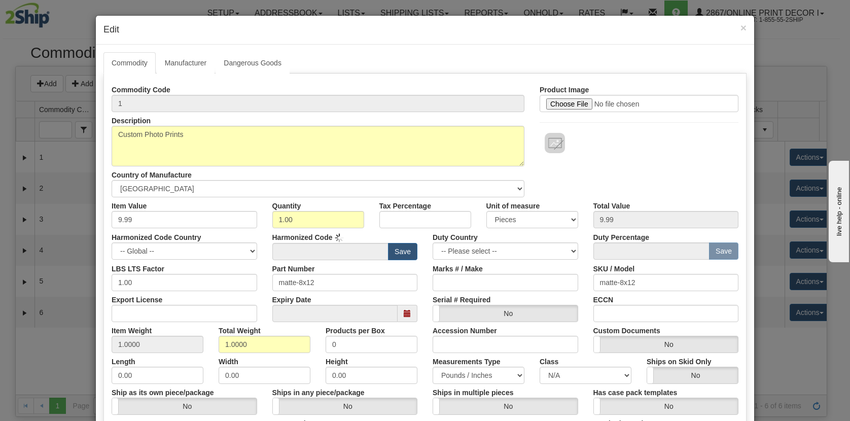
type input "4911.91"
click at [177, 62] on link "Manufacturer" at bounding box center [186, 62] width 58 height 21
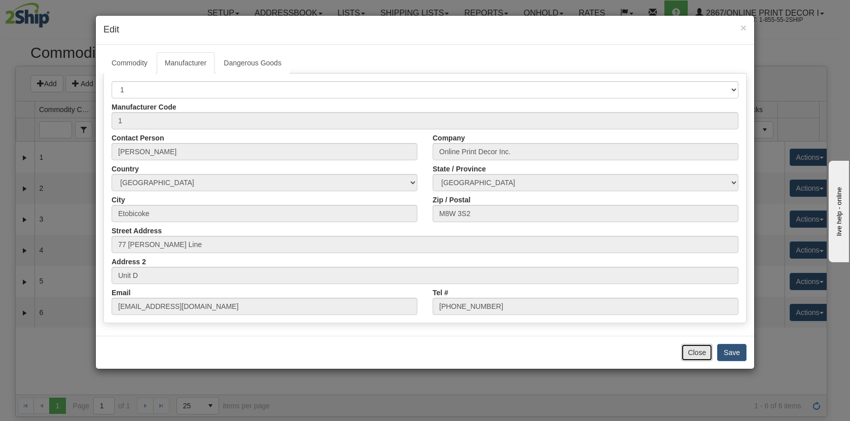
click at [699, 351] on button "Close" at bounding box center [696, 352] width 31 height 17
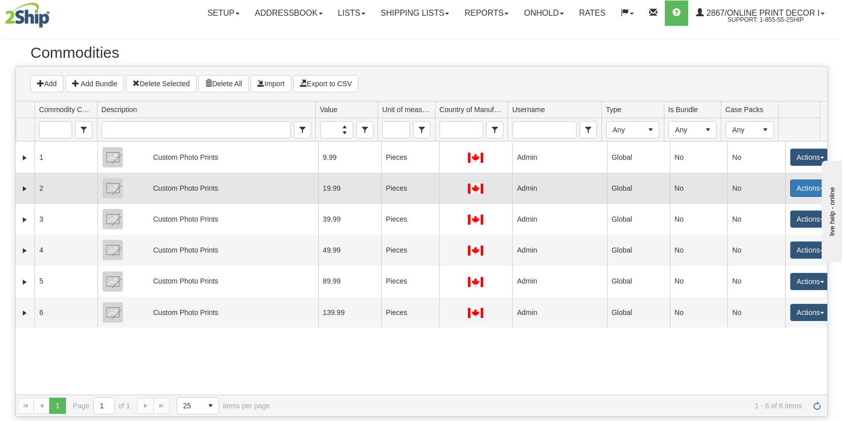
click at [794, 191] on button "Actions" at bounding box center [810, 188] width 41 height 17
click at [771, 209] on link "Edit" at bounding box center [789, 207] width 81 height 13
select select "1"
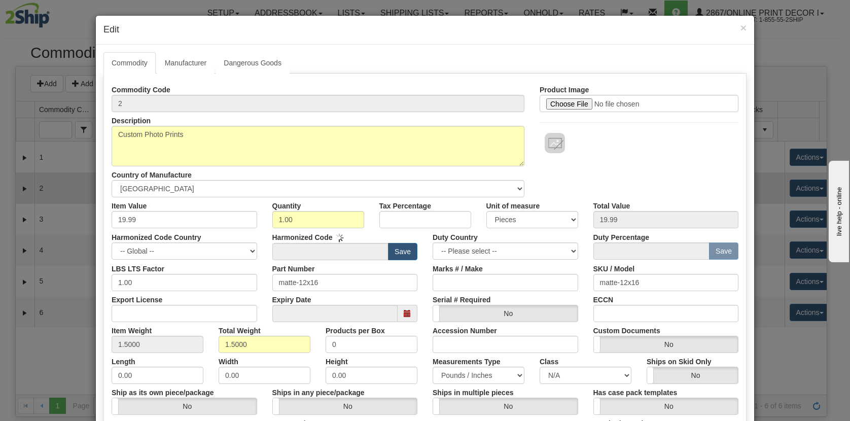
type input "4911.91"
click at [190, 63] on link "Manufacturer" at bounding box center [186, 62] width 58 height 21
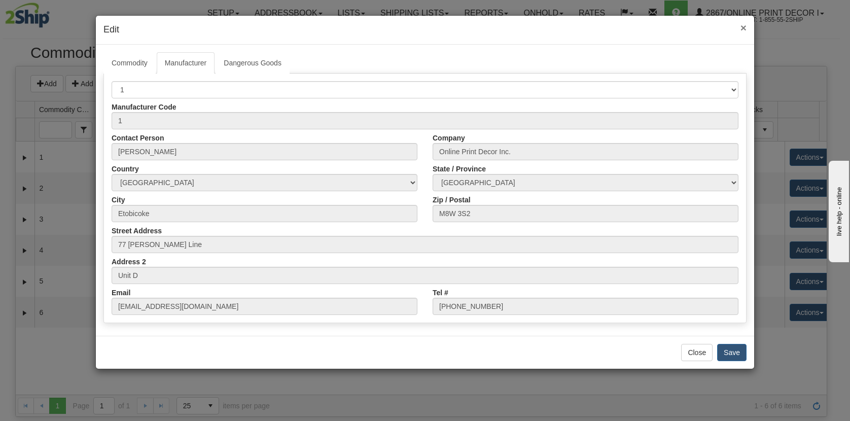
click at [744, 28] on span "×" at bounding box center [744, 28] width 6 height 12
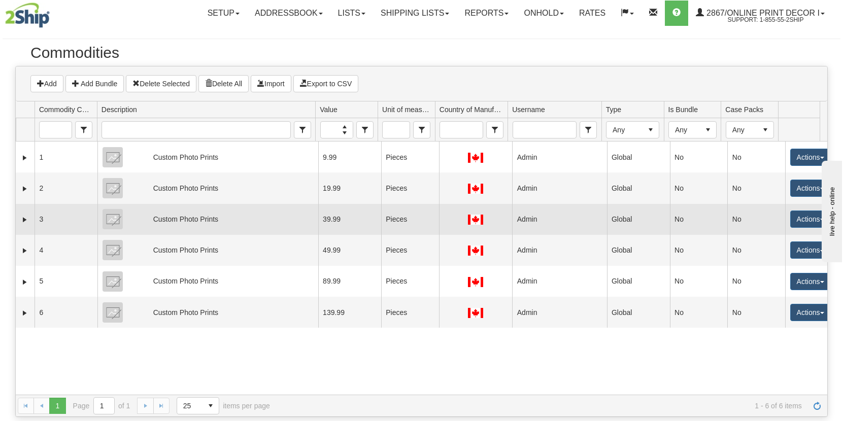
click at [800, 209] on td "Actions Edit Delete" at bounding box center [806, 219] width 42 height 31
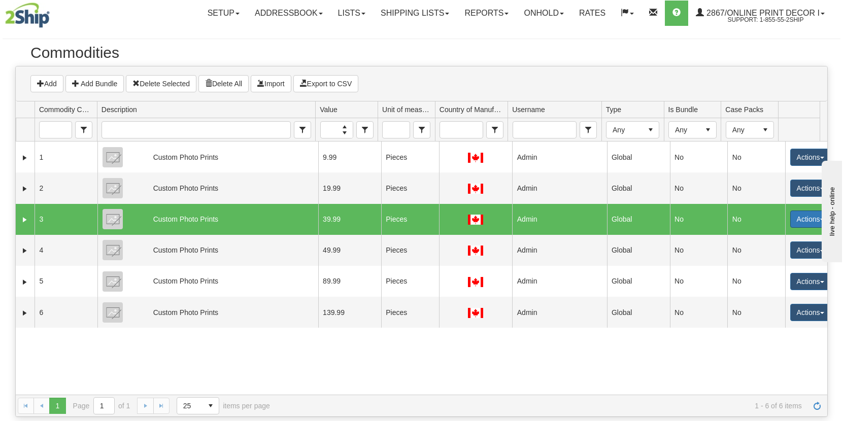
click at [800, 219] on button "Actions" at bounding box center [810, 219] width 41 height 17
click at [766, 239] on link "Edit" at bounding box center [789, 238] width 81 height 13
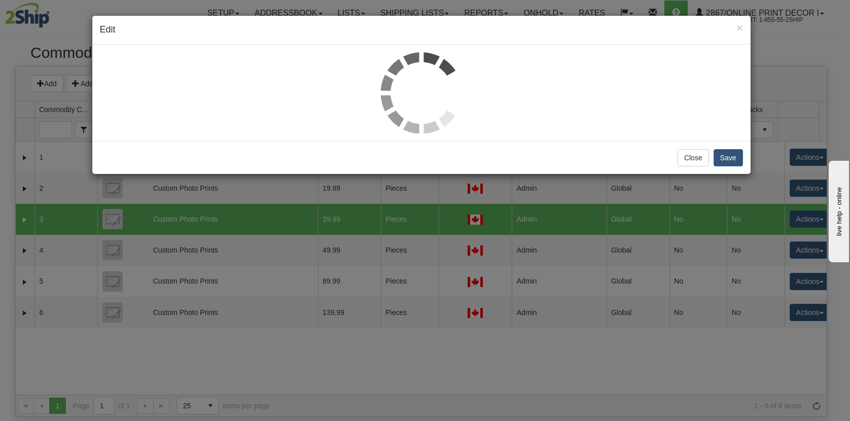
select select "1"
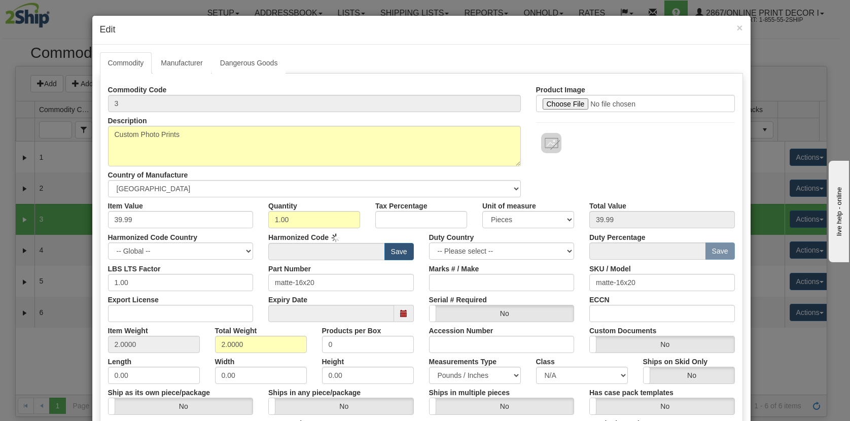
type input "4911.91"
click at [185, 65] on link "Manufacturer" at bounding box center [182, 62] width 58 height 21
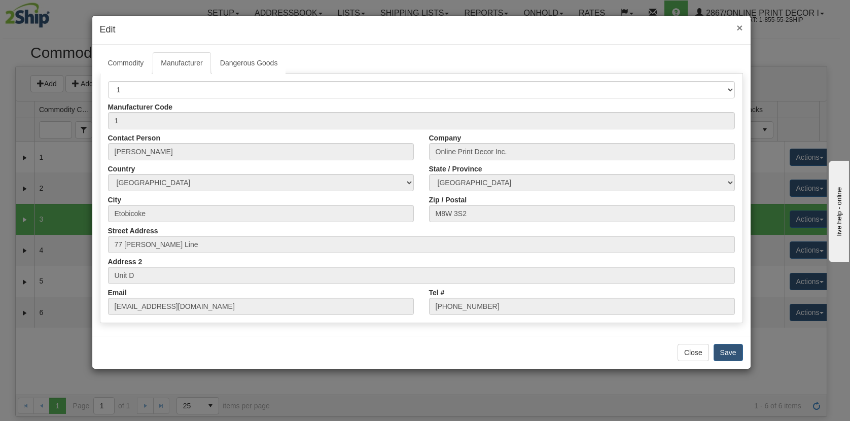
click at [739, 27] on span "×" at bounding box center [740, 28] width 6 height 12
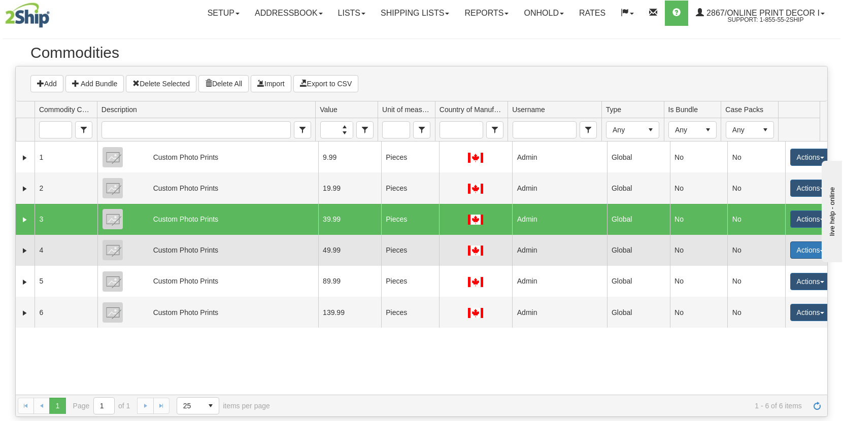
click at [791, 250] on button "Actions" at bounding box center [810, 249] width 41 height 17
click at [772, 267] on link "Edit" at bounding box center [789, 269] width 81 height 13
select select "1"
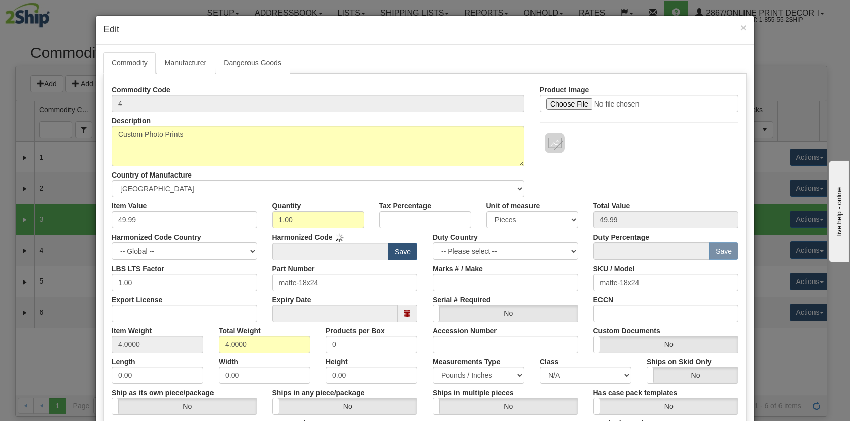
type input "4911.91"
click at [185, 64] on link "Manufacturer" at bounding box center [186, 62] width 58 height 21
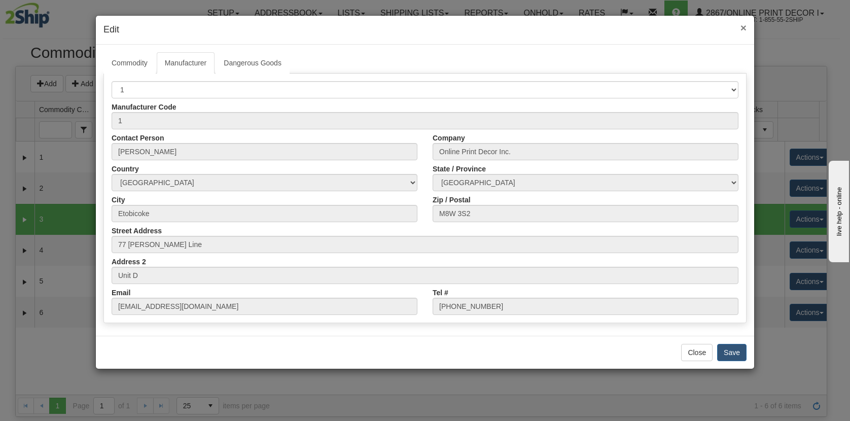
click at [745, 28] on span "×" at bounding box center [744, 28] width 6 height 12
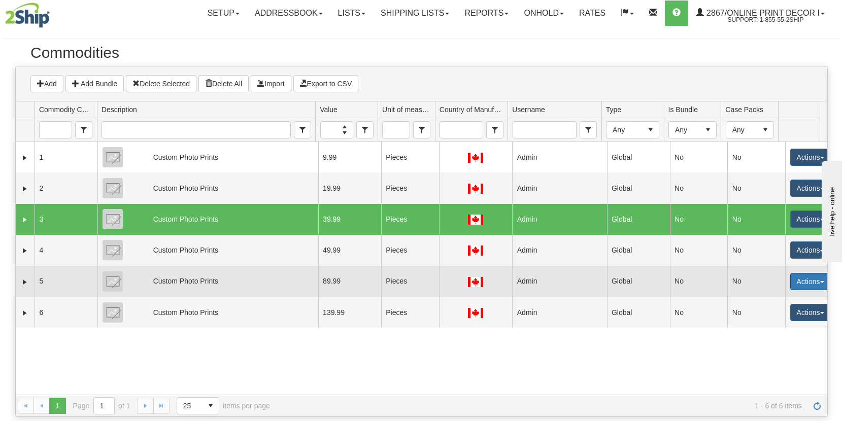
click at [803, 281] on button "Actions" at bounding box center [810, 281] width 41 height 17
click at [779, 301] on link "Edit" at bounding box center [789, 300] width 81 height 13
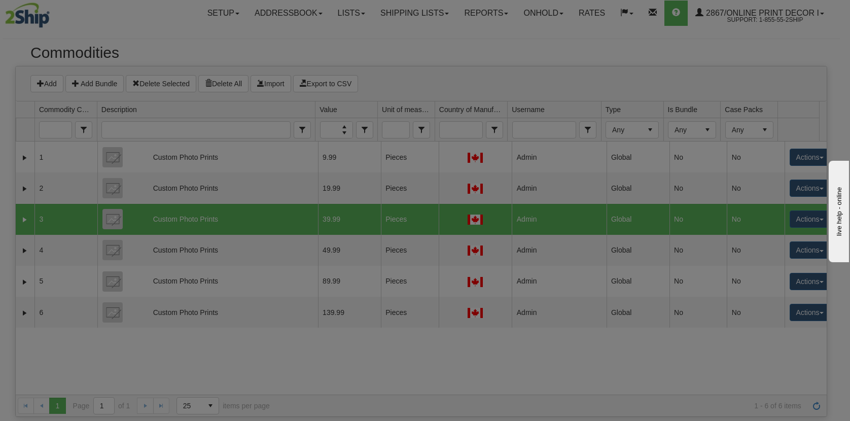
select select "1"
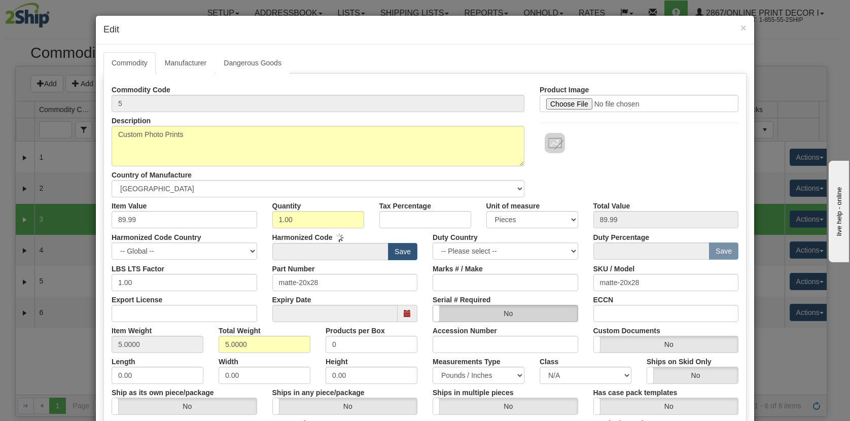
type input "4911.91"
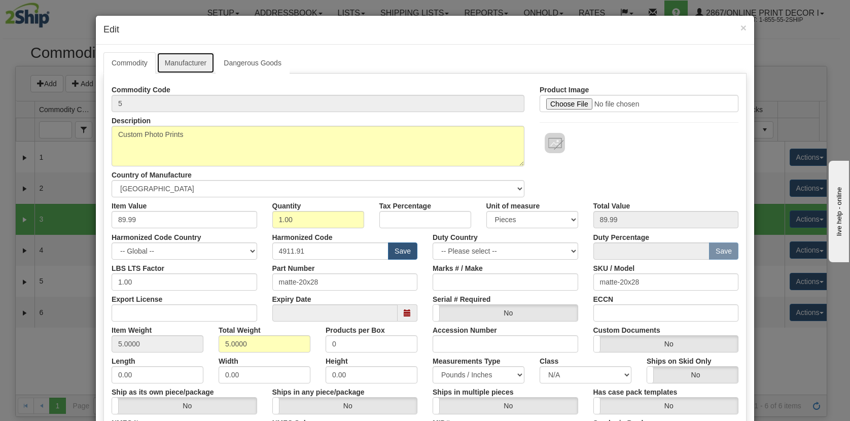
click at [186, 63] on link "Manufacturer" at bounding box center [186, 62] width 58 height 21
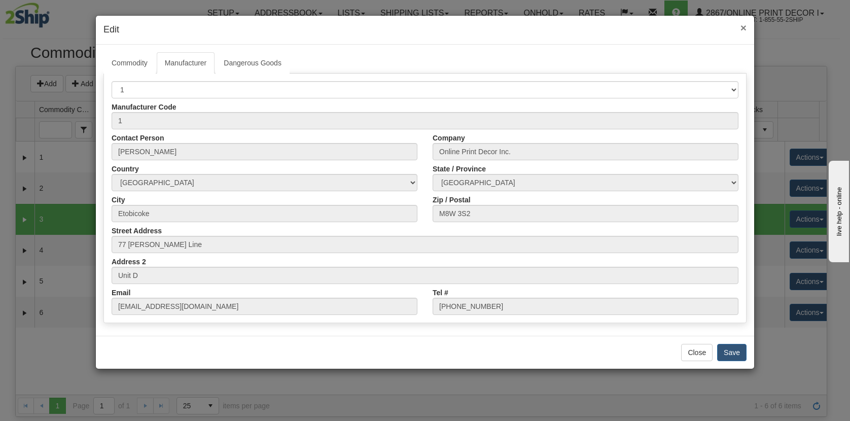
click at [745, 29] on span "×" at bounding box center [744, 28] width 6 height 12
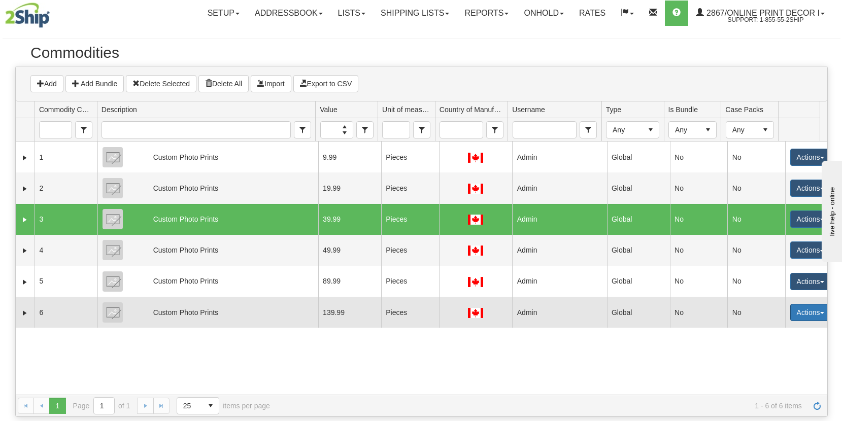
click at [810, 309] on button "Actions" at bounding box center [810, 312] width 41 height 17
click at [767, 326] on link "Edit" at bounding box center [789, 331] width 81 height 13
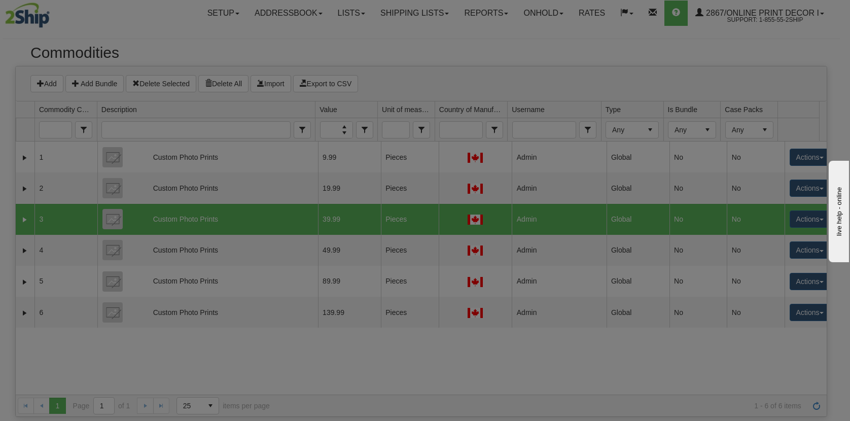
select select "1"
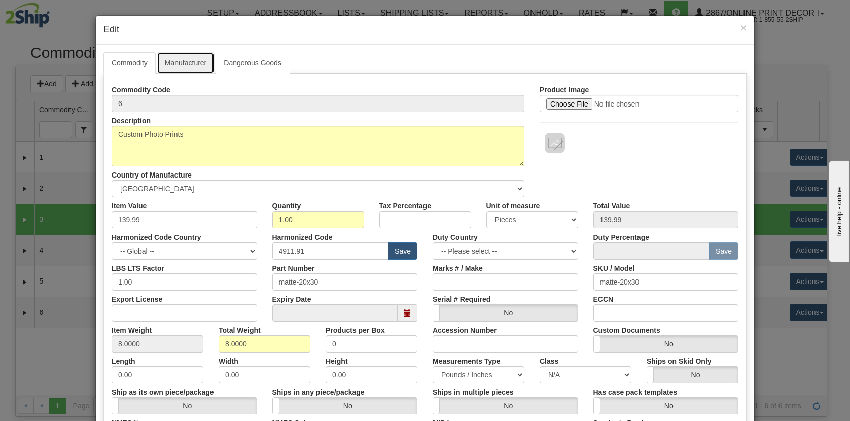
click at [188, 58] on link "Manufacturer" at bounding box center [186, 62] width 58 height 21
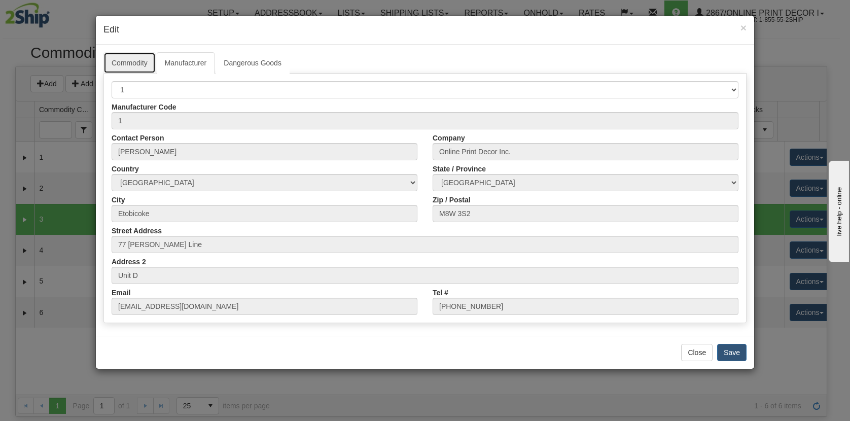
click at [125, 59] on link "Commodity" at bounding box center [129, 62] width 52 height 21
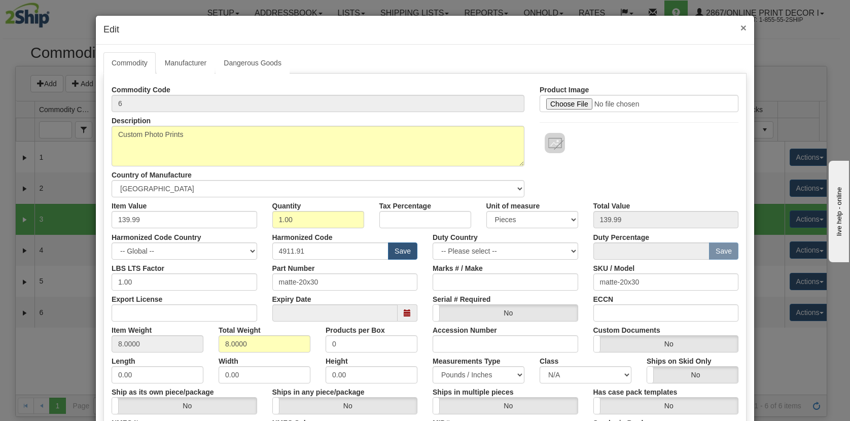
click at [742, 27] on span "×" at bounding box center [744, 28] width 6 height 12
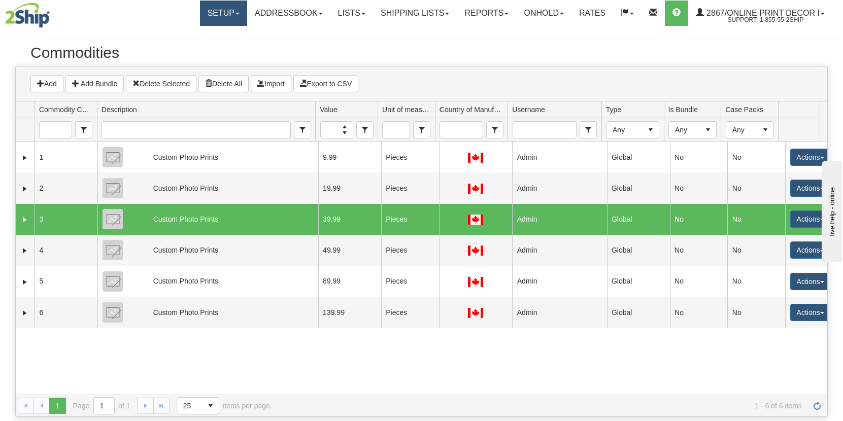
click at [223, 9] on link "Setup" at bounding box center [223, 13] width 47 height 25
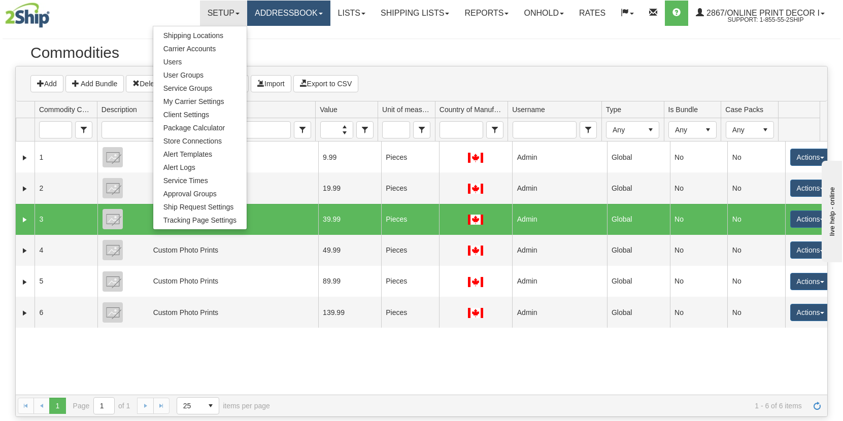
click at [313, 16] on link "Addressbook" at bounding box center [288, 13] width 83 height 25
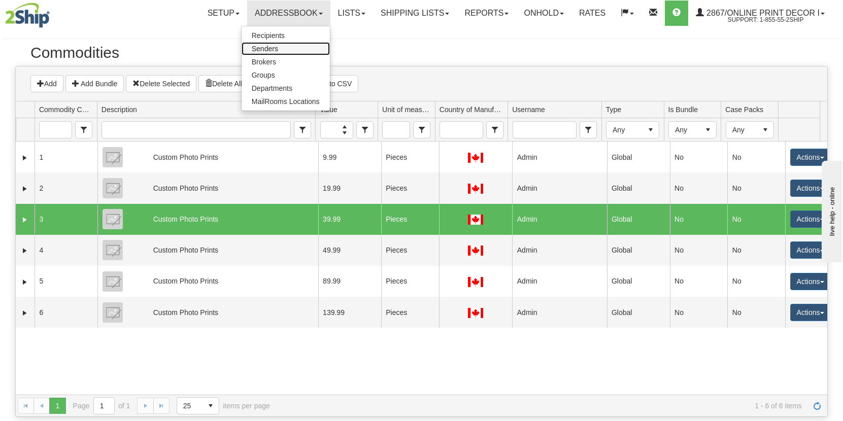
click at [268, 46] on span "Senders" at bounding box center [265, 49] width 26 height 8
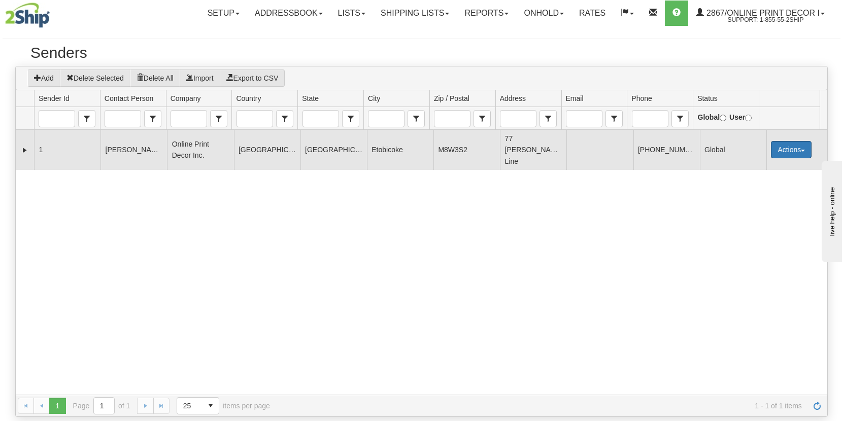
click at [788, 141] on button "Actions" at bounding box center [790, 149] width 41 height 17
click at [758, 162] on link "Edit" at bounding box center [769, 168] width 81 height 13
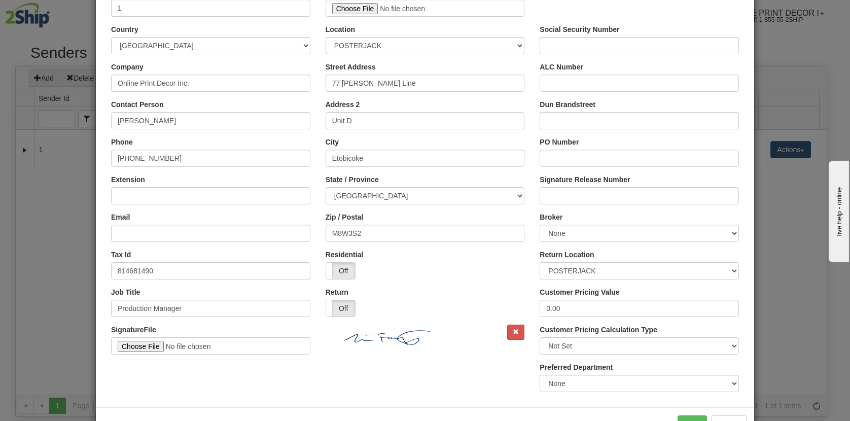
scroll to position [88, 0]
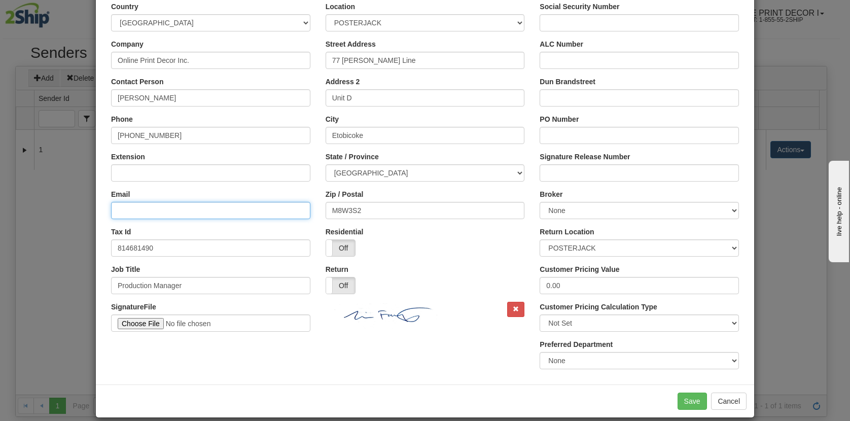
click at [133, 209] on input "Email" at bounding box center [210, 210] width 199 height 17
type input "[EMAIL_ADDRESS][DOMAIN_NAME]"
click at [384, 368] on div "Tracking Url Select Preferred Department None" at bounding box center [424, 358] width 643 height 38
click at [689, 397] on button "Save" at bounding box center [692, 401] width 29 height 17
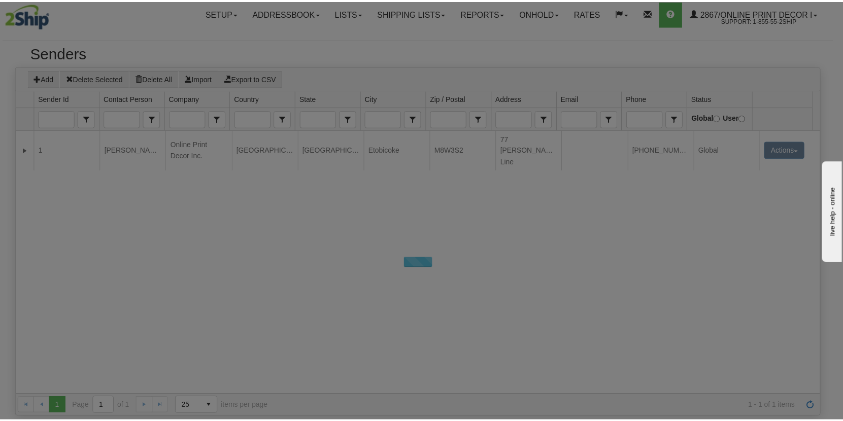
scroll to position [0, 0]
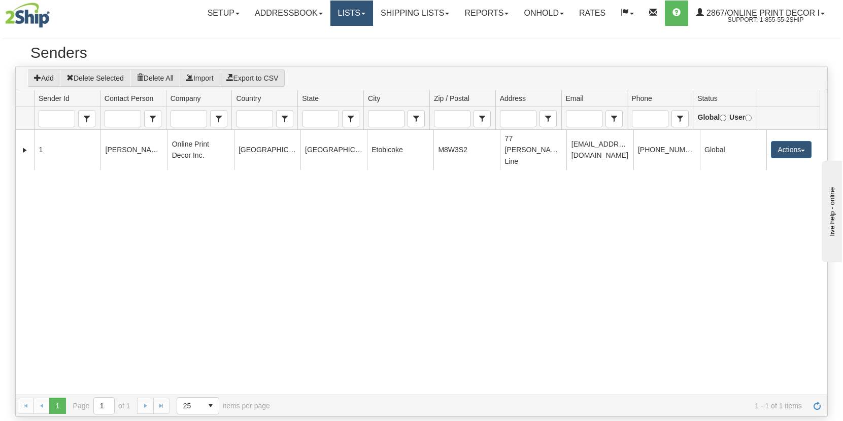
click at [361, 10] on link "Lists" at bounding box center [351, 13] width 43 height 25
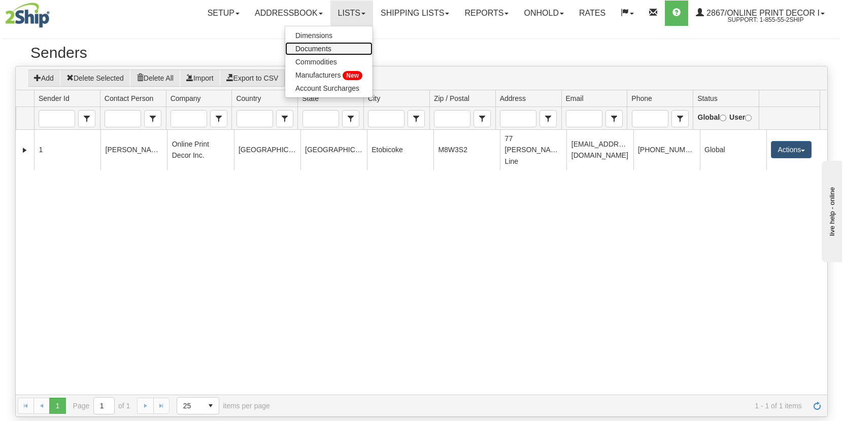
click at [318, 45] on span "Documents" at bounding box center [313, 49] width 36 height 8
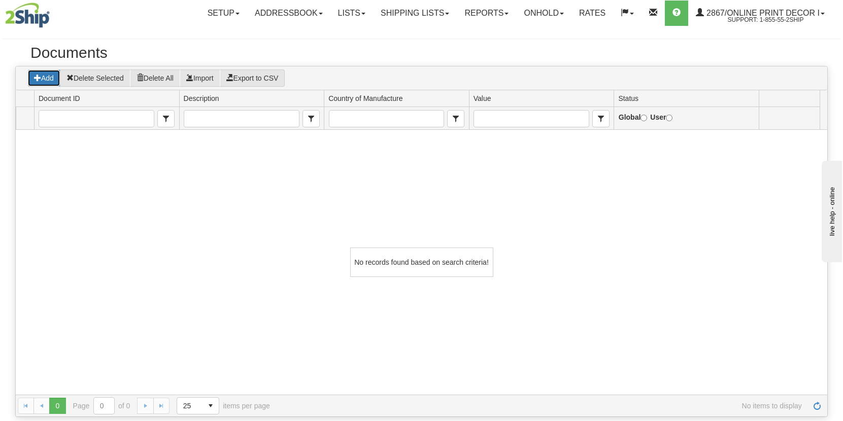
click at [43, 80] on button "Add" at bounding box center [43, 77] width 33 height 17
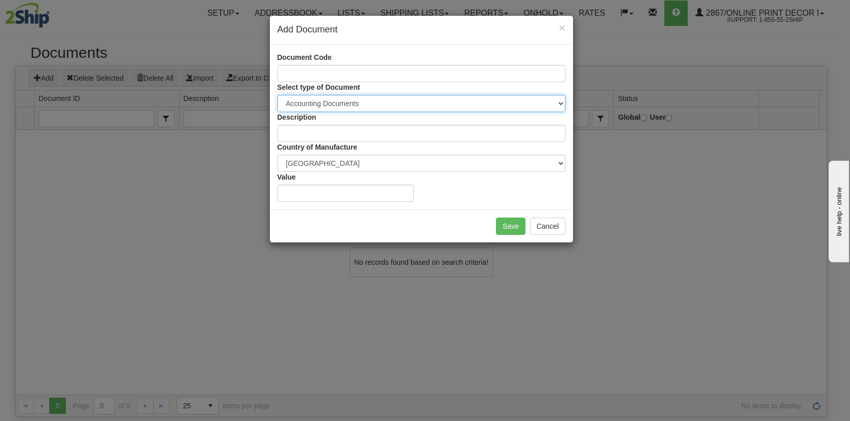
click at [331, 101] on select "Accounting Documents Analysis Reports Applications (Completed) Bank Statements …" at bounding box center [421, 103] width 288 height 17
select select "22"
click at [277, 95] on select "Accounting Documents Analysis Reports Applications (Completed) Bank Statements …" at bounding box center [421, 103] width 288 height 17
type input "Export Papers"
click at [334, 103] on select "Accounting Documents Analysis Reports Applications (Completed) Bank Statements …" at bounding box center [421, 103] width 288 height 17
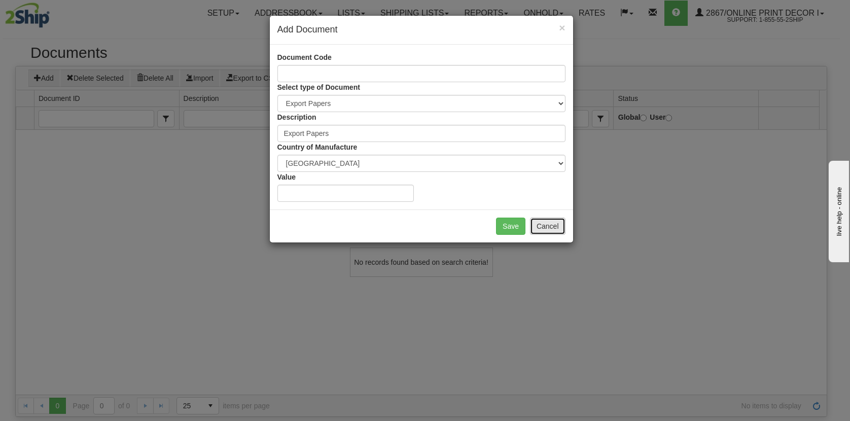
click at [547, 222] on button "Cancel" at bounding box center [548, 226] width 36 height 17
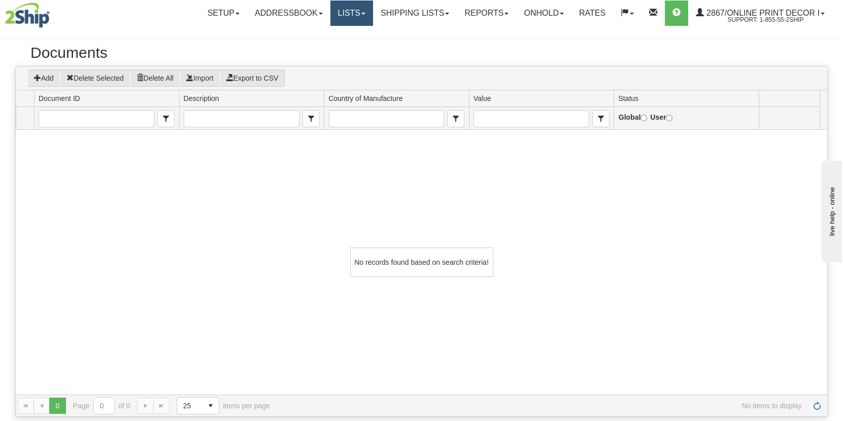
click at [361, 10] on link "Lists" at bounding box center [351, 13] width 43 height 25
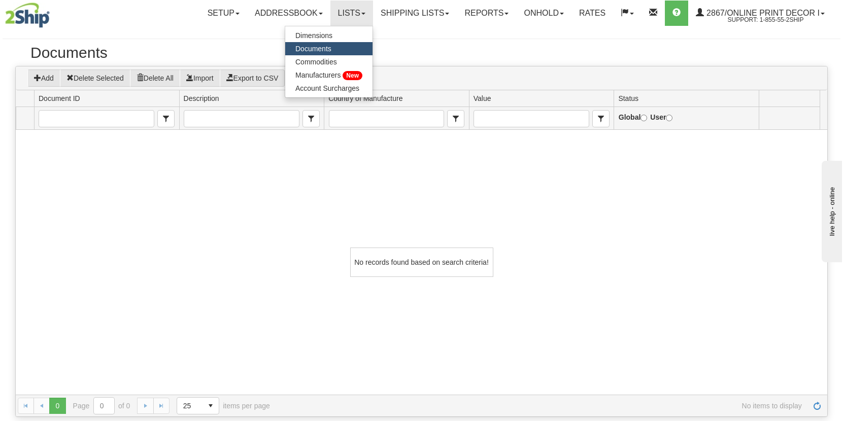
click at [617, 57] on h2 "Documents" at bounding box center [421, 52] width 782 height 17
